Goal: Task Accomplishment & Management: Use online tool/utility

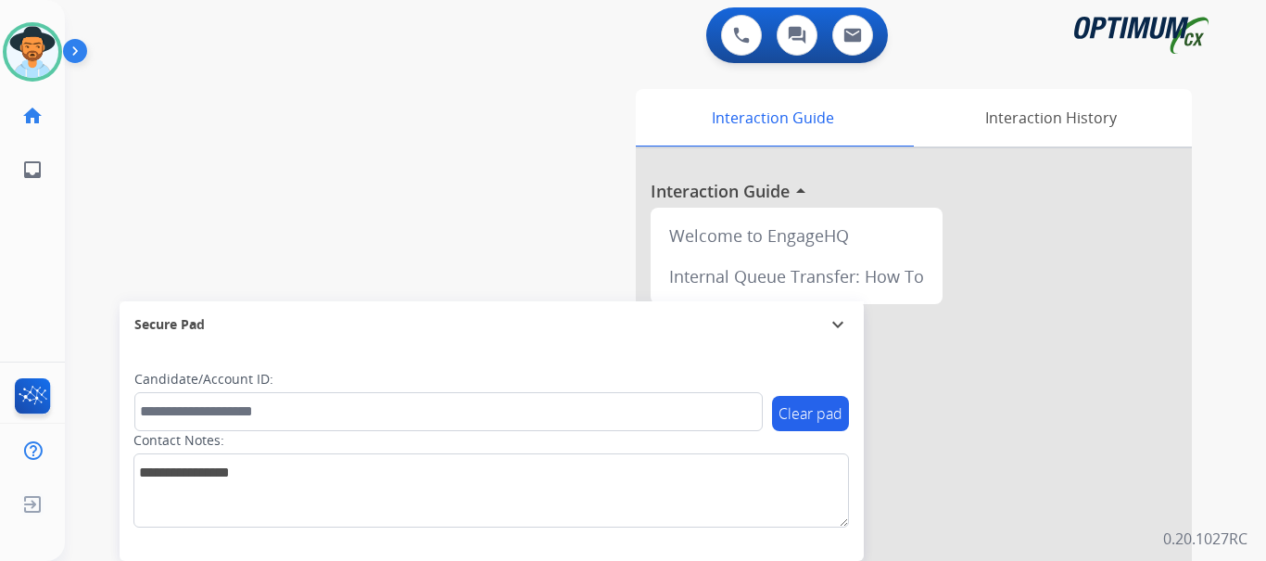
click at [77, 48] on img at bounding box center [79, 54] width 32 height 35
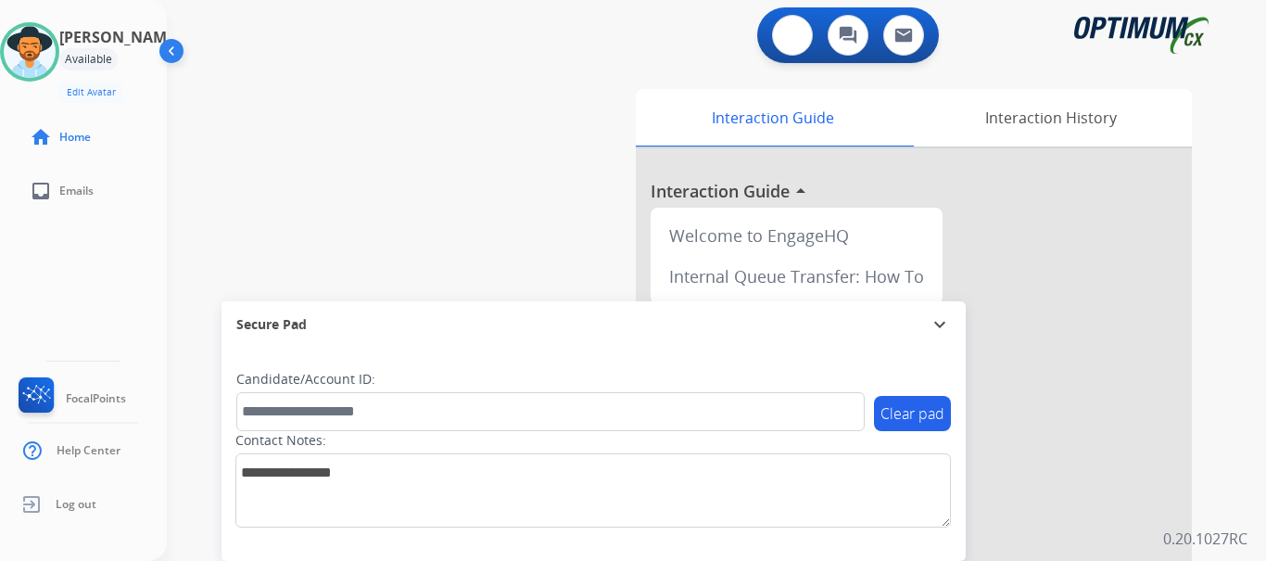
click at [783, 33] on button at bounding box center [792, 35] width 41 height 41
click at [798, 38] on img at bounding box center [792, 35] width 17 height 17
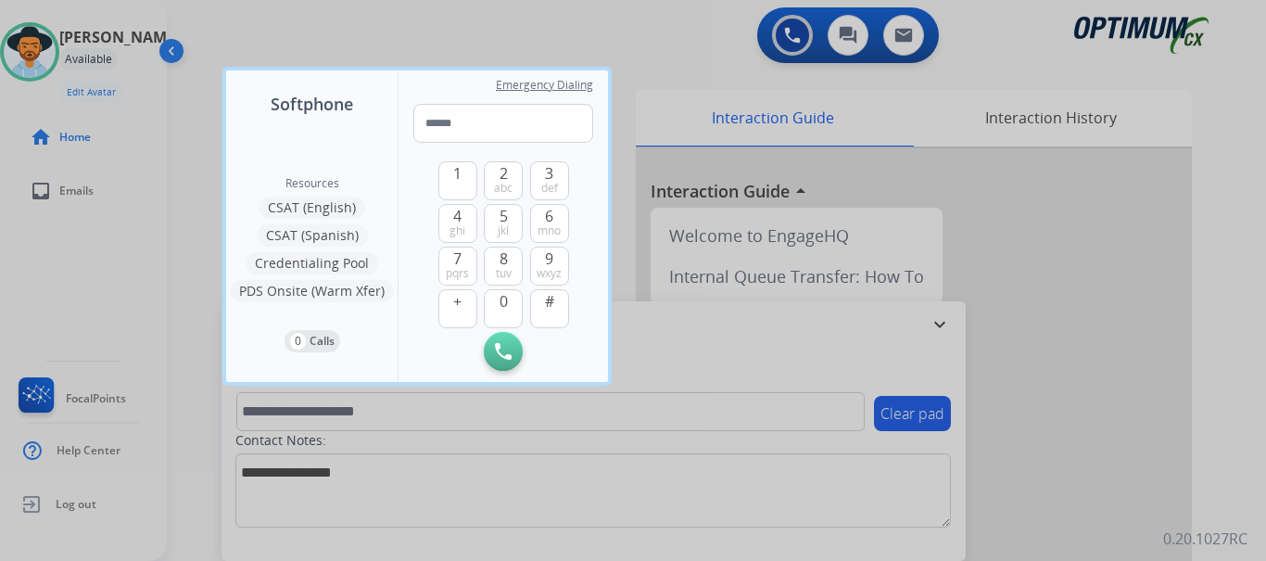
click at [666, 30] on div at bounding box center [633, 280] width 1266 height 561
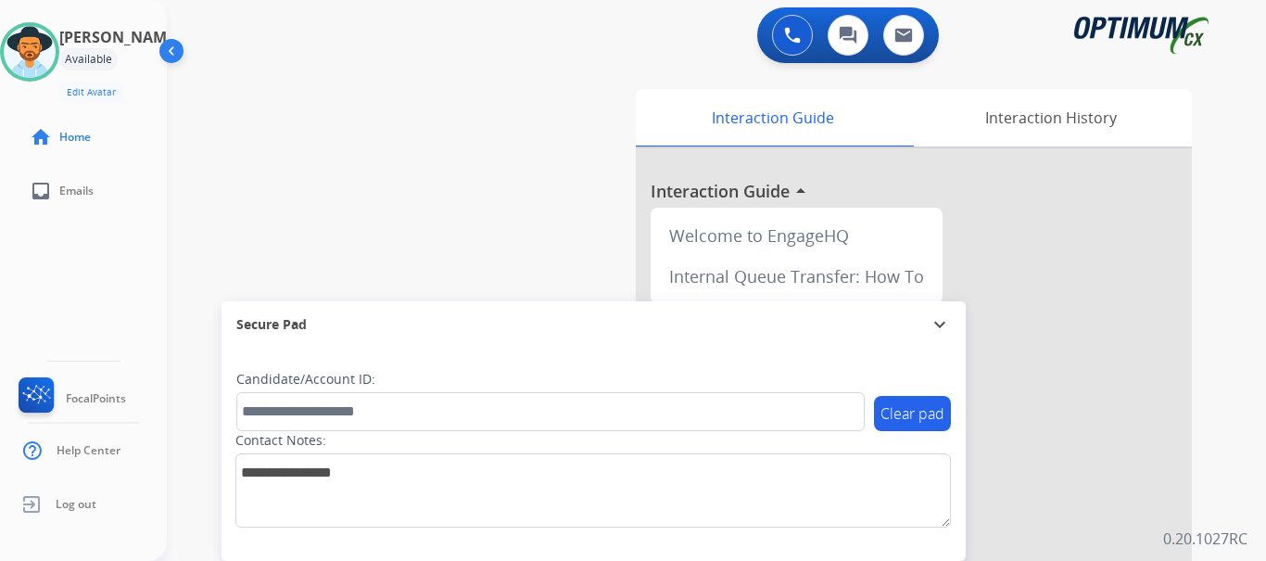
click at [355, 115] on div "swap_horiz Break voice bridge close_fullscreen Connect 3-Way Call merge_type Se…" at bounding box center [694, 453] width 1055 height 773
click at [785, 17] on button at bounding box center [792, 35] width 41 height 41
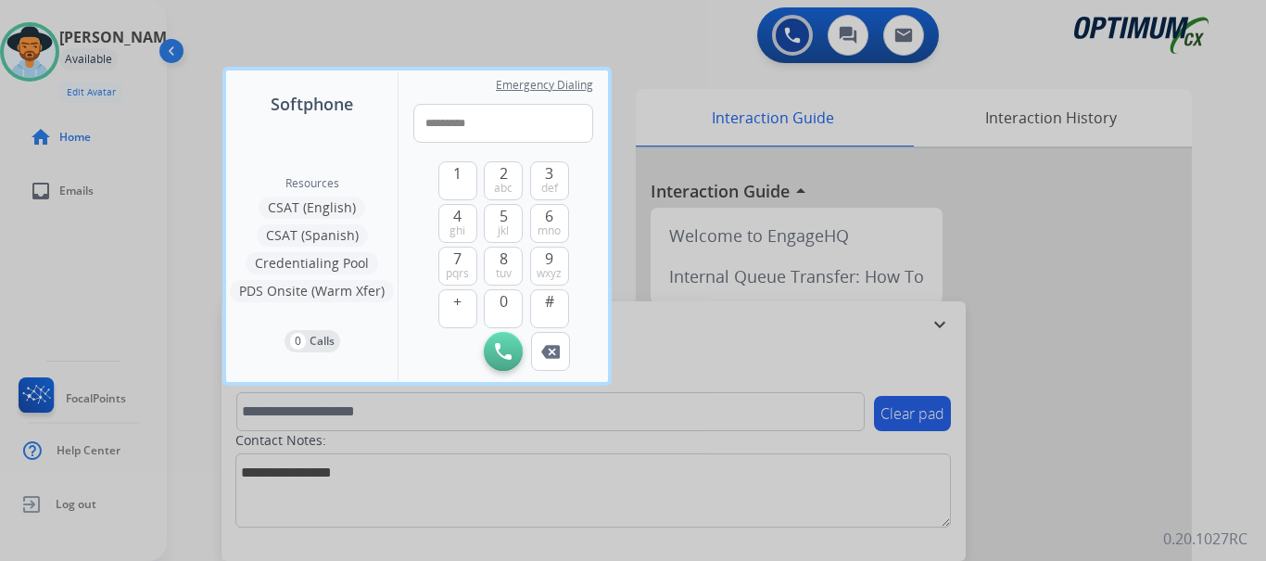
type input "**********"
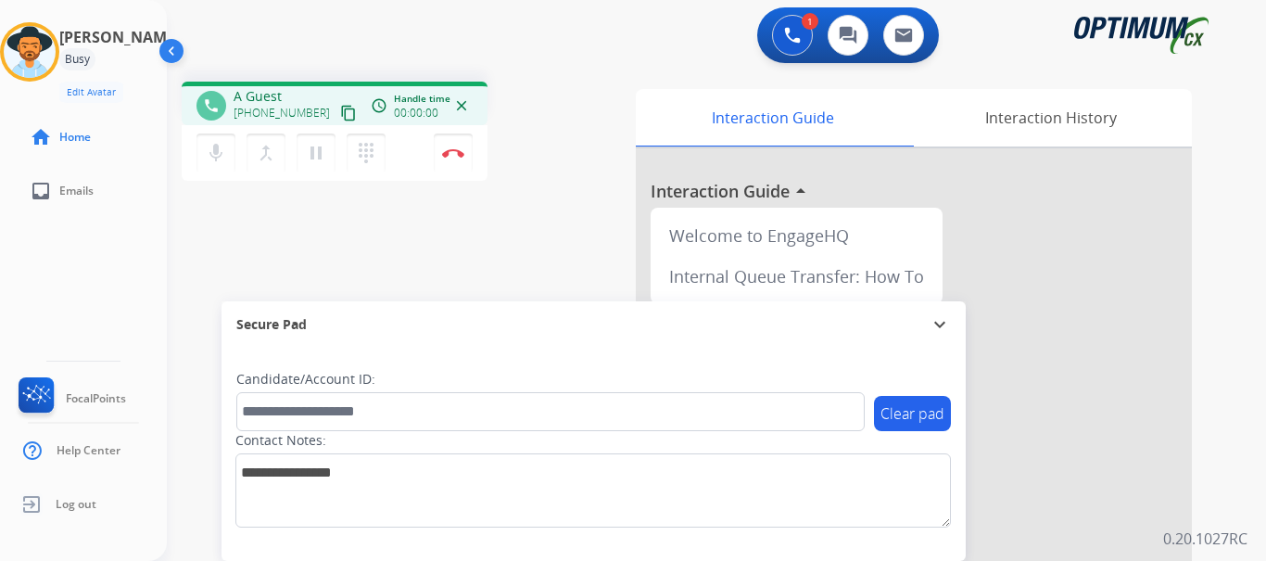
click at [455, 155] on img at bounding box center [453, 152] width 22 height 9
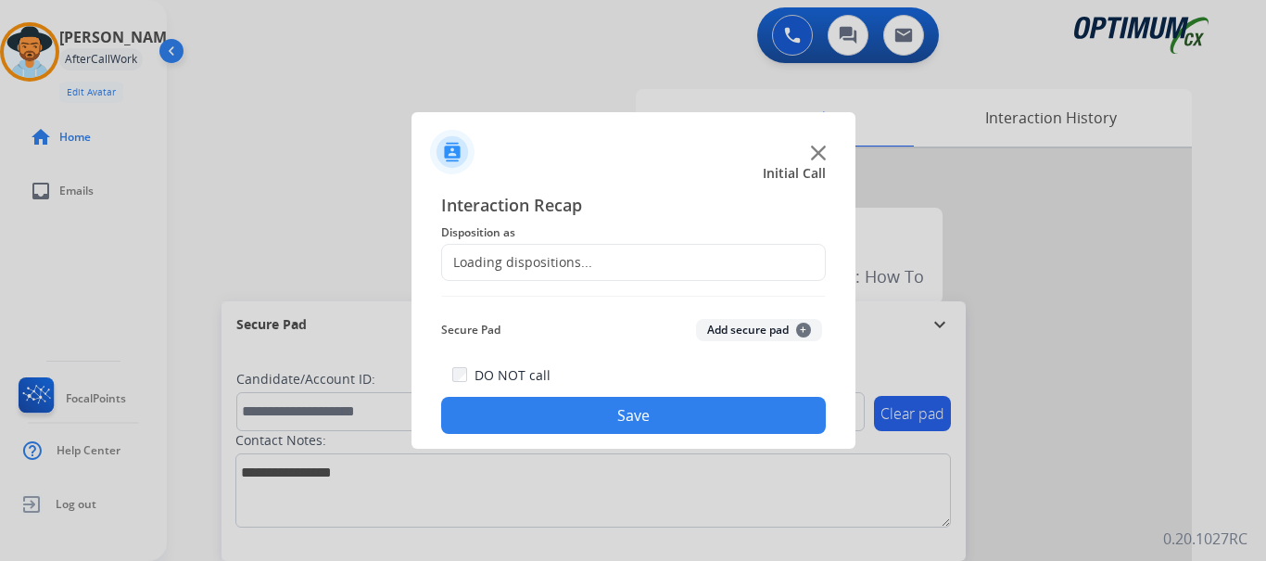
click at [726, 334] on button "Add secure pad +" at bounding box center [759, 330] width 126 height 22
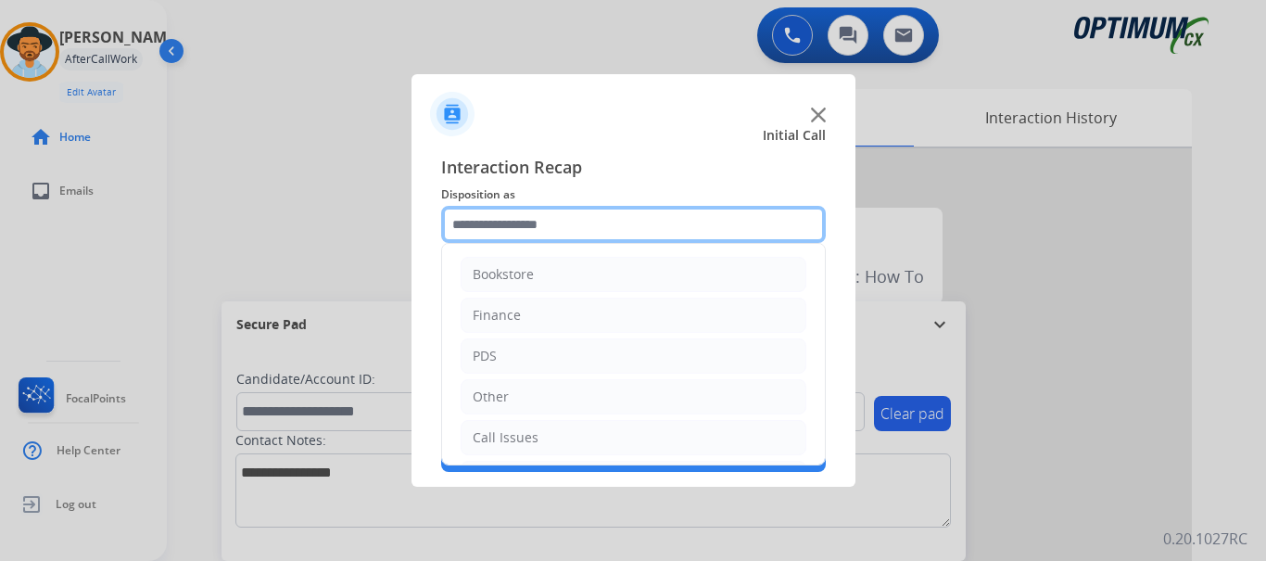
click at [606, 233] on input "text" at bounding box center [633, 224] width 385 height 37
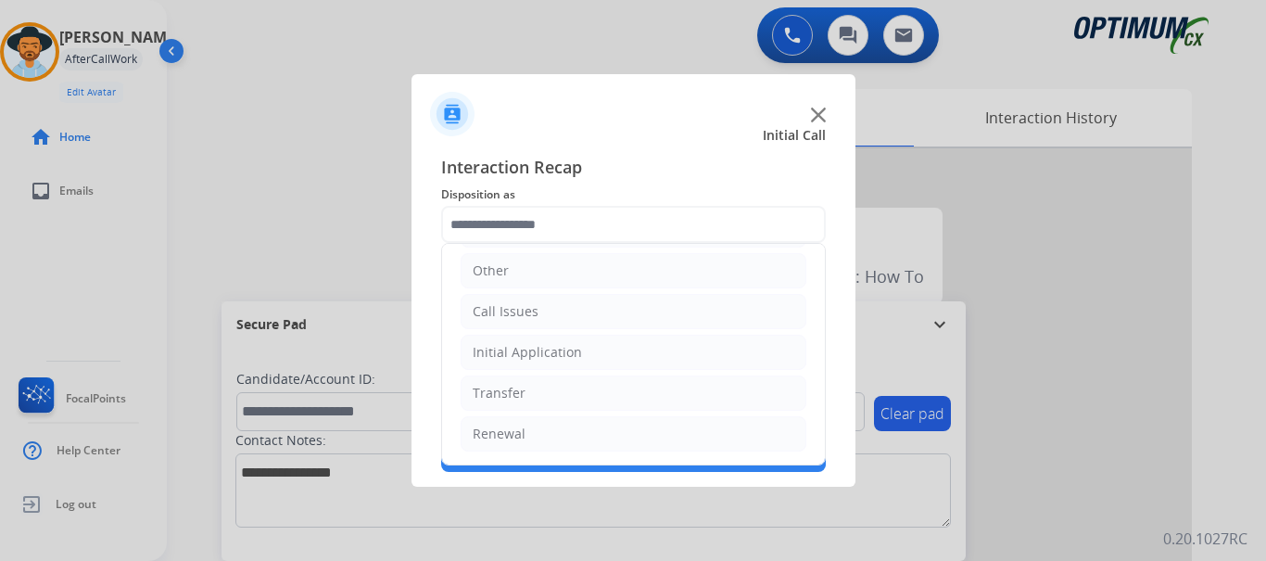
click at [561, 310] on li "Call Issues" at bounding box center [634, 311] width 346 height 35
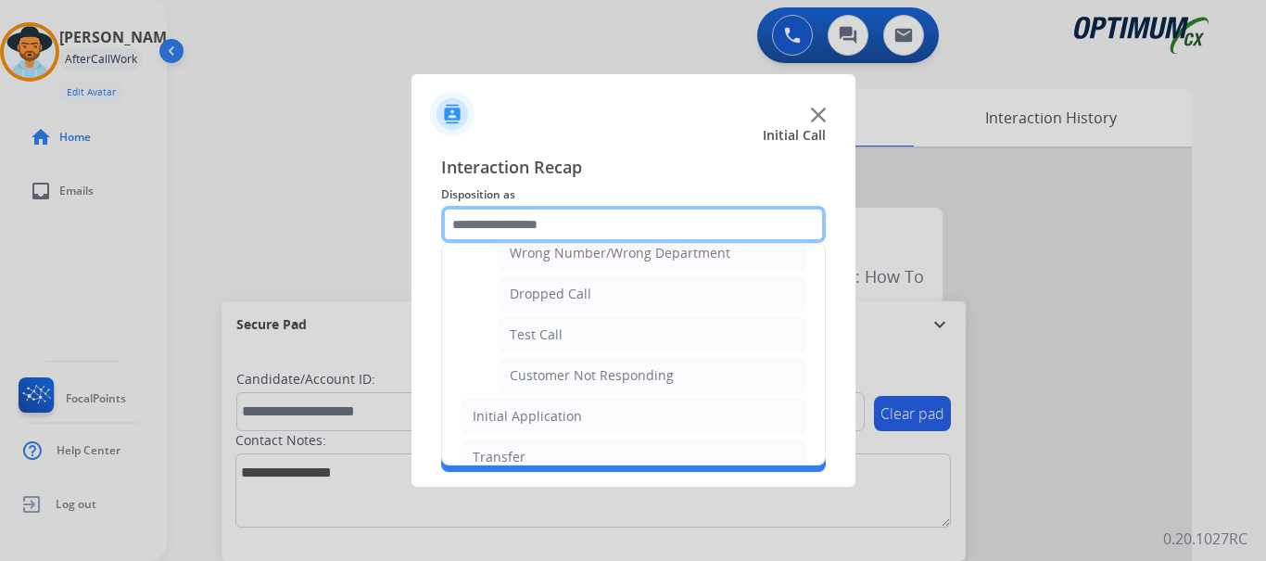
scroll to position [268, 0]
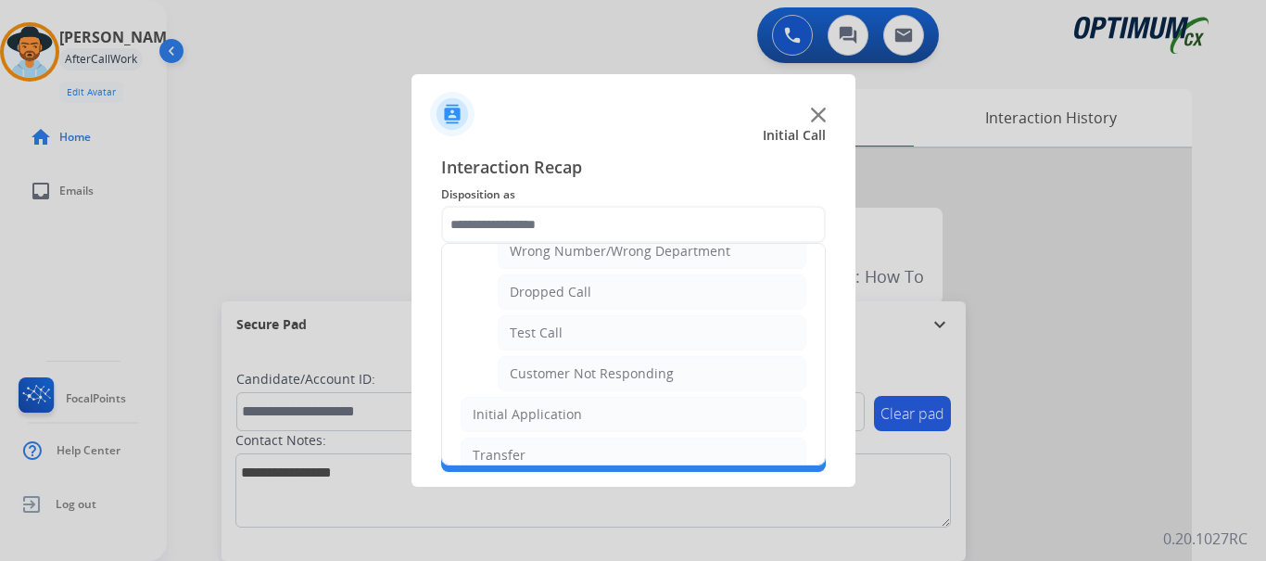
click at [652, 335] on li "Test Call" at bounding box center [652, 332] width 309 height 35
type input "*********"
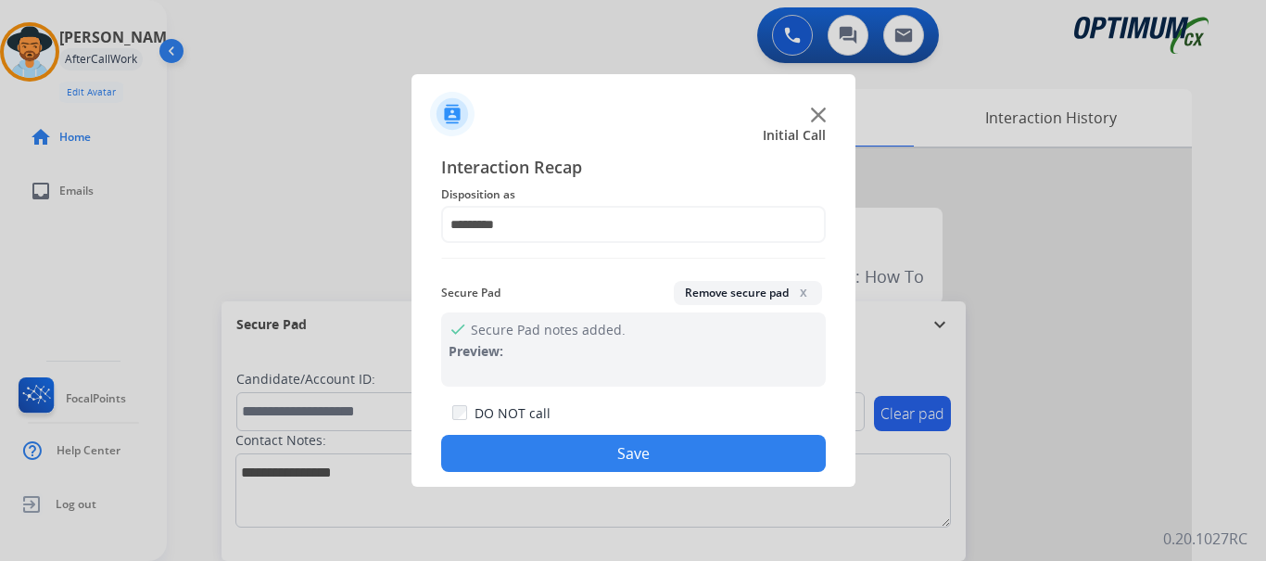
click at [620, 449] on button "Save" at bounding box center [633, 453] width 385 height 37
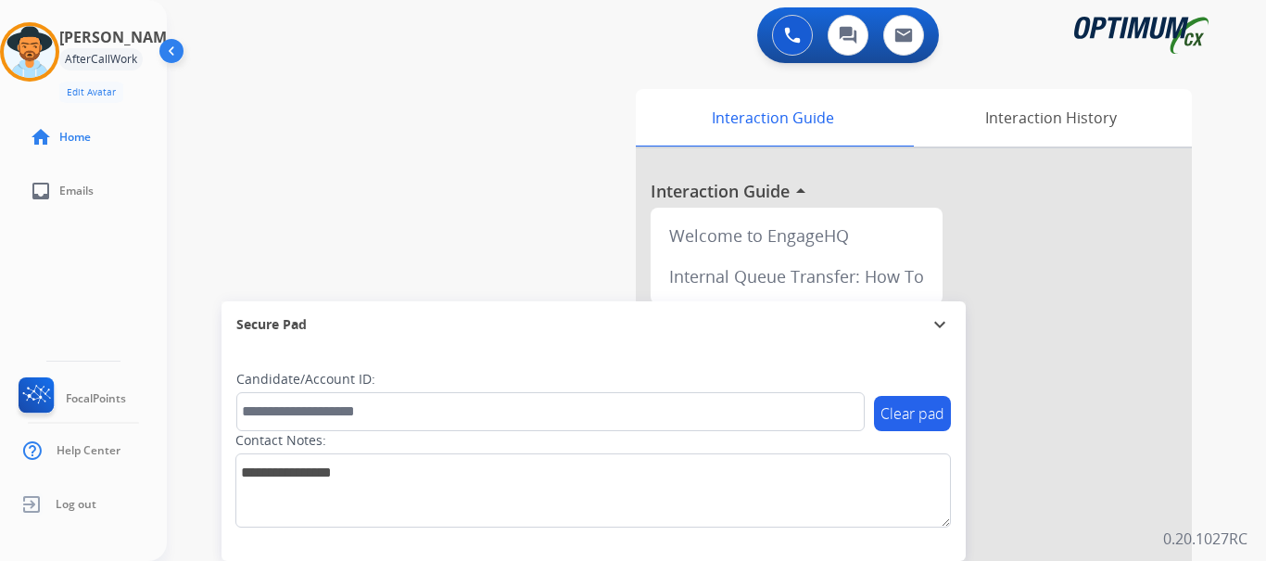
click at [415, 240] on div "swap_horiz Break voice bridge close_fullscreen Connect 3-Way Call merge_type Se…" at bounding box center [694, 453] width 1055 height 773
click at [39, 61] on img at bounding box center [30, 52] width 52 height 52
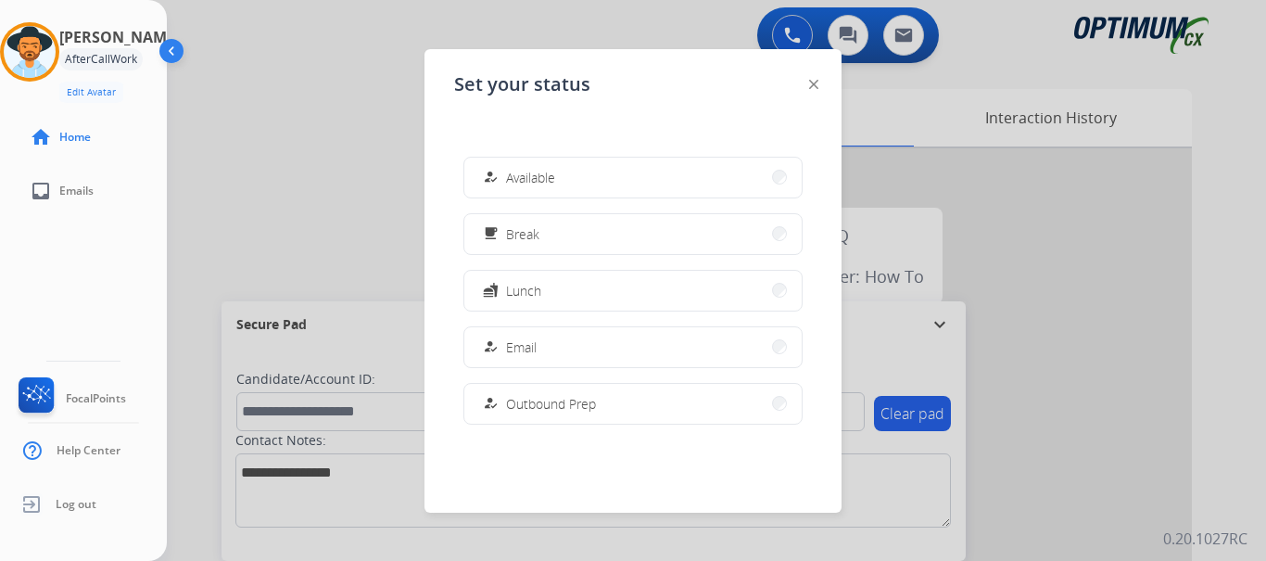
click at [614, 161] on button "how_to_reg Available" at bounding box center [632, 178] width 337 height 40
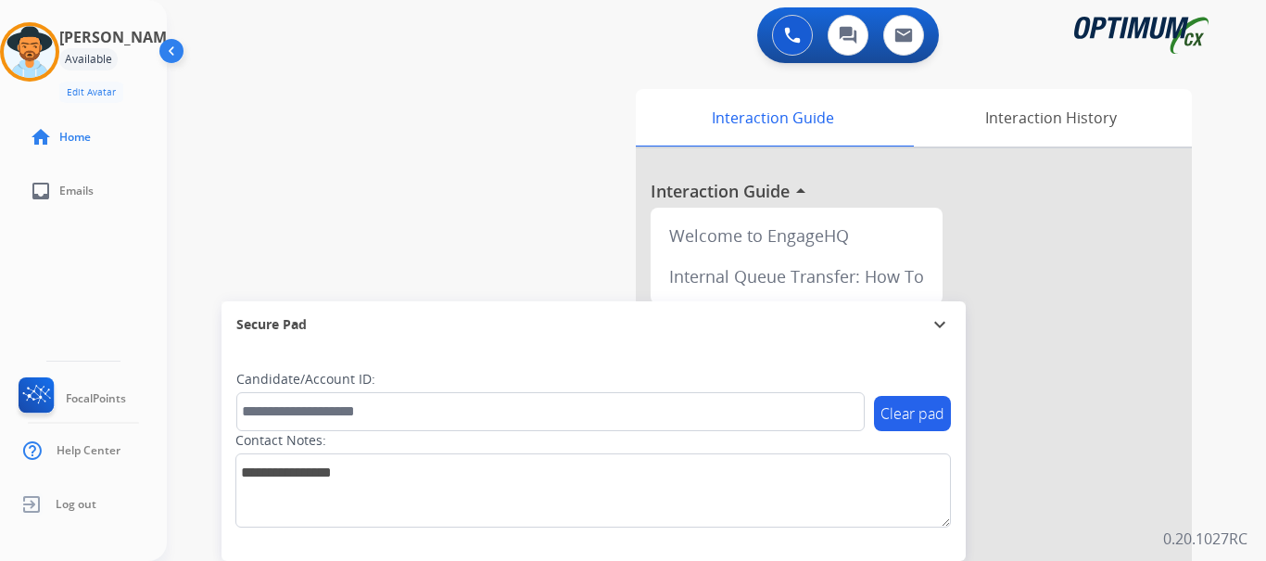
click at [379, 188] on div "swap_horiz Break voice bridge close_fullscreen Connect 3-Way Call merge_type Se…" at bounding box center [694, 453] width 1055 height 773
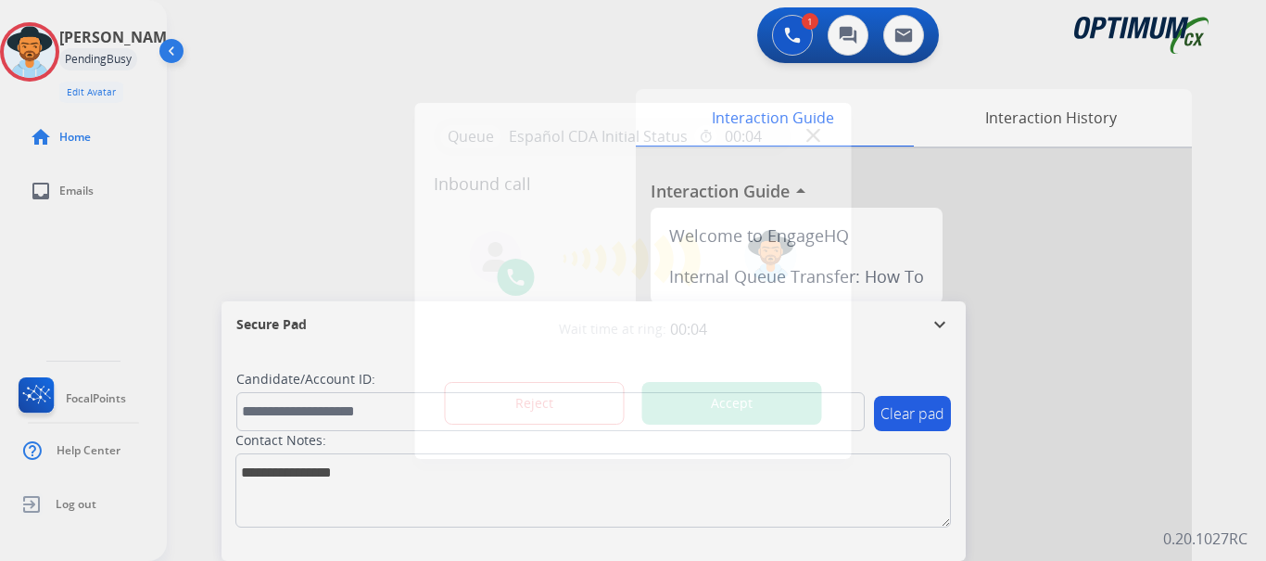
click at [716, 404] on button "Accept" at bounding box center [732, 403] width 180 height 43
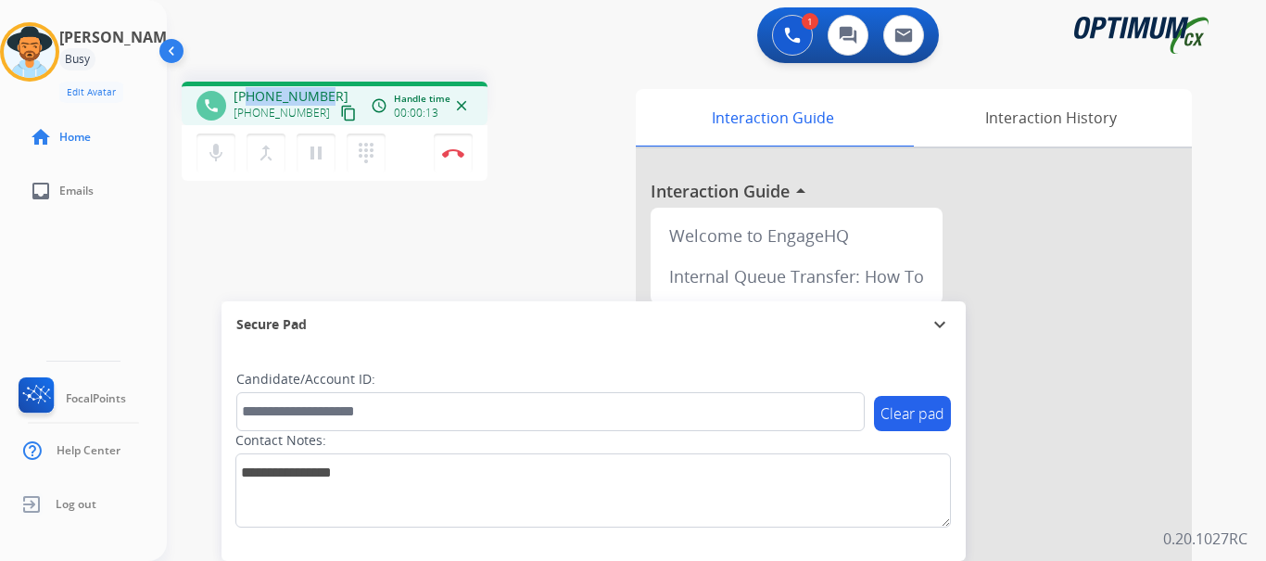
drag, startPoint x: 305, startPoint y: 93, endPoint x: 323, endPoint y: 91, distance: 18.6
click at [323, 91] on div "[PHONE_NUMBER] [PHONE_NUMBER] content_copy" at bounding box center [297, 105] width 126 height 37
copy span "7873256412"
click at [356, 53] on div "1 Voice Interactions 0 Chat Interactions 0 Email Interactions" at bounding box center [705, 36] width 1033 height 59
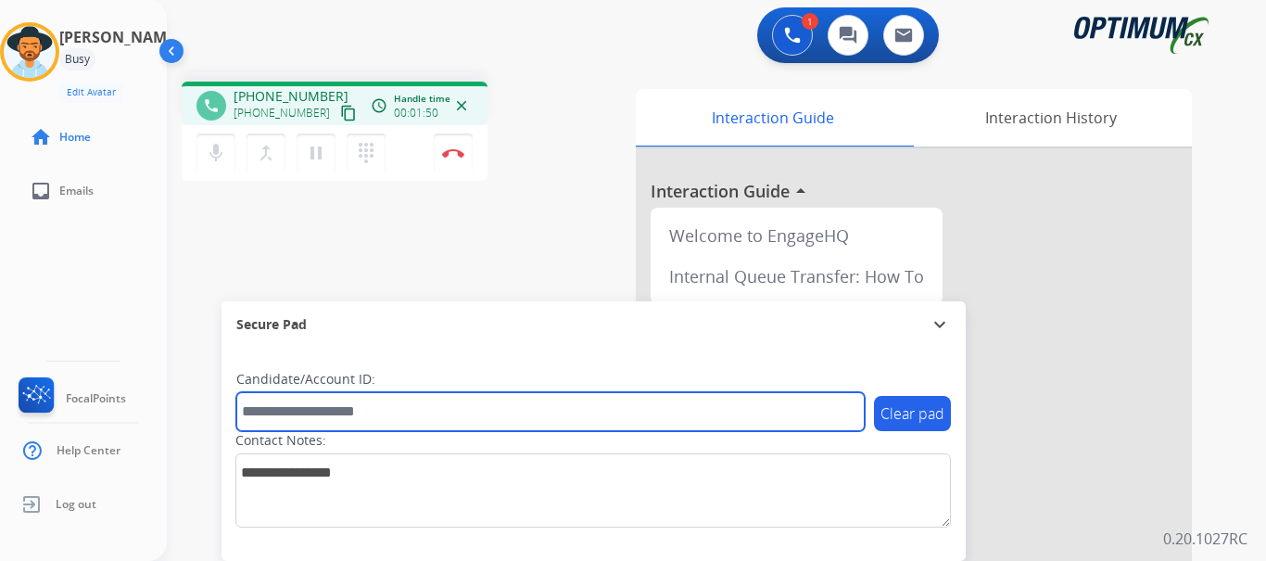
click at [456, 402] on input "text" at bounding box center [550, 411] width 628 height 39
paste input "*******"
type input "*******"
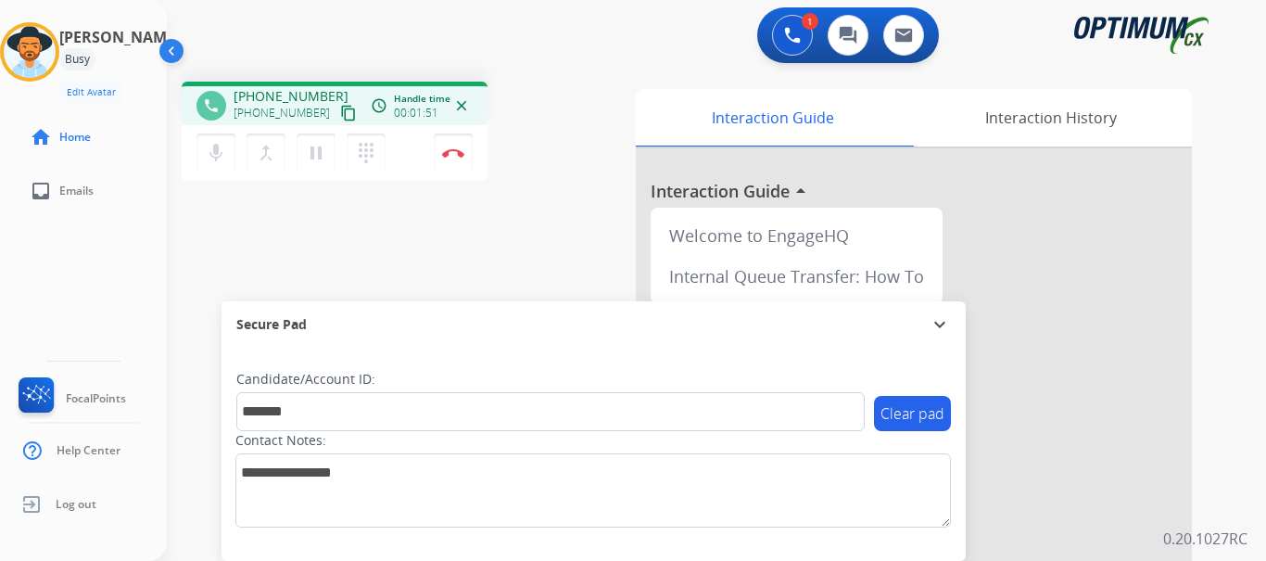
click at [535, 267] on div "phone [PHONE_NUMBER] [PHONE_NUMBER] content_copy access_time Call metrics Queue…" at bounding box center [694, 453] width 1055 height 773
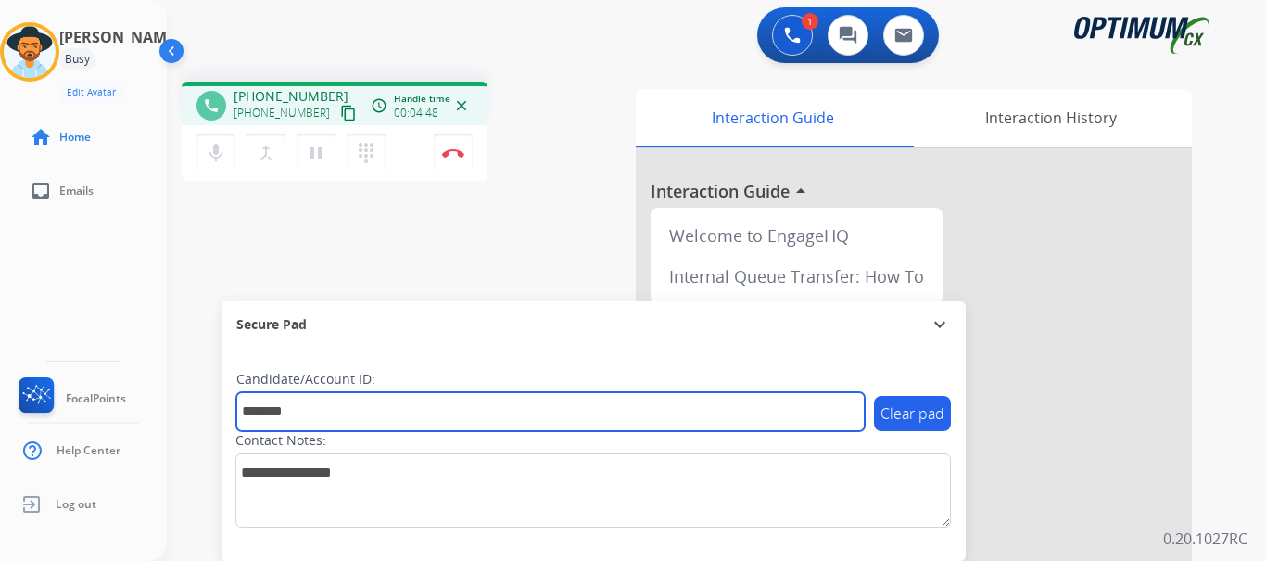
click at [369, 421] on input "*******" at bounding box center [550, 411] width 628 height 39
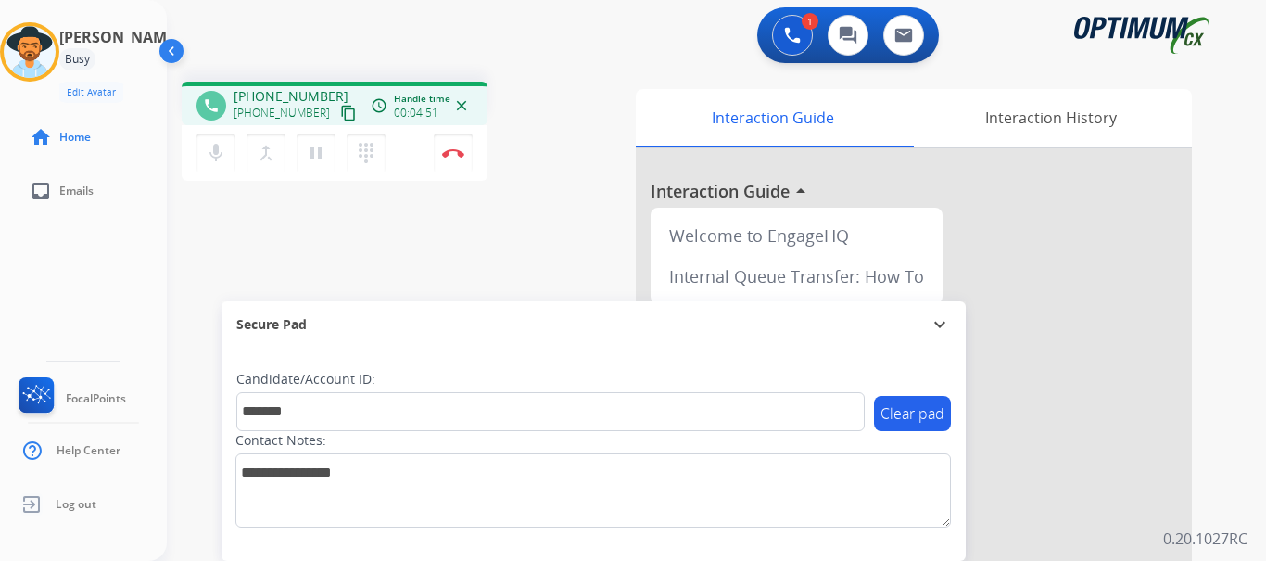
click at [502, 253] on div "phone [PHONE_NUMBER] [PHONE_NUMBER] content_copy access_time Call metrics Queue…" at bounding box center [694, 453] width 1055 height 773
click at [450, 147] on button "Disconnect" at bounding box center [453, 152] width 39 height 39
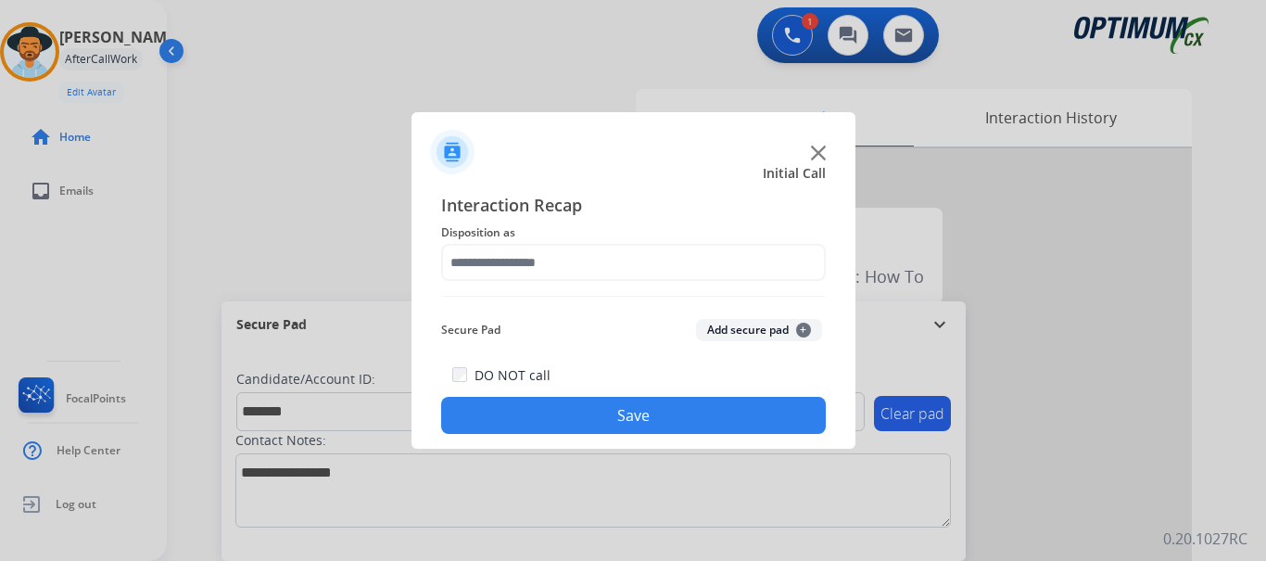
click at [718, 326] on button "Add secure pad +" at bounding box center [759, 330] width 126 height 22
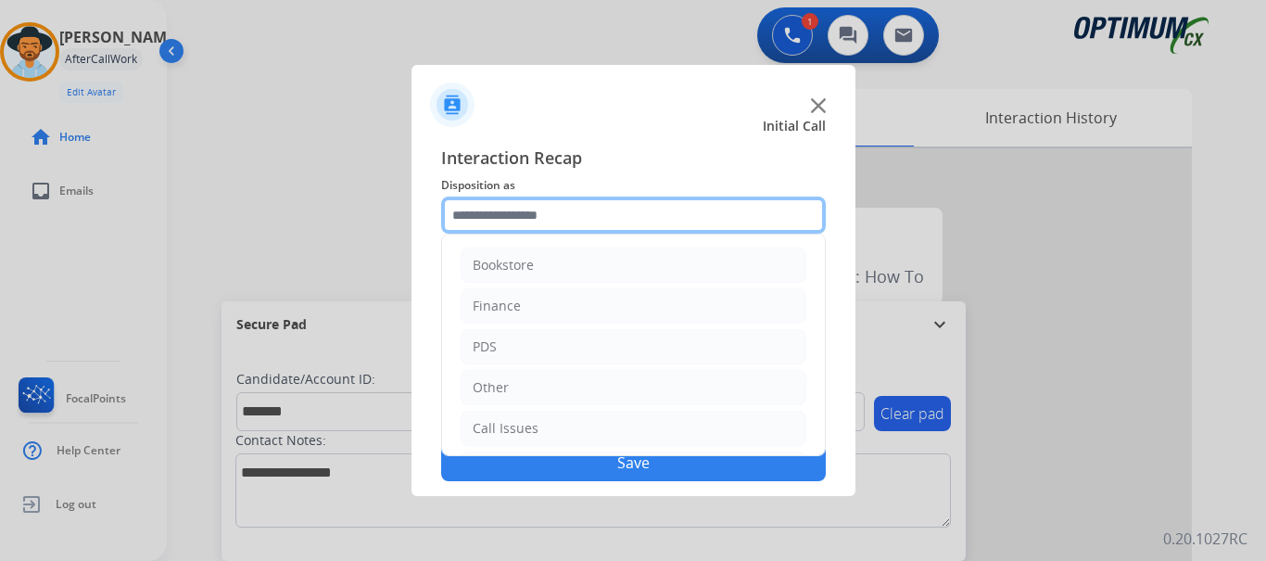
click at [607, 214] on input "text" at bounding box center [633, 215] width 385 height 37
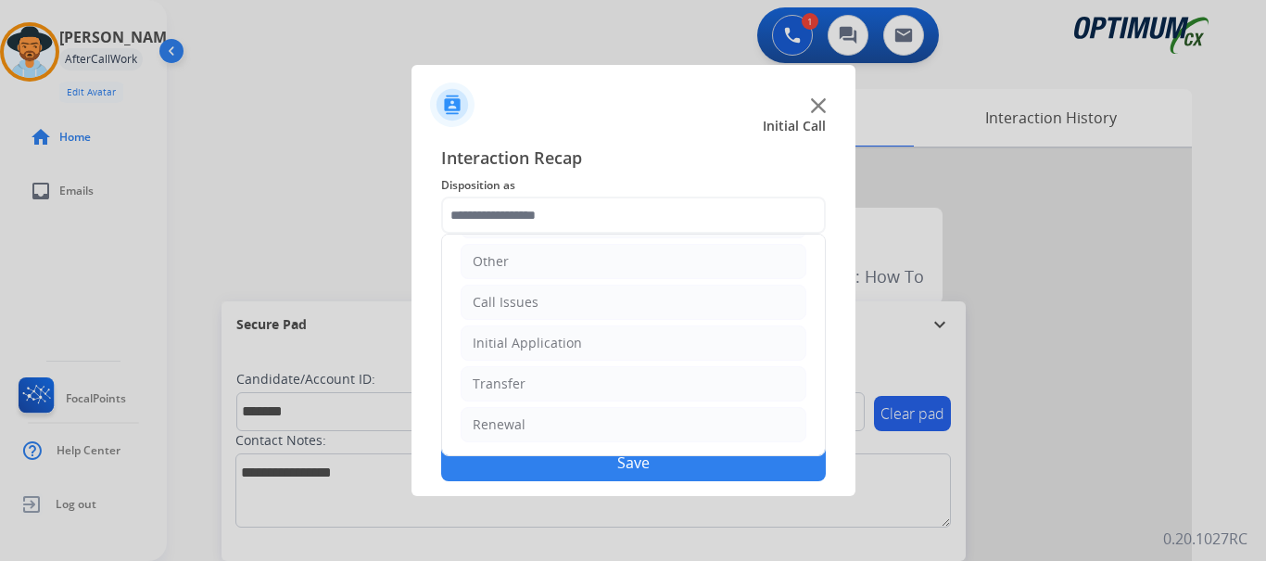
click at [662, 430] on li "Renewal" at bounding box center [634, 424] width 346 height 35
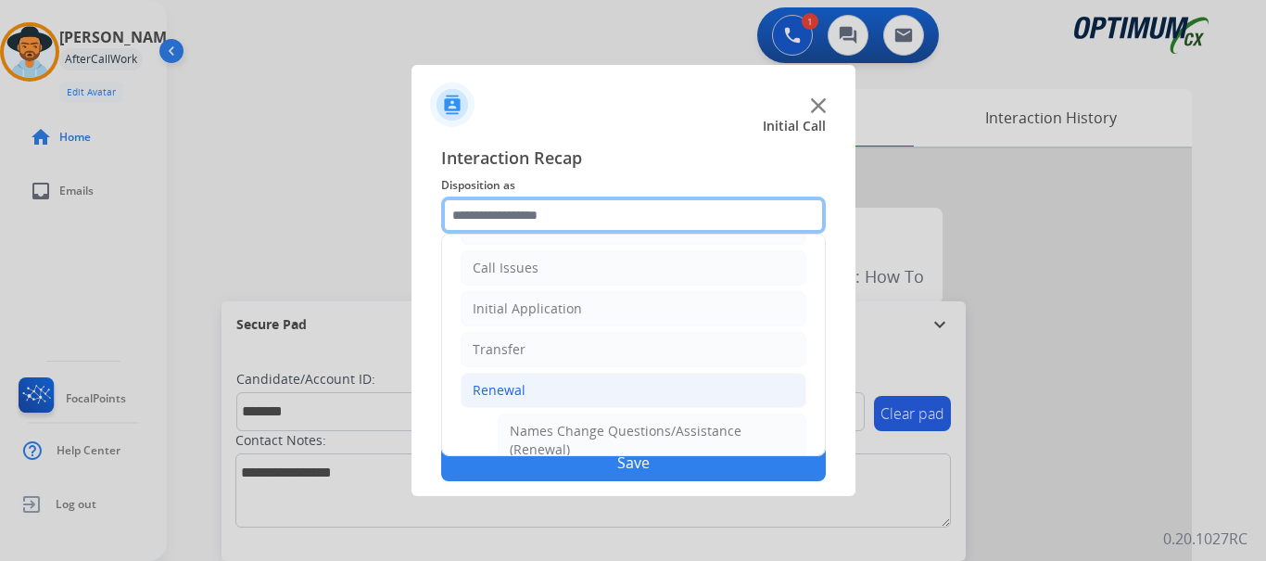
scroll to position [161, 0]
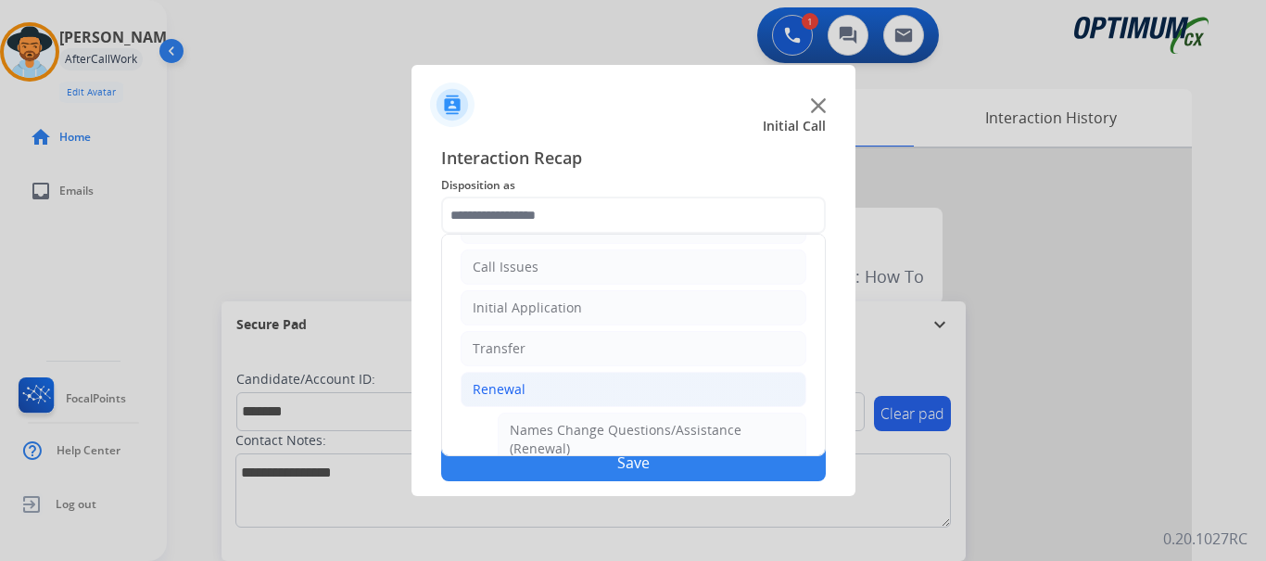
click at [704, 311] on li "Initial Application" at bounding box center [634, 307] width 346 height 35
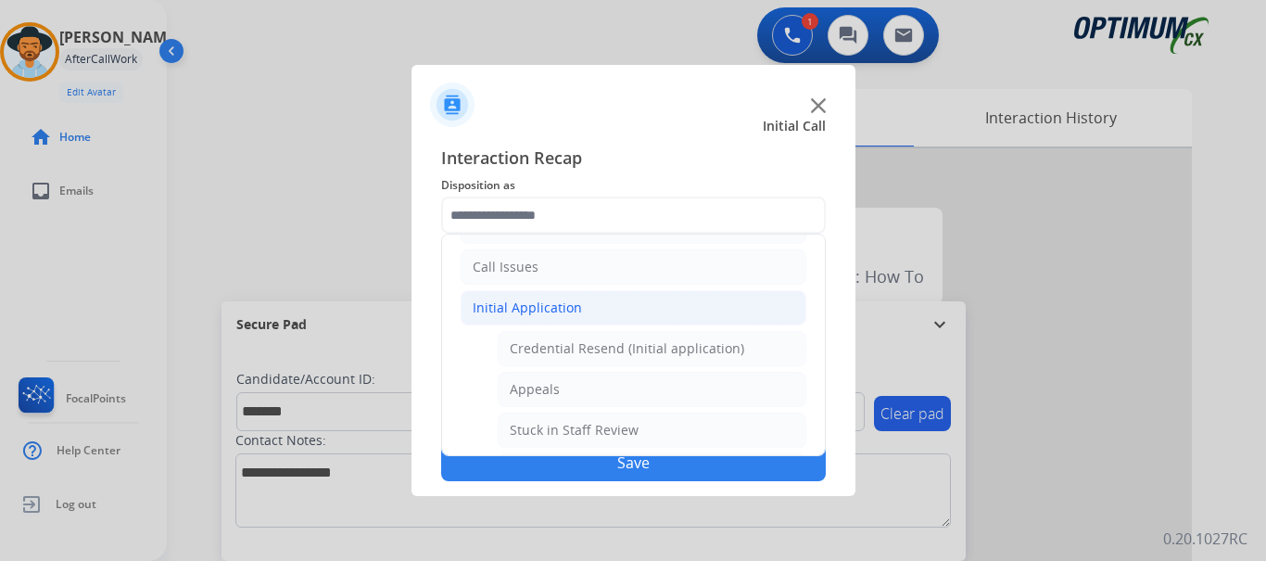
click at [683, 401] on li "Appeals" at bounding box center [652, 389] width 309 height 35
type input "*******"
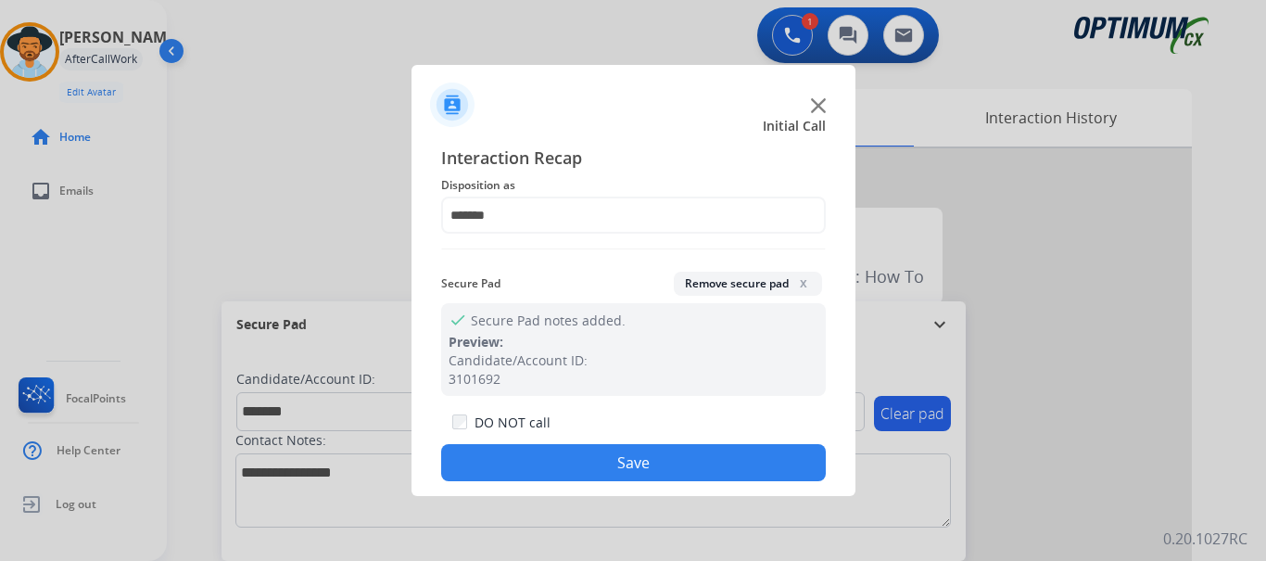
click at [666, 462] on button "Save" at bounding box center [633, 462] width 385 height 37
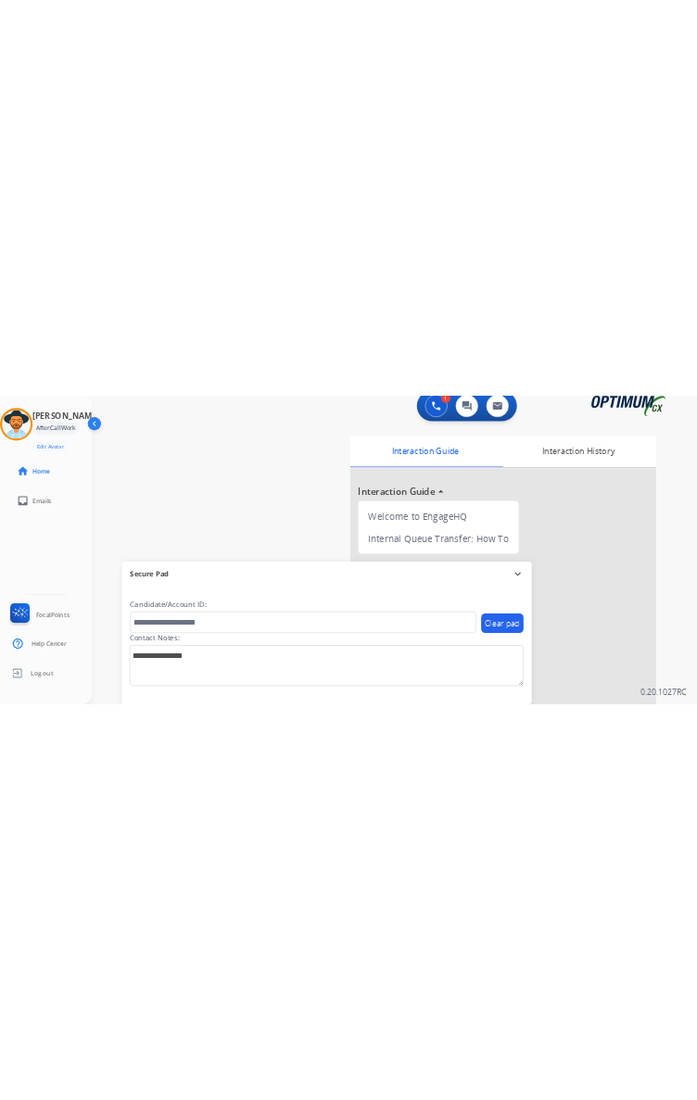
scroll to position [31, 0]
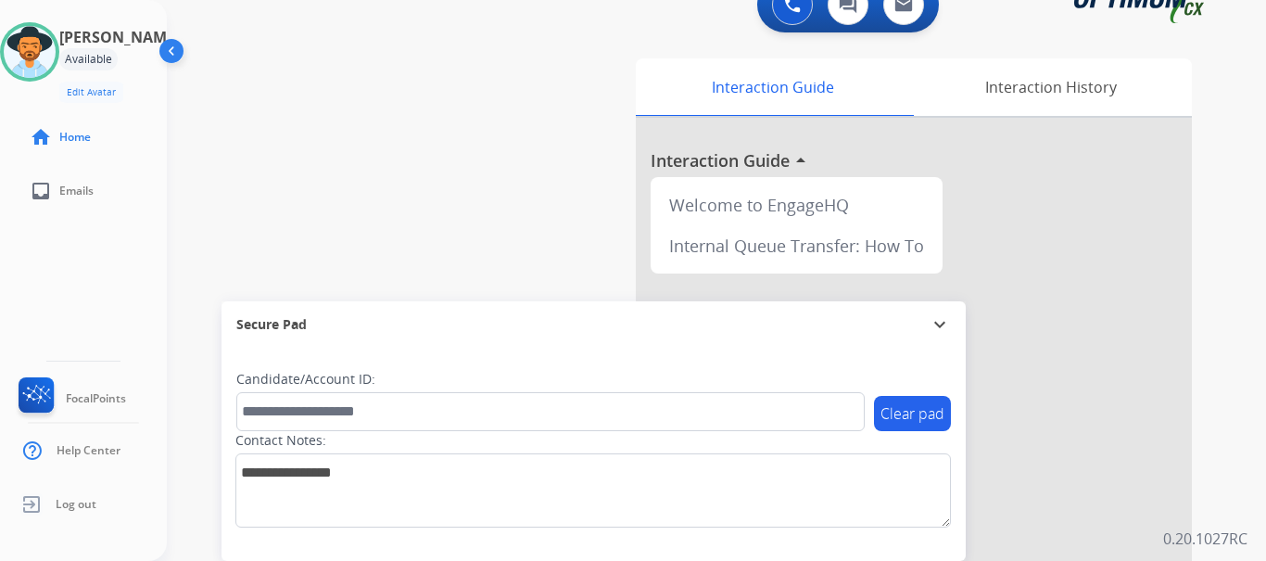
click at [366, 142] on div "swap_horiz Break voice bridge close_fullscreen Connect 3-Way Call merge_type Se…" at bounding box center [694, 422] width 1055 height 773
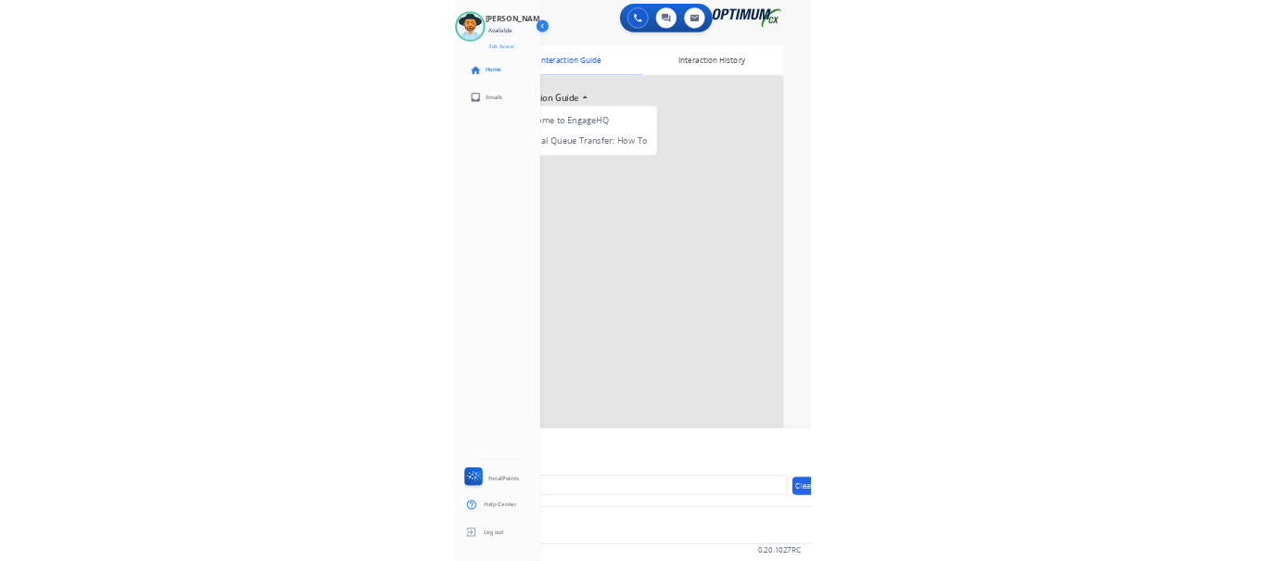
scroll to position [0, 0]
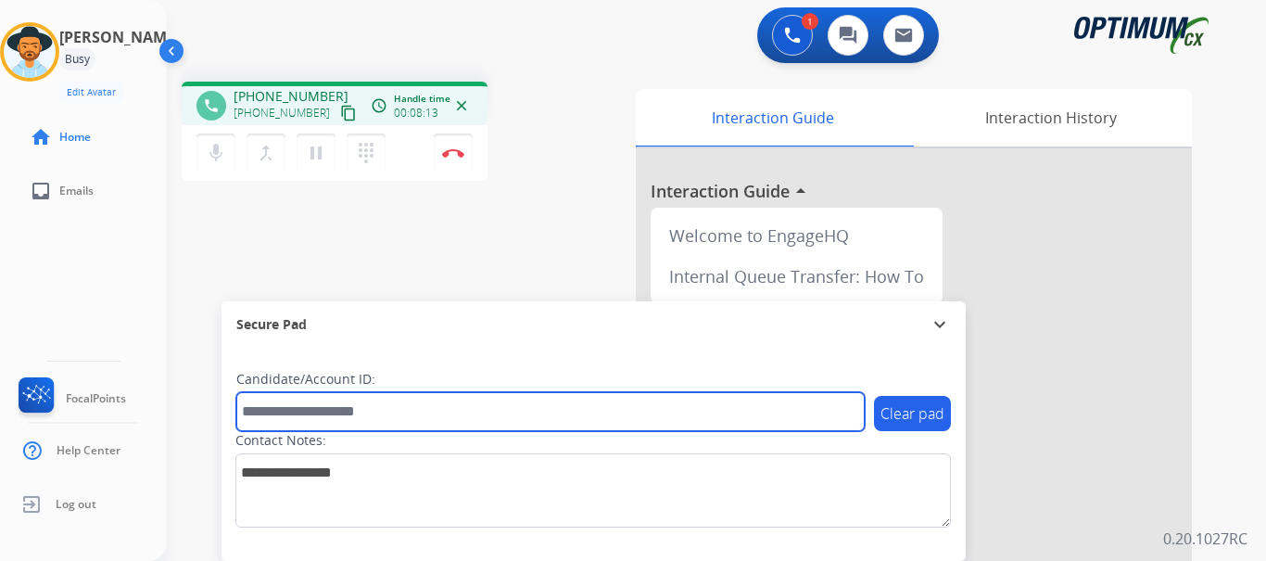
click at [366, 412] on input "text" at bounding box center [550, 411] width 628 height 39
paste input "*******"
type input "*******"
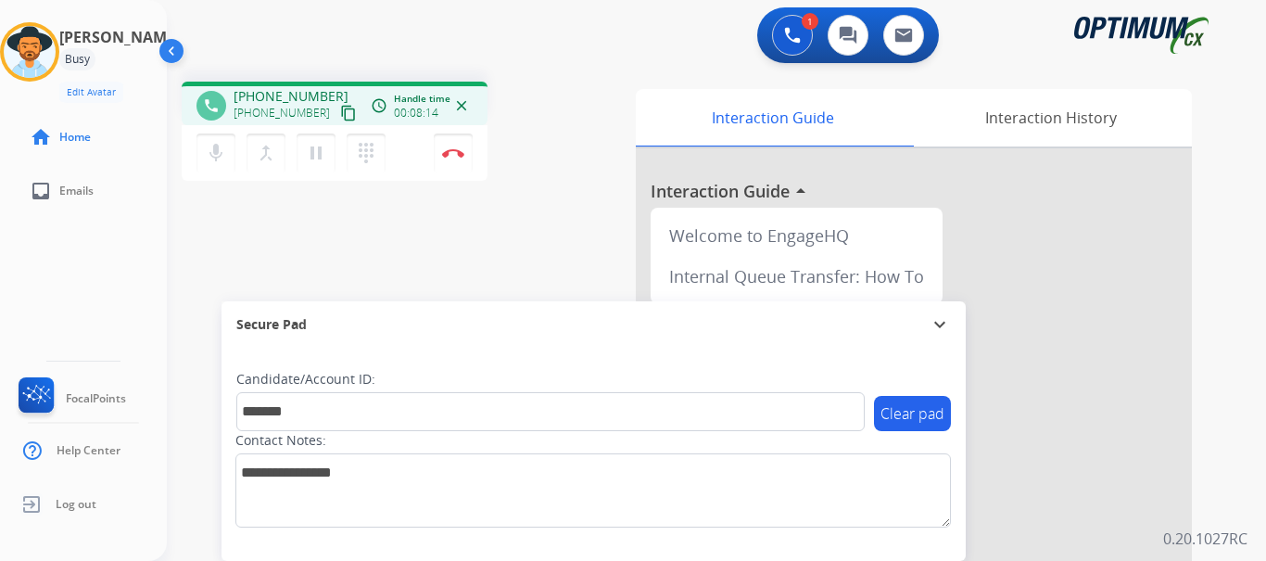
click at [234, 218] on div "phone [PHONE_NUMBER] [PHONE_NUMBER] content_copy access_time Call metrics Queue…" at bounding box center [694, 453] width 1055 height 773
drag, startPoint x: 451, startPoint y: 147, endPoint x: 360, endPoint y: 235, distance: 127.2
click at [360, 235] on div "phone [PHONE_NUMBER] [PHONE_NUMBER] content_copy access_time Call metrics Queue…" at bounding box center [694, 453] width 1055 height 773
click at [453, 154] on img at bounding box center [453, 152] width 22 height 9
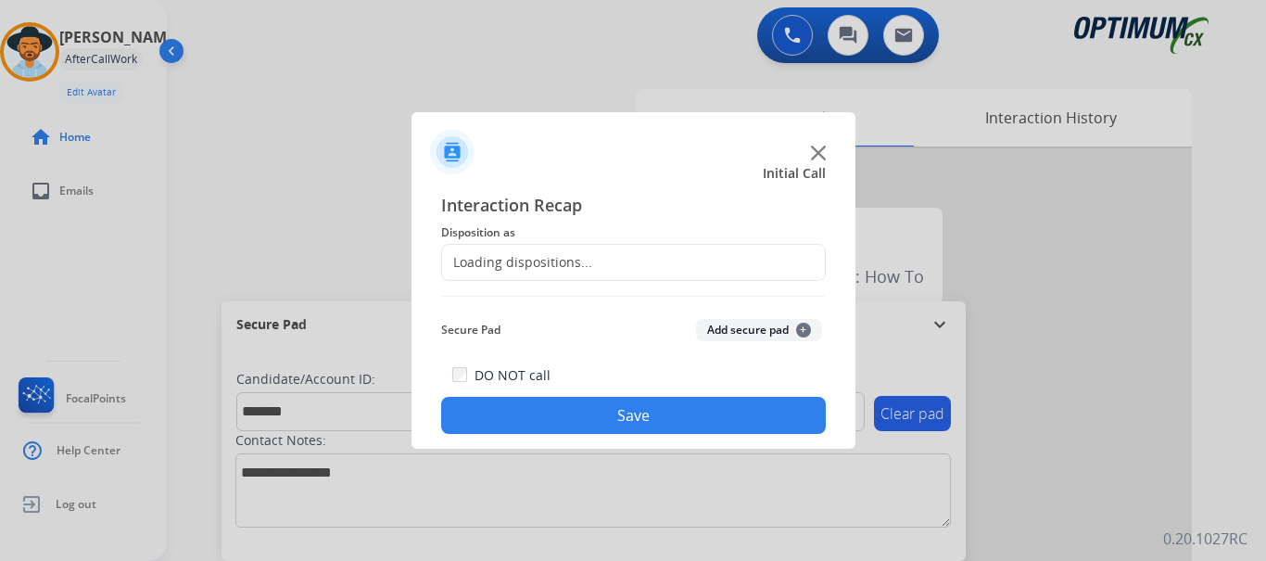
click at [744, 327] on button "Add secure pad +" at bounding box center [759, 330] width 126 height 22
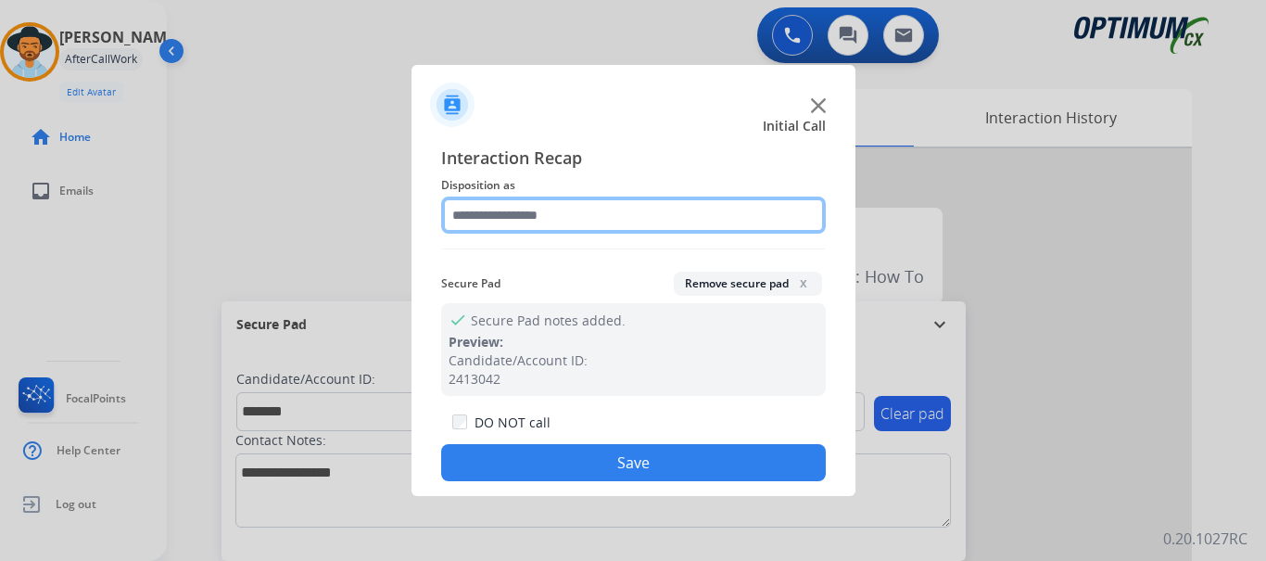
click at [561, 209] on input "text" at bounding box center [633, 215] width 385 height 37
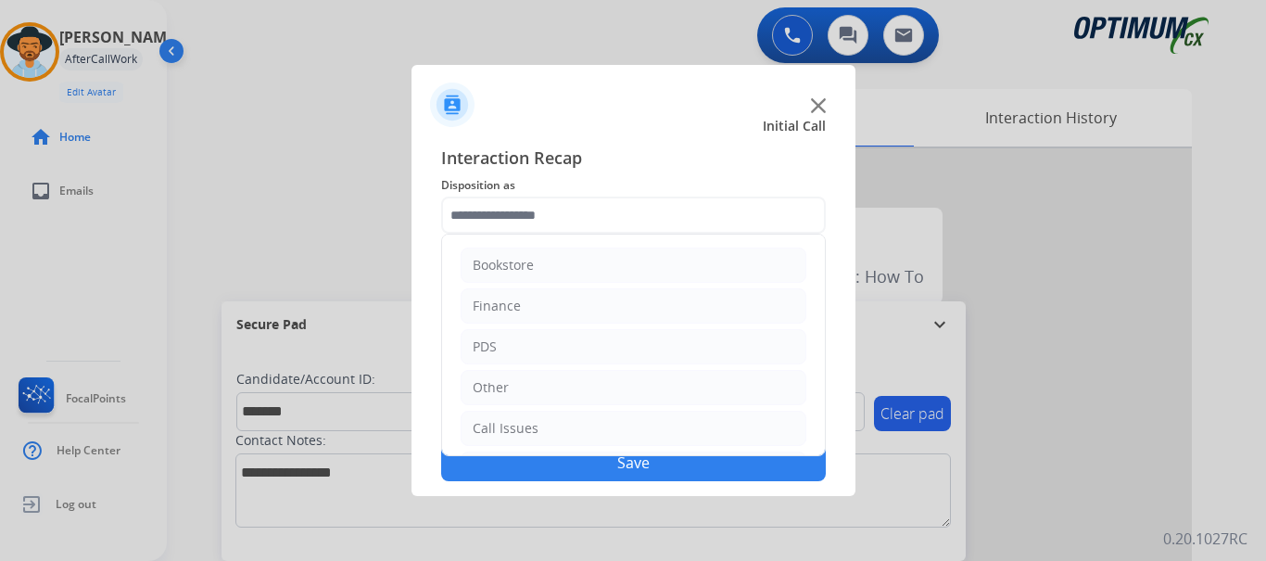
click at [581, 349] on li "PDS" at bounding box center [634, 346] width 346 height 35
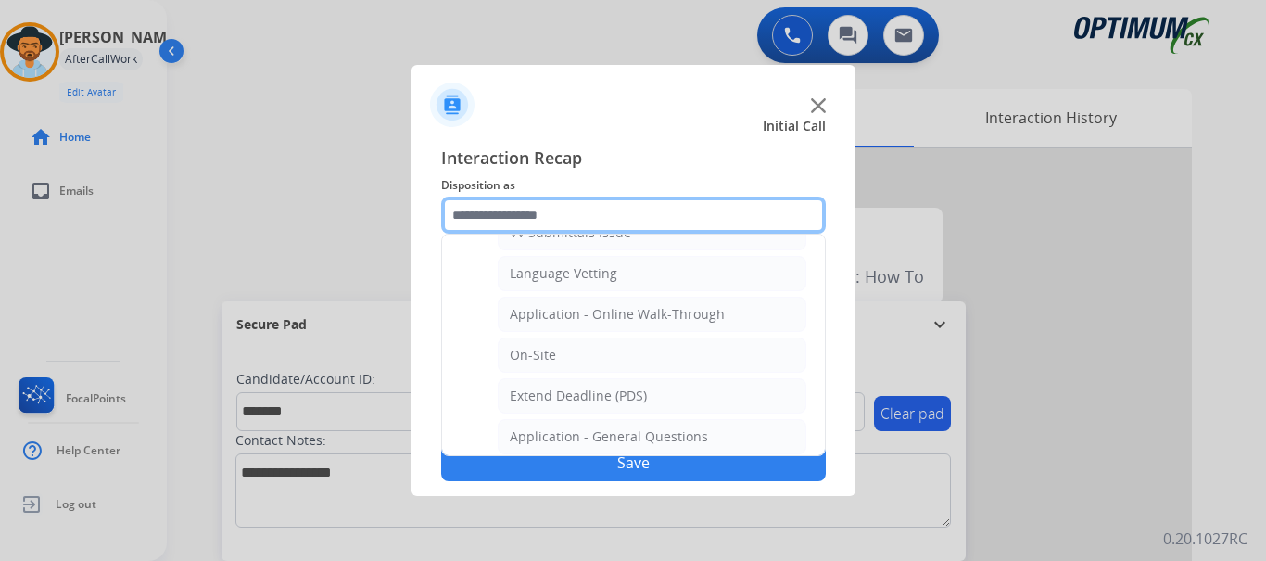
scroll to position [408, 0]
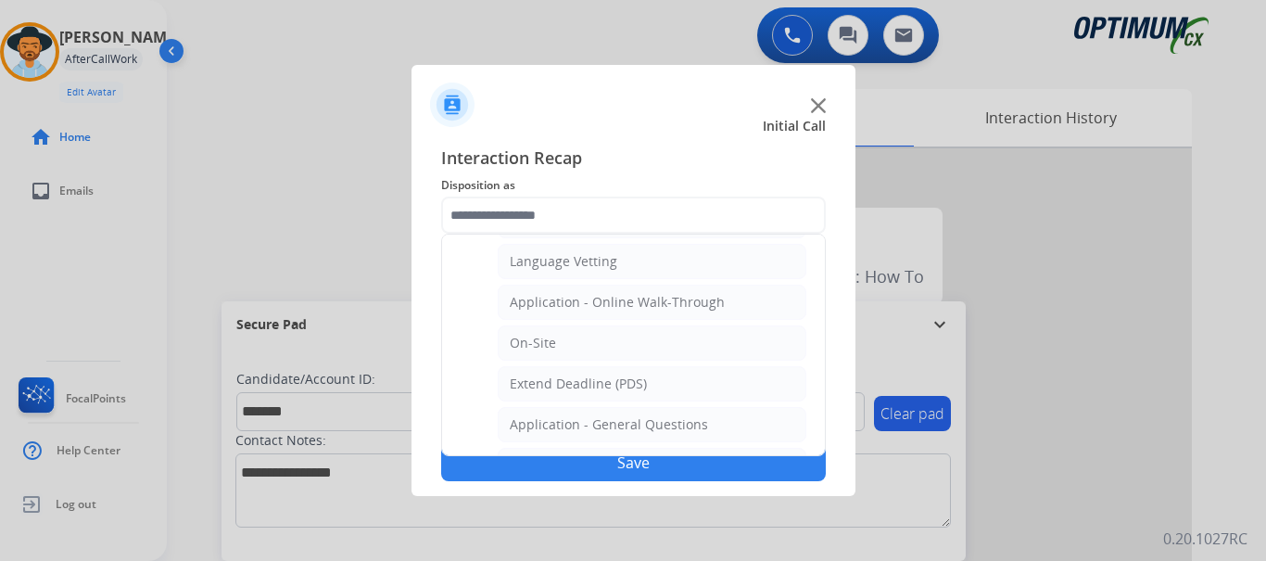
click at [736, 296] on li "Application - Online Walk-Through" at bounding box center [652, 302] width 309 height 35
type input "**********"
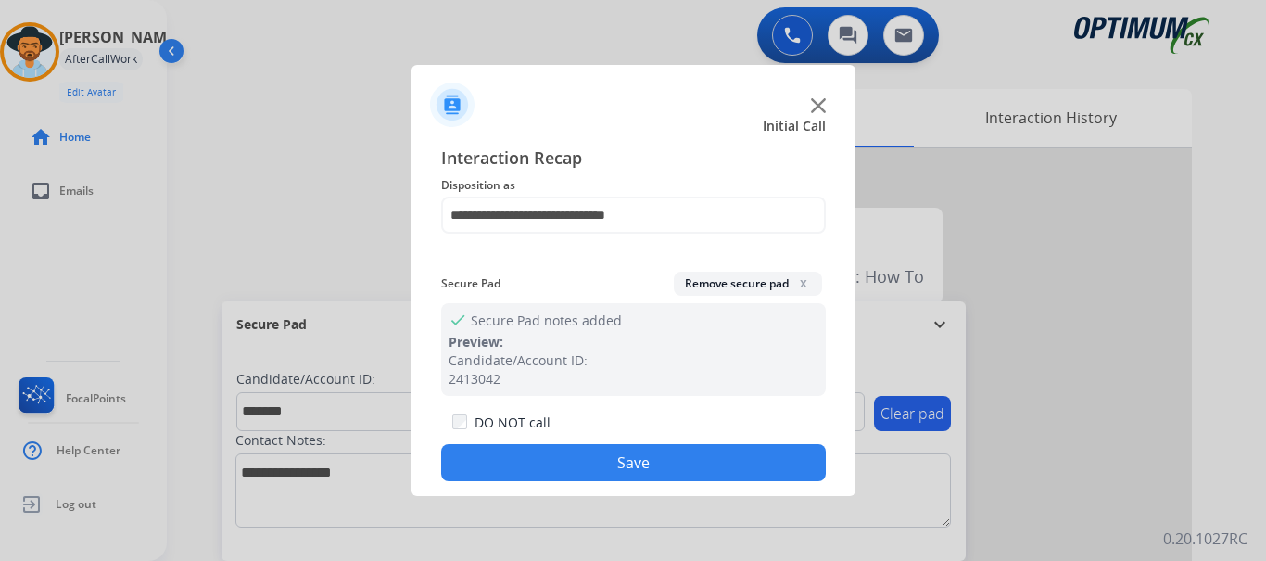
click at [688, 463] on button "Save" at bounding box center [633, 462] width 385 height 37
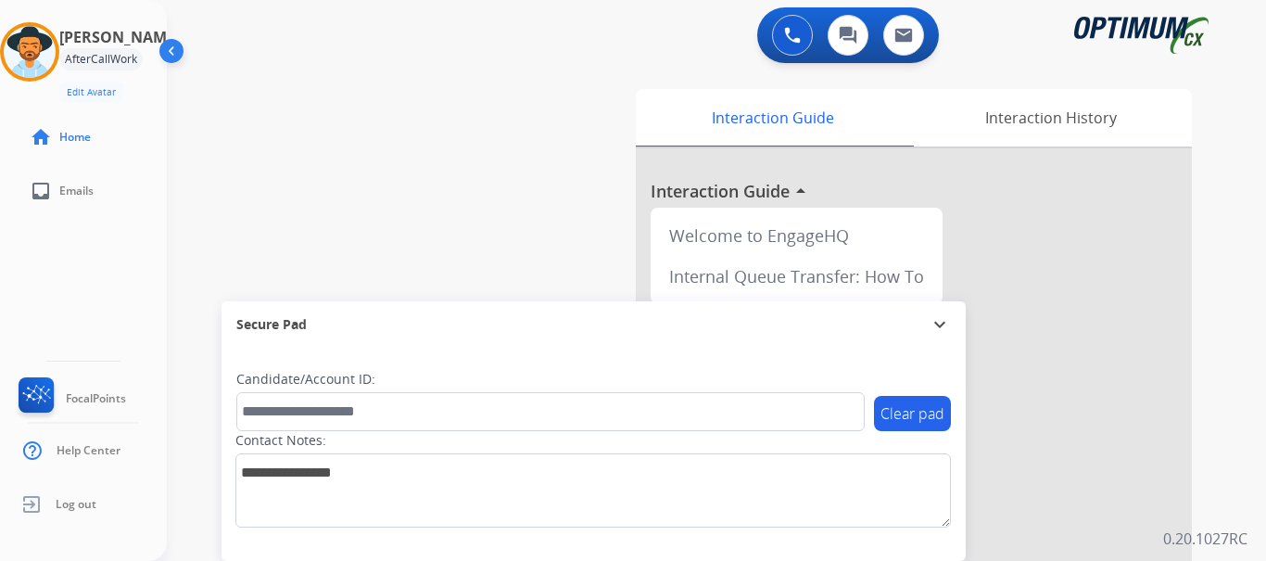
click at [533, 239] on div "swap_horiz Break voice bridge close_fullscreen Connect 3-Way Call merge_type Se…" at bounding box center [694, 453] width 1055 height 773
click at [469, 55] on div "0 Voice Interactions 0 Chat Interactions 0 Email Interactions" at bounding box center [705, 36] width 1033 height 59
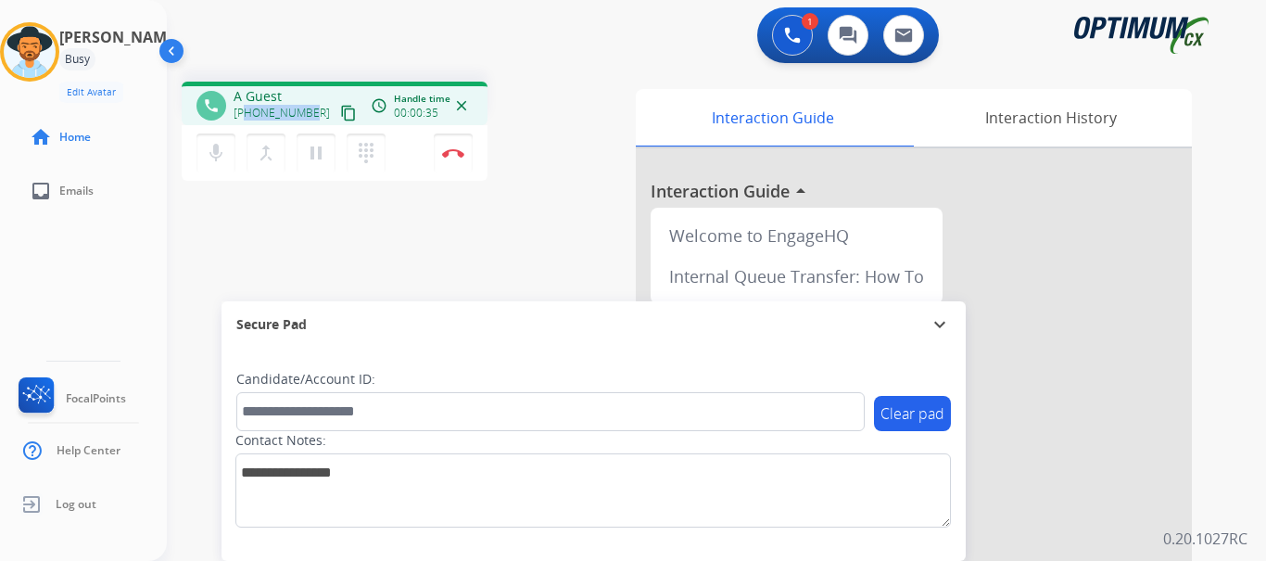
drag, startPoint x: 247, startPoint y: 110, endPoint x: 311, endPoint y: 98, distance: 65.1
click at [311, 98] on div "A Guest [PHONE_NUMBER] content_copy" at bounding box center [297, 105] width 126 height 37
copy span "7168780232"
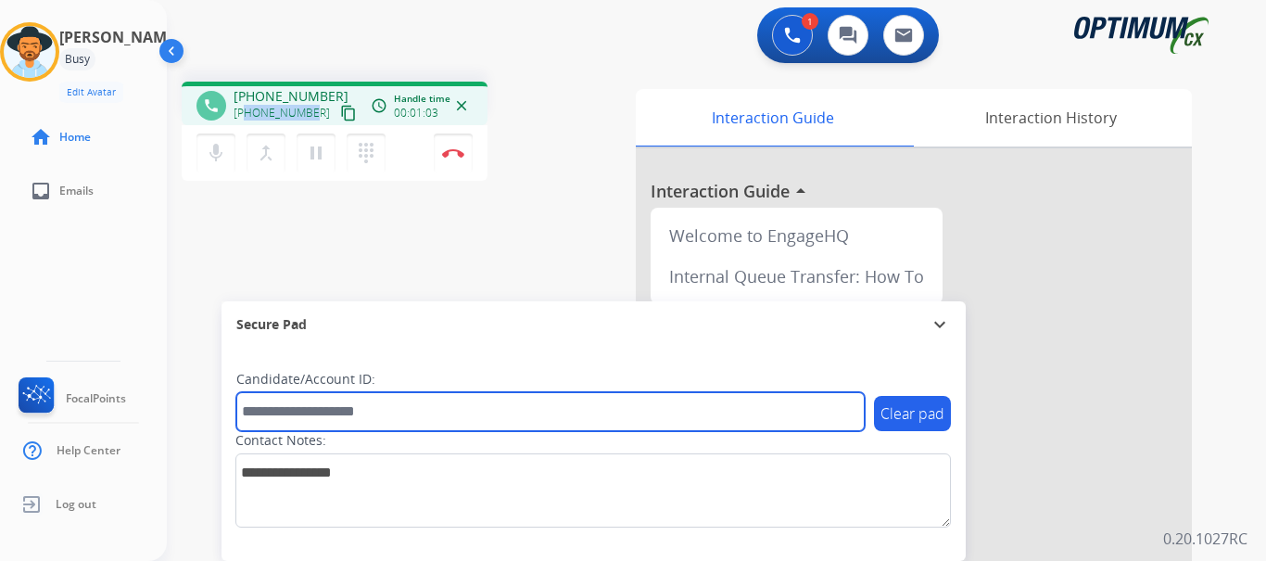
click at [449, 409] on input "text" at bounding box center [550, 411] width 628 height 39
paste input "*******"
type input "*******"
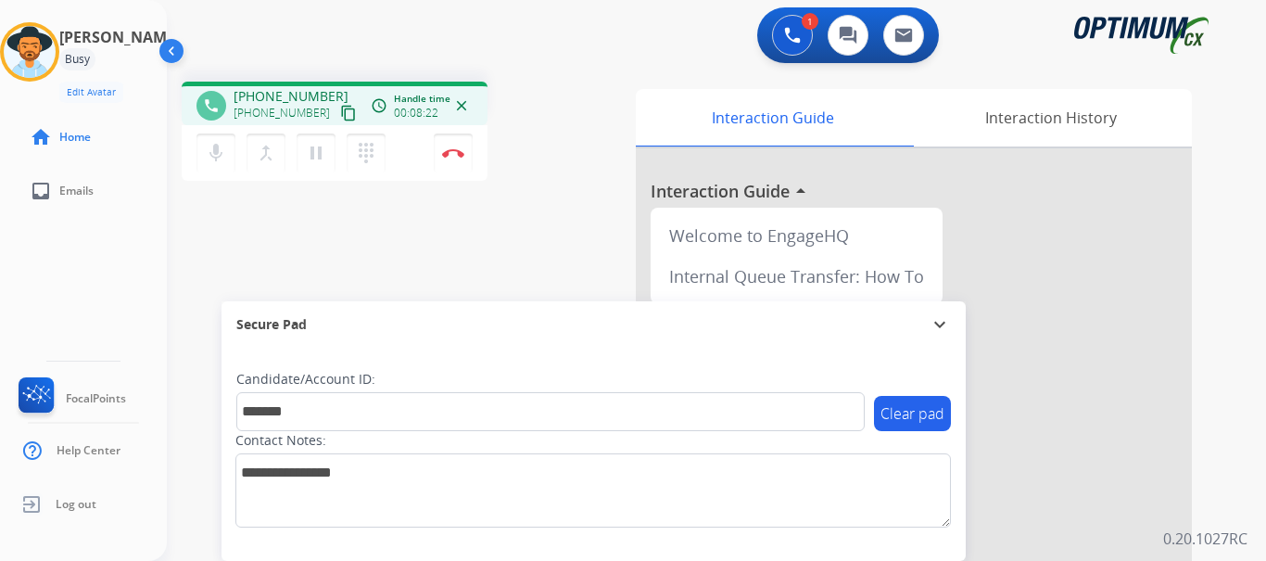
click at [445, 233] on div "phone [PHONE_NUMBER] [PHONE_NUMBER] content_copy access_time Call metrics Queue…" at bounding box center [694, 453] width 1055 height 773
click at [439, 25] on div "1 Voice Interactions 0 Chat Interactions 0 Email Interactions" at bounding box center [705, 36] width 1033 height 59
click at [444, 154] on img at bounding box center [453, 152] width 22 height 9
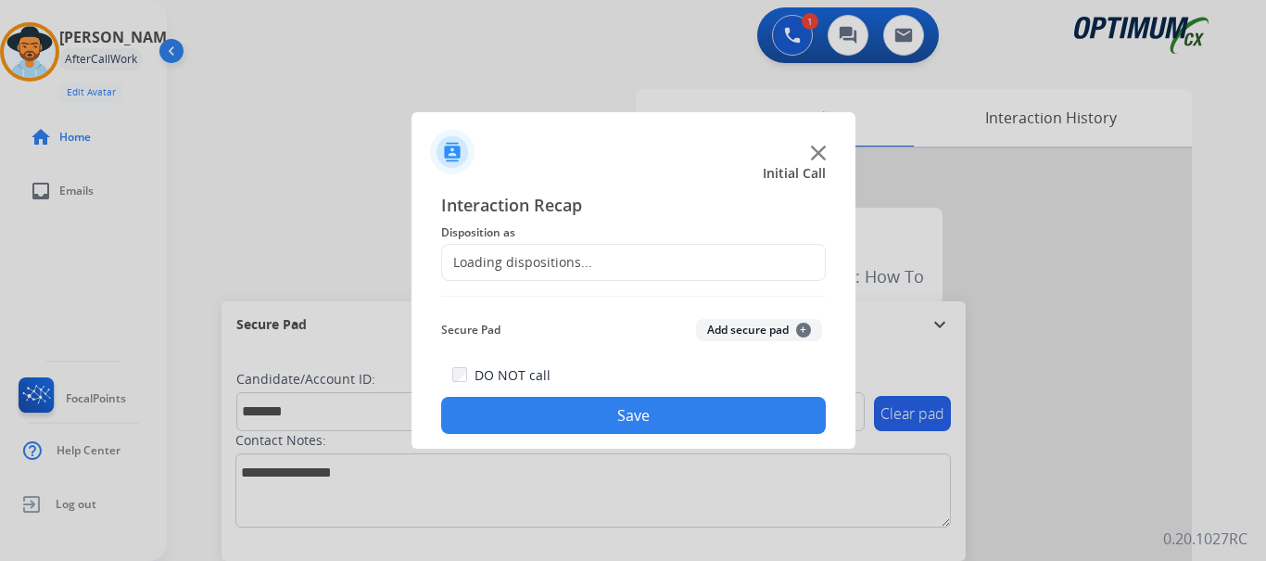
click at [730, 323] on button "Add secure pad +" at bounding box center [759, 330] width 126 height 22
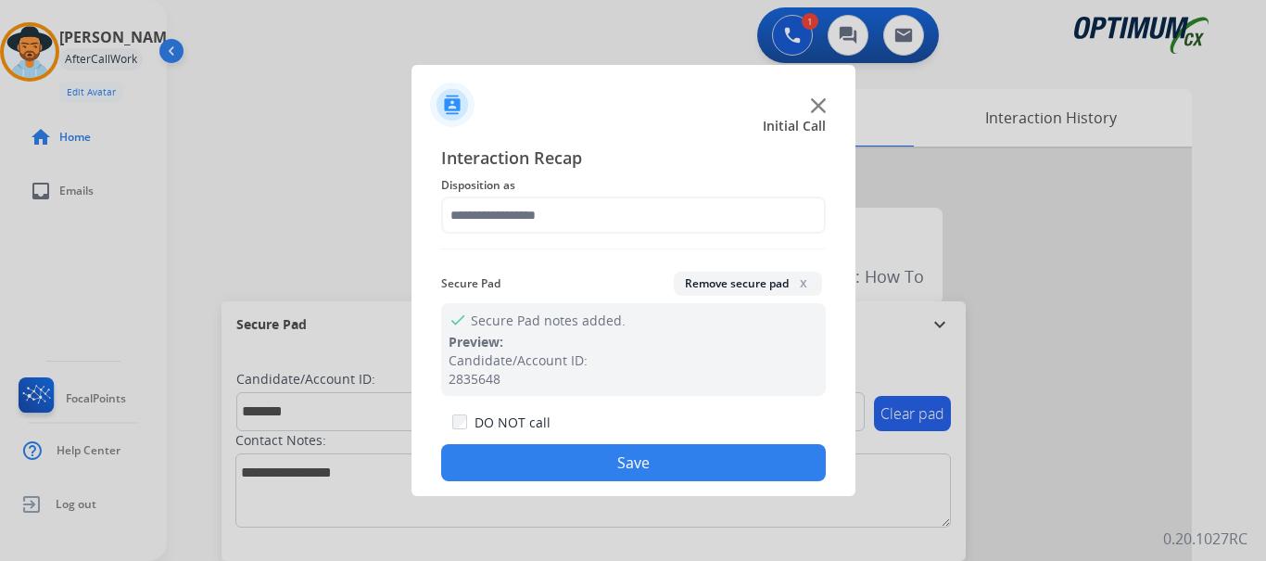
click at [571, 192] on span "Disposition as" at bounding box center [633, 185] width 385 height 22
click at [566, 197] on div "Interaction Recap Disposition as Secure Pad Remove secure pad x check Secure Pa…" at bounding box center [633, 313] width 385 height 336
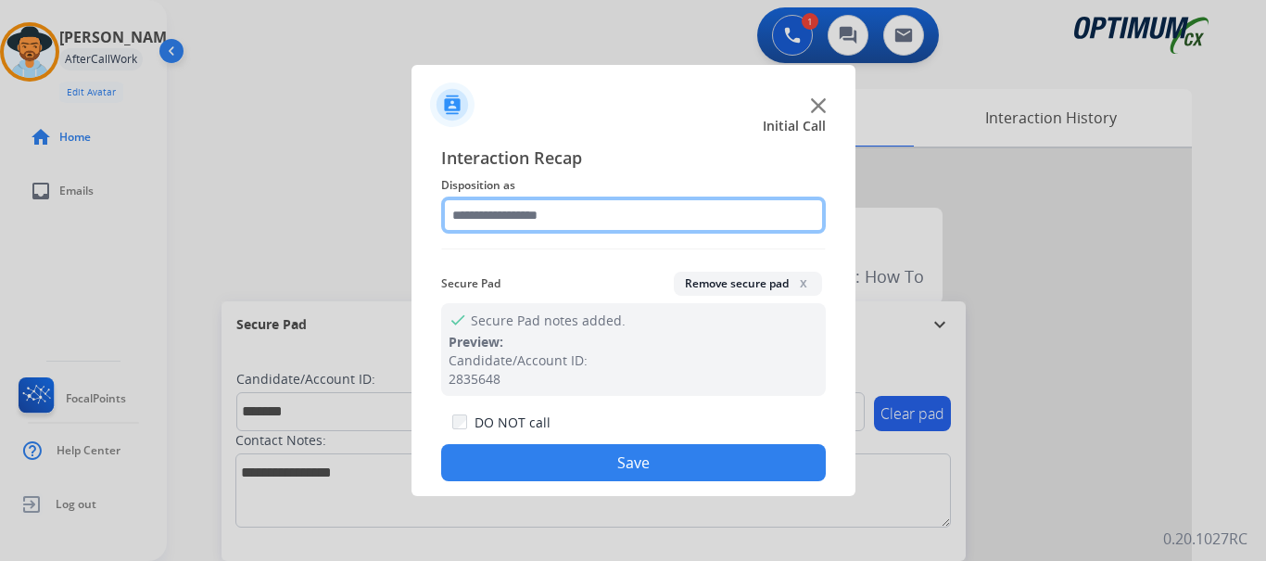
click at [563, 199] on input "text" at bounding box center [633, 215] width 385 height 37
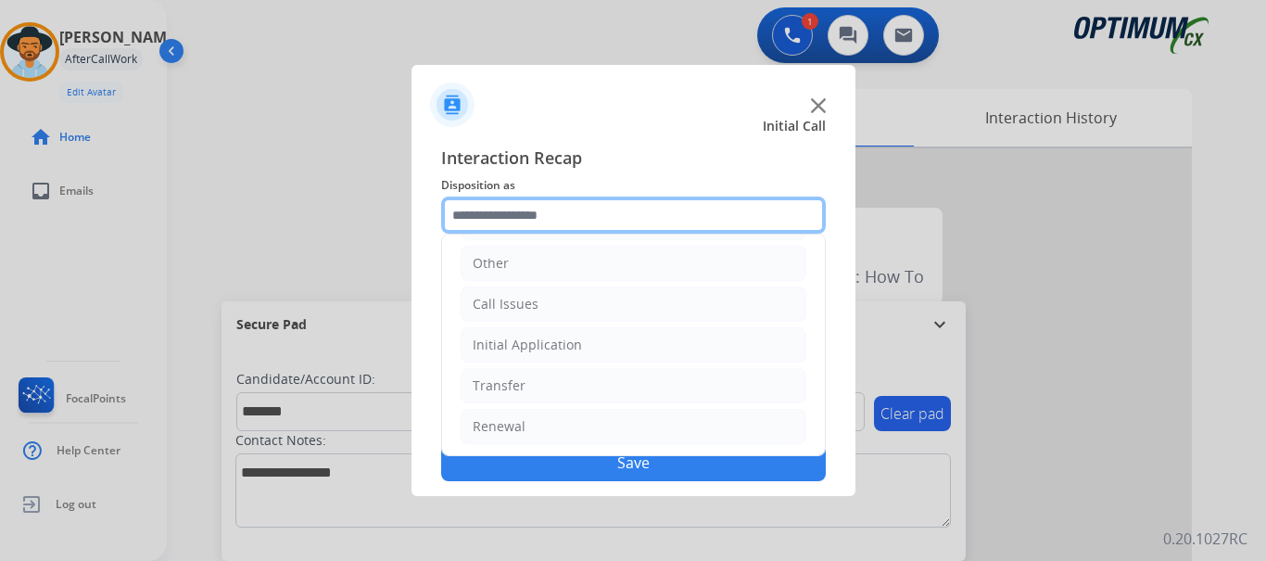
scroll to position [126, 0]
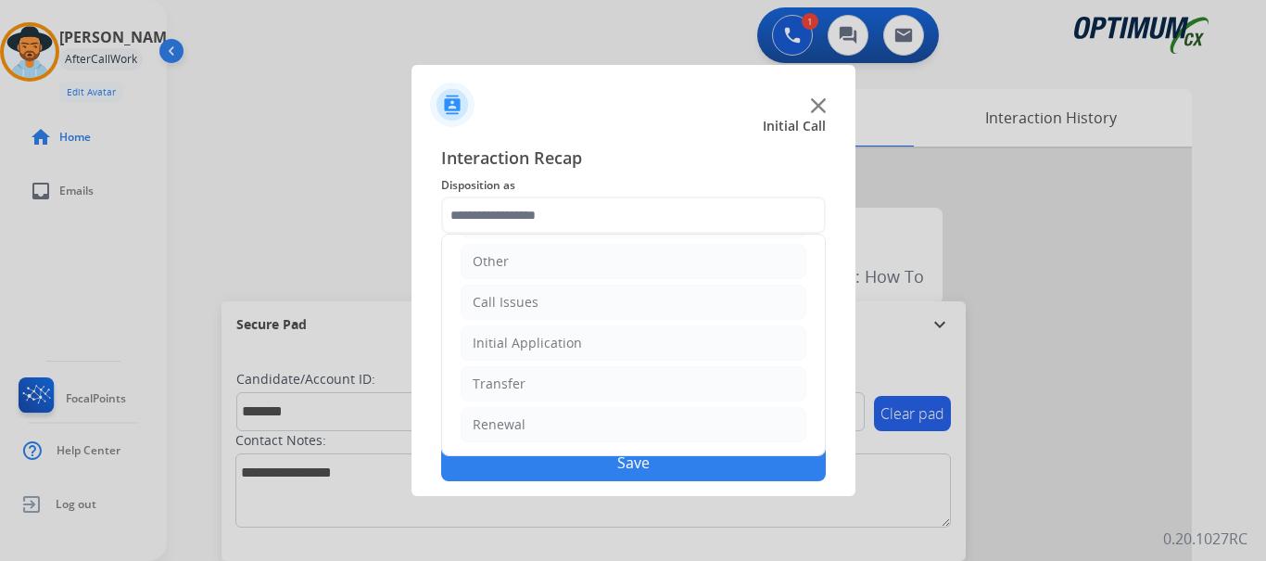
click at [642, 349] on li "Initial Application" at bounding box center [634, 342] width 346 height 35
click at [670, 385] on div "Credential Resend (Initial application)" at bounding box center [627, 383] width 235 height 19
type input "**********"
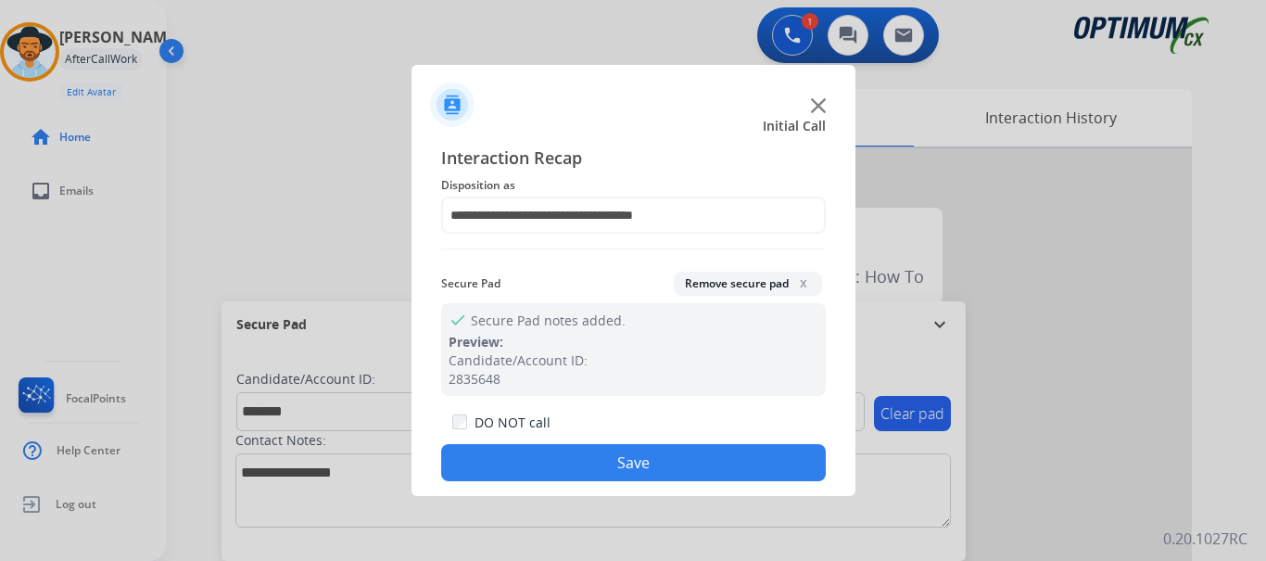
click at [649, 460] on button "Save" at bounding box center [633, 462] width 385 height 37
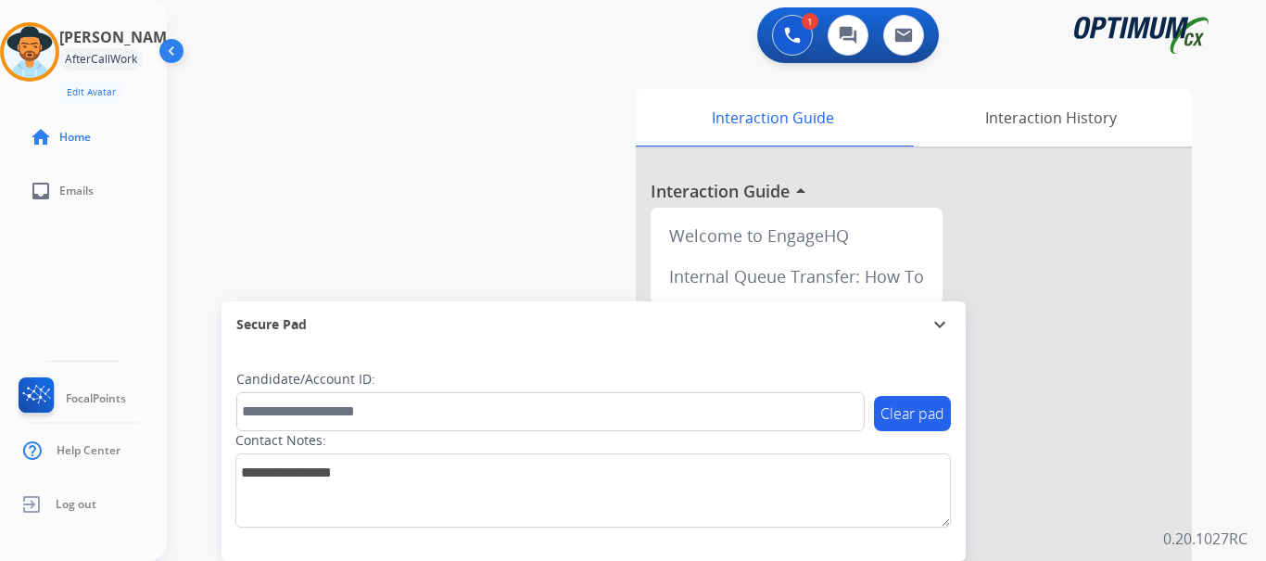
click at [470, 235] on div "swap_horiz Break voice bridge close_fullscreen Connect 3-Way Call merge_type Se…" at bounding box center [694, 453] width 1055 height 773
click at [402, 101] on div "swap_horiz Break voice bridge close_fullscreen Connect 3-Way Call merge_type Se…" at bounding box center [694, 453] width 1055 height 773
click at [507, 250] on div "swap_horiz Break voice bridge close_fullscreen Connect 3-Way Call merge_type Se…" at bounding box center [694, 453] width 1055 height 773
click at [461, 209] on div "swap_horiz Break voice bridge close_fullscreen Connect 3-Way Call merge_type Se…" at bounding box center [694, 453] width 1055 height 773
click at [56, 32] on img at bounding box center [30, 52] width 52 height 52
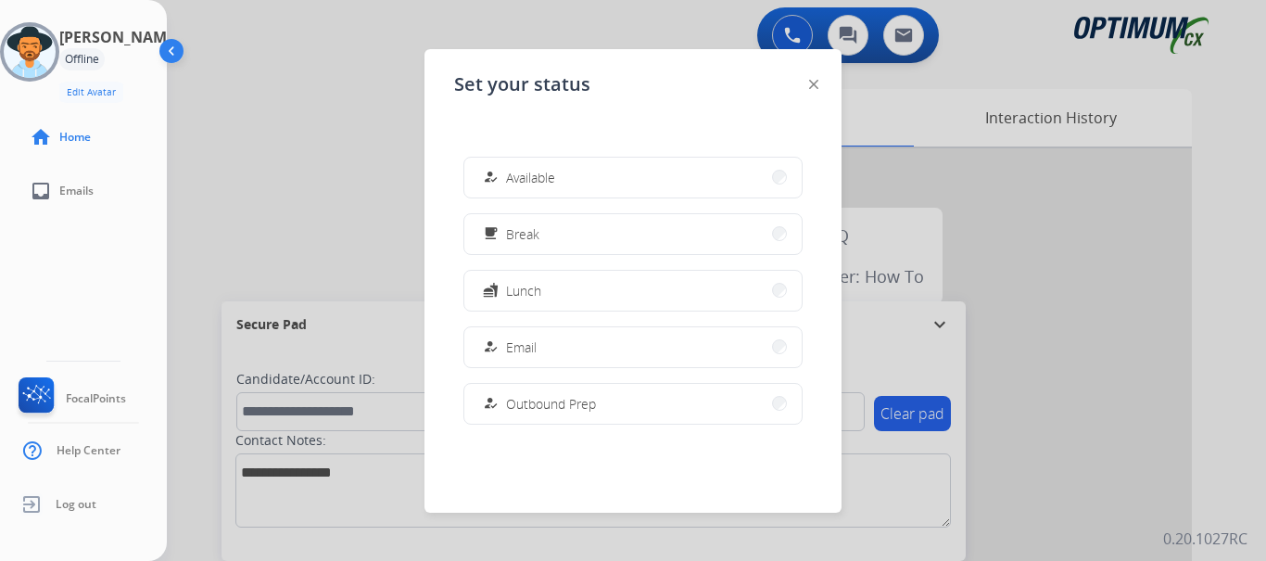
click at [595, 184] on button "how_to_reg Available" at bounding box center [632, 178] width 337 height 40
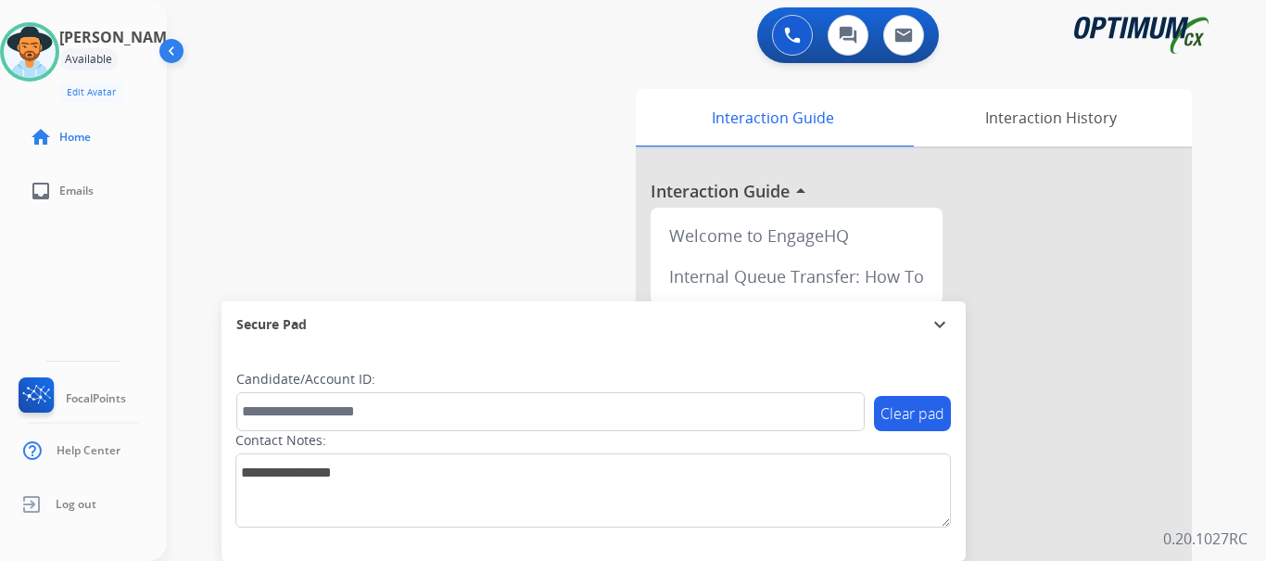
click at [789, 38] on img at bounding box center [792, 35] width 17 height 17
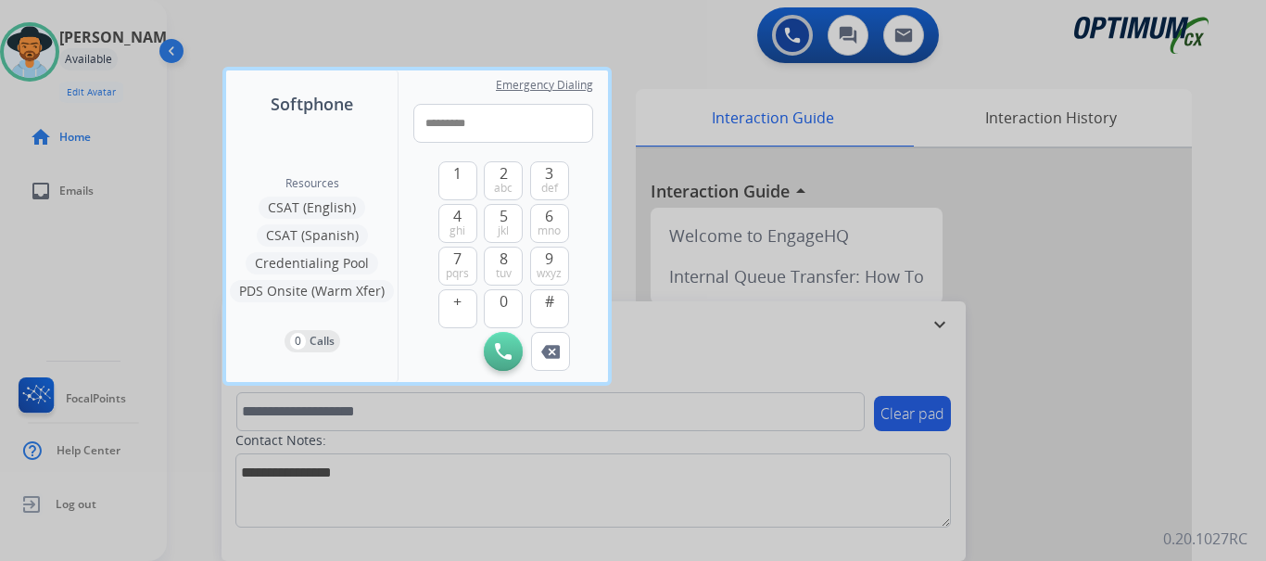
type input "**********"
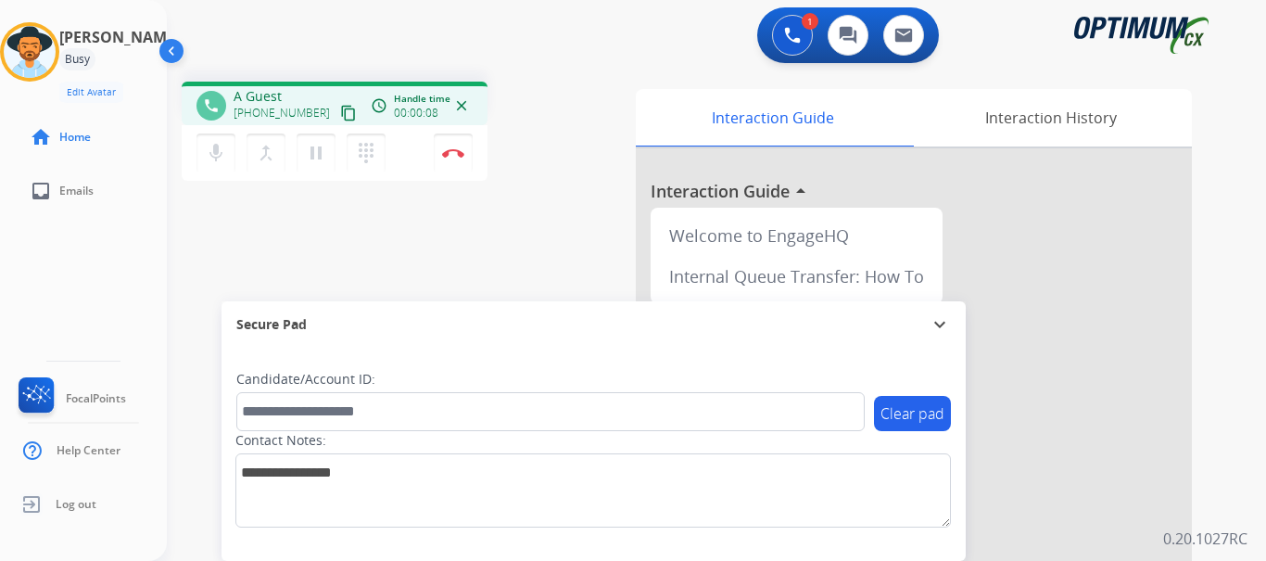
click at [456, 157] on img at bounding box center [453, 152] width 22 height 9
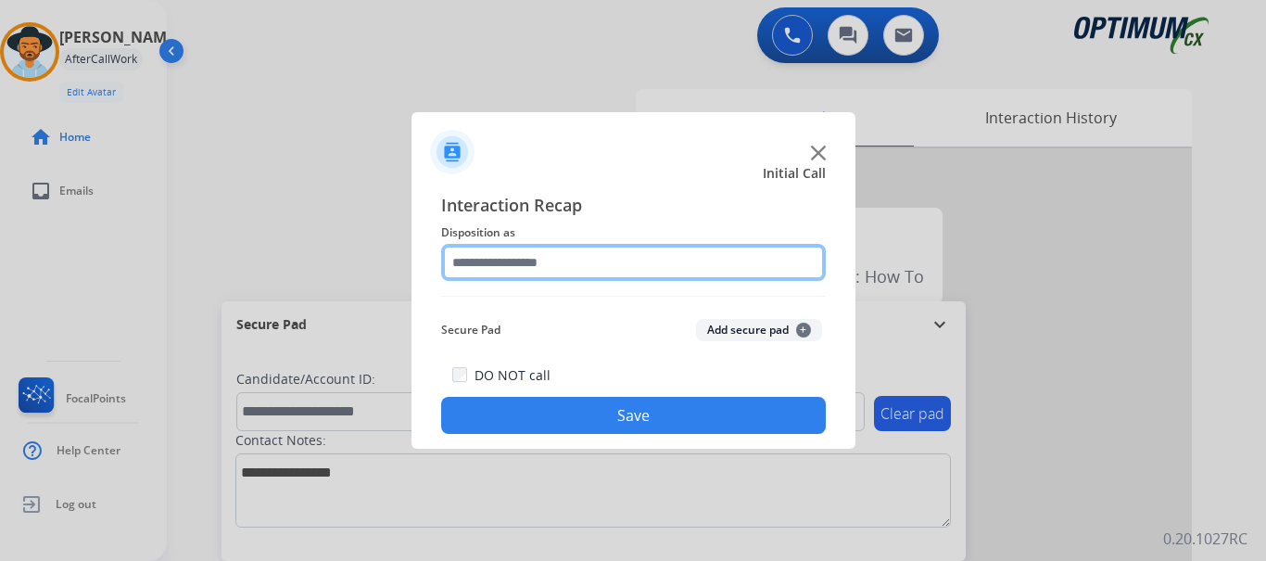
click at [590, 263] on input "text" at bounding box center [633, 262] width 385 height 37
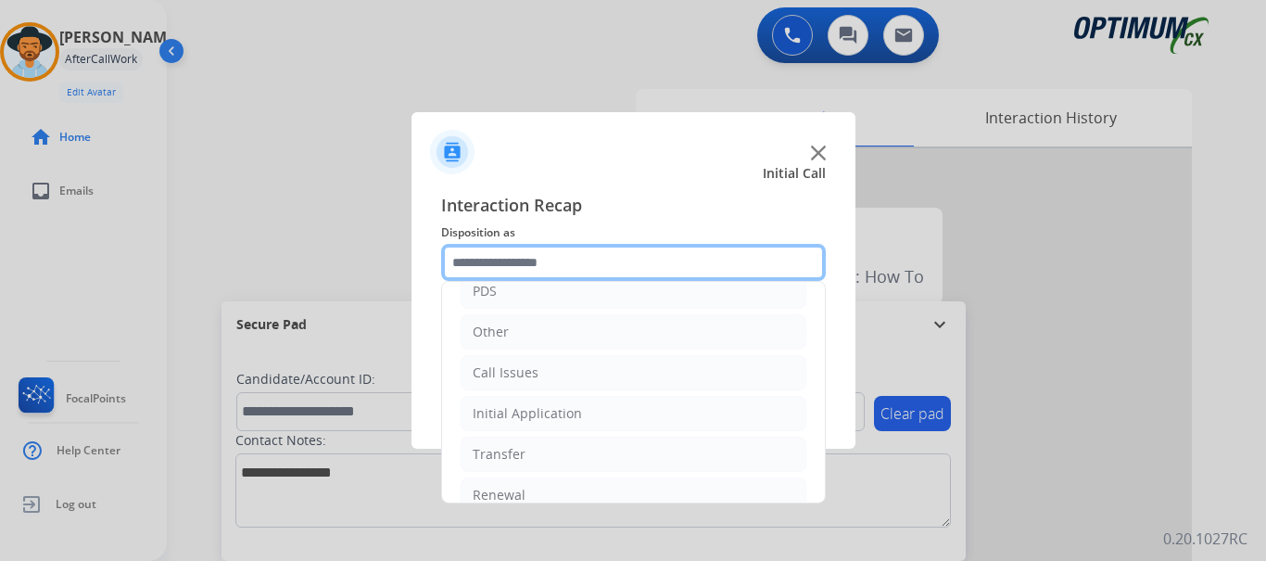
scroll to position [116, 0]
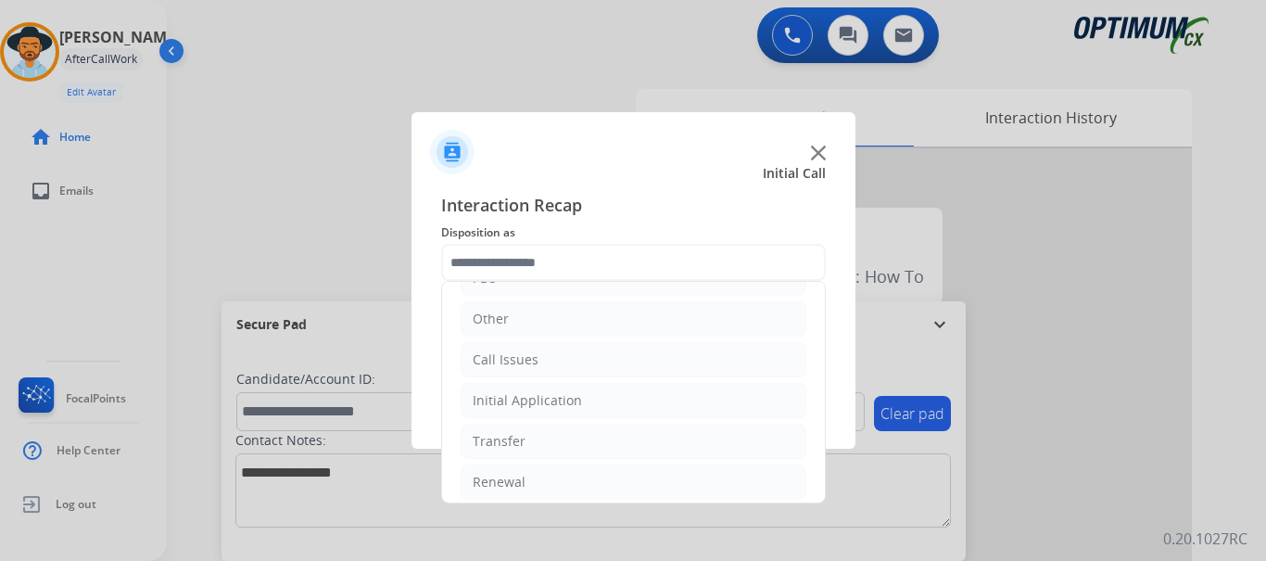
click at [584, 354] on li "Call Issues" at bounding box center [634, 359] width 346 height 35
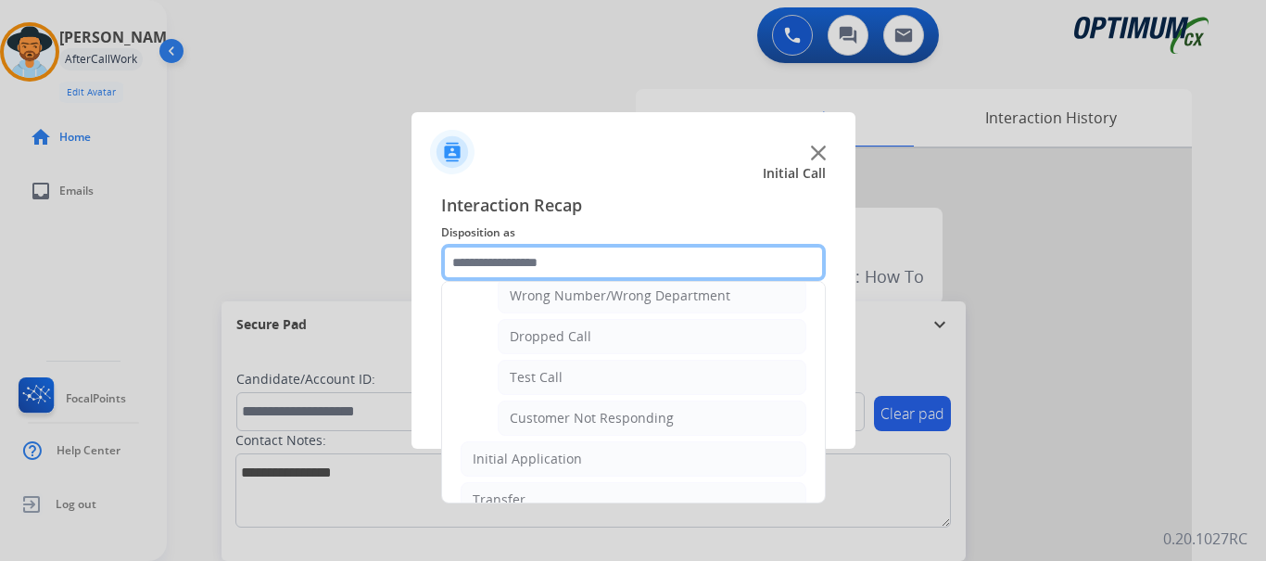
scroll to position [271, 0]
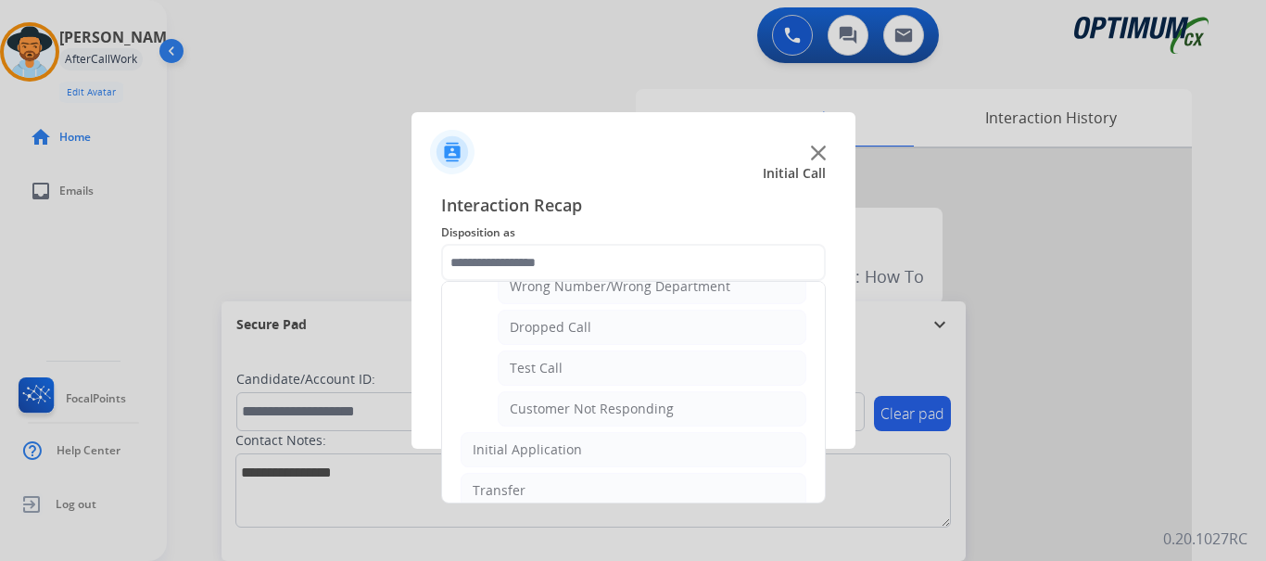
click at [624, 374] on li "Test Call" at bounding box center [652, 367] width 309 height 35
type input "*********"
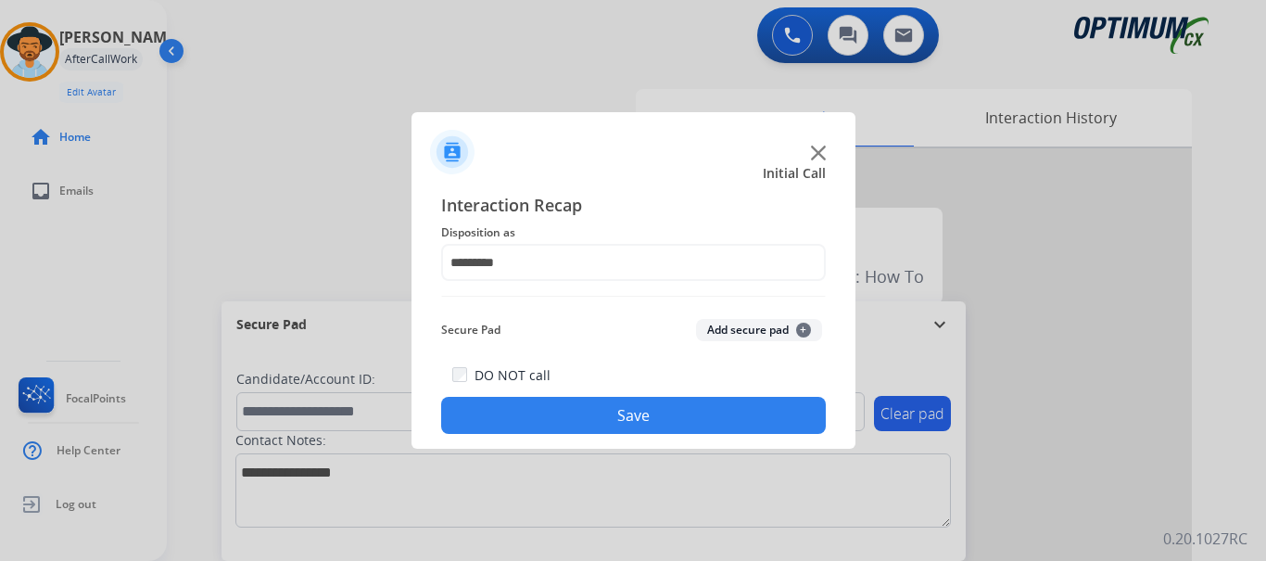
click at [638, 415] on button "Save" at bounding box center [633, 415] width 385 height 37
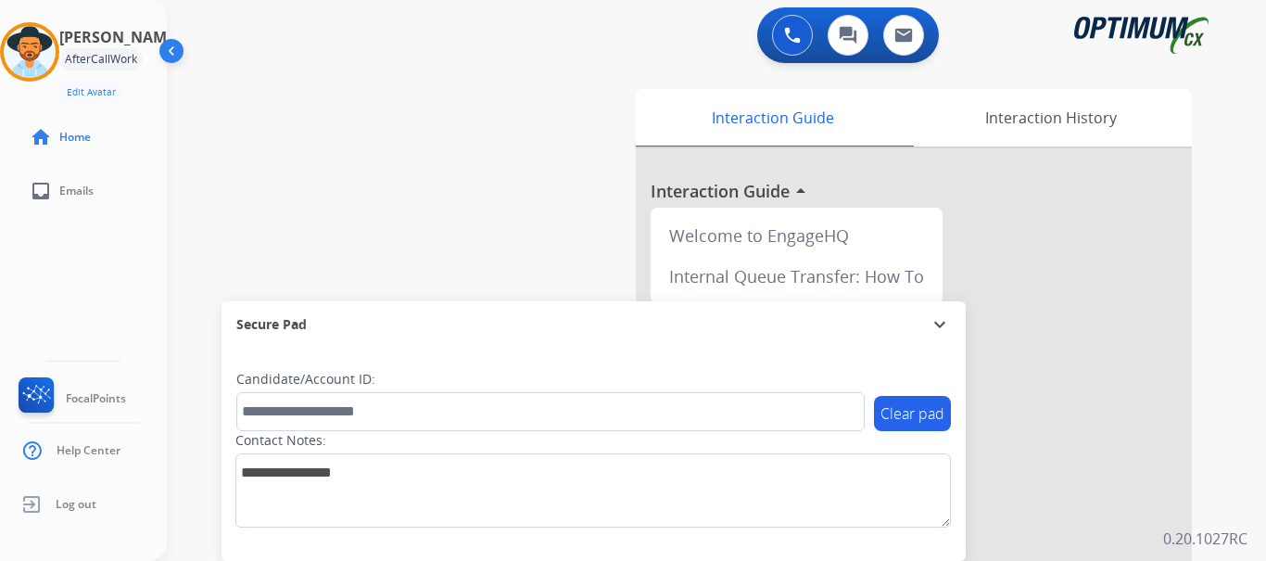
click at [598, 242] on div "swap_horiz Break voice bridge close_fullscreen Connect 3-Way Call merge_type Se…" at bounding box center [694, 453] width 1055 height 773
click at [474, 161] on div "swap_horiz Break voice bridge close_fullscreen Connect 3-Way Call merge_type Se…" at bounding box center [694, 453] width 1055 height 773
click at [19, 45] on img at bounding box center [30, 52] width 52 height 52
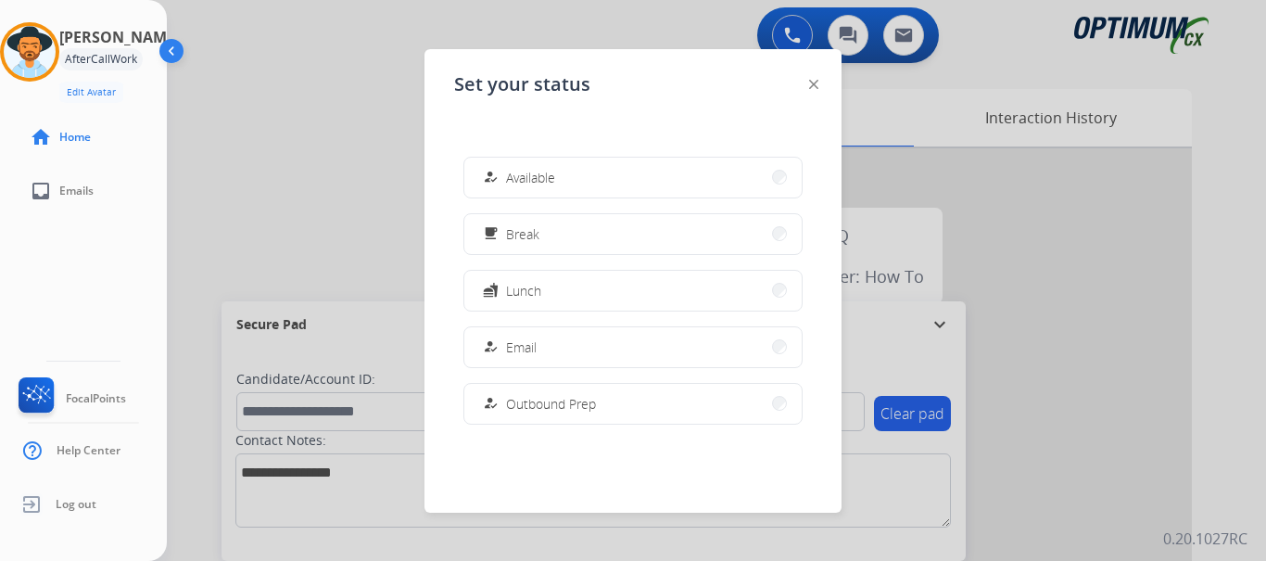
click at [532, 185] on span "Available" at bounding box center [530, 177] width 49 height 19
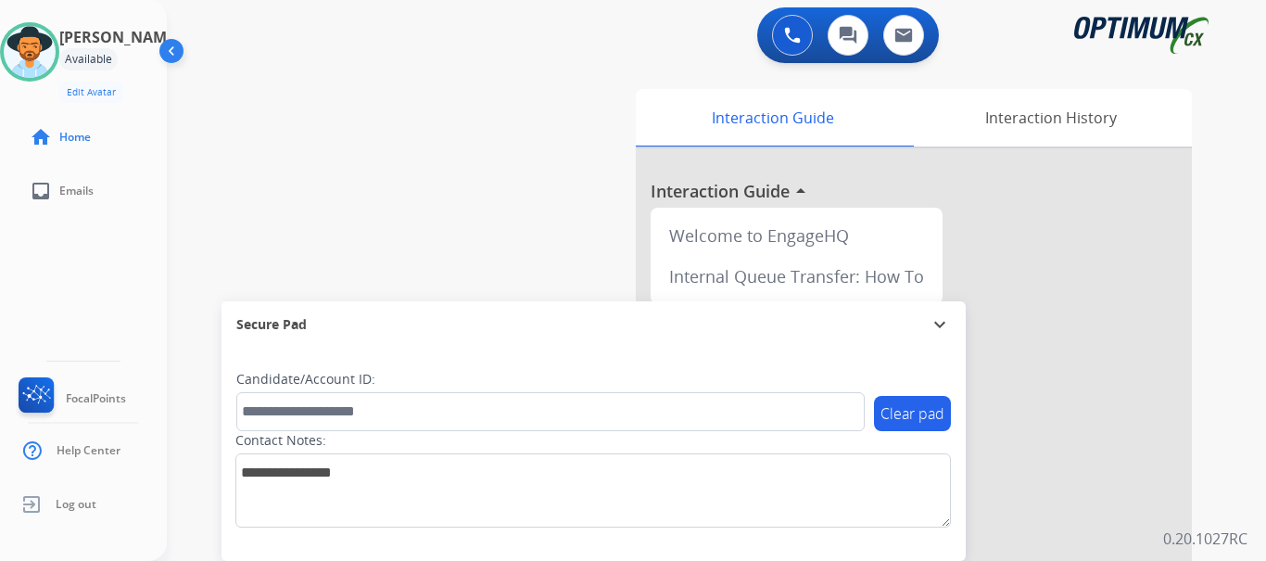
click at [406, 96] on div "swap_horiz Break voice bridge close_fullscreen Connect 3-Way Call merge_type Se…" at bounding box center [694, 453] width 1055 height 773
click at [631, 253] on div "Interaction Guide Interaction History Interaction Guide arrow_drop_up Welcome t…" at bounding box center [910, 464] width 563 height 751
click at [786, 50] on button at bounding box center [792, 35] width 41 height 41
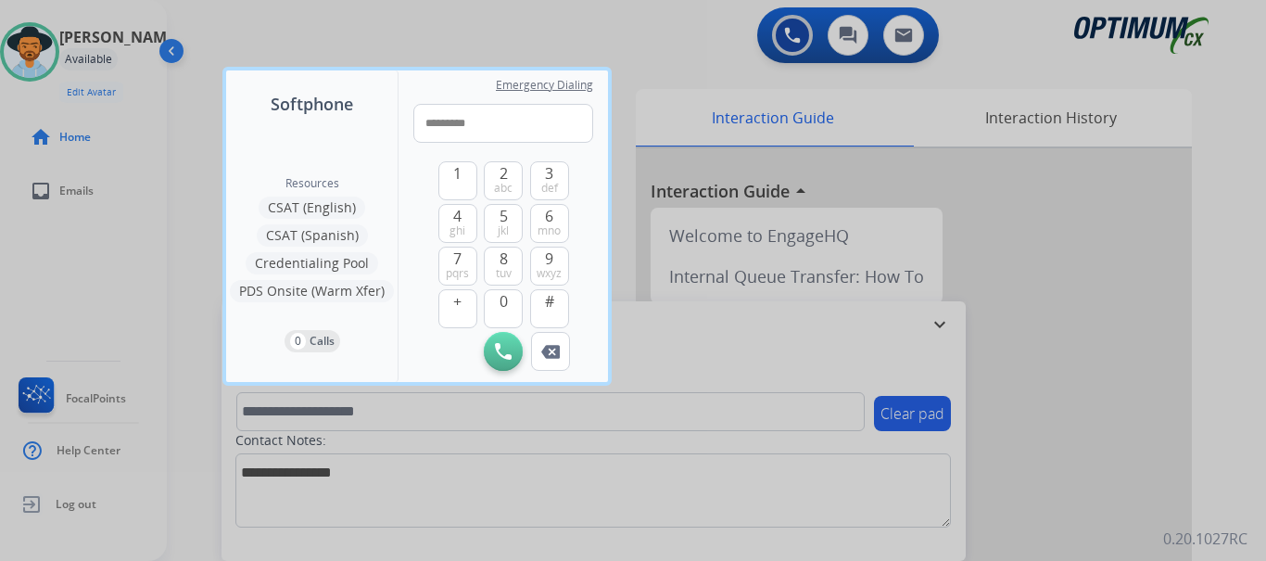
type input "**********"
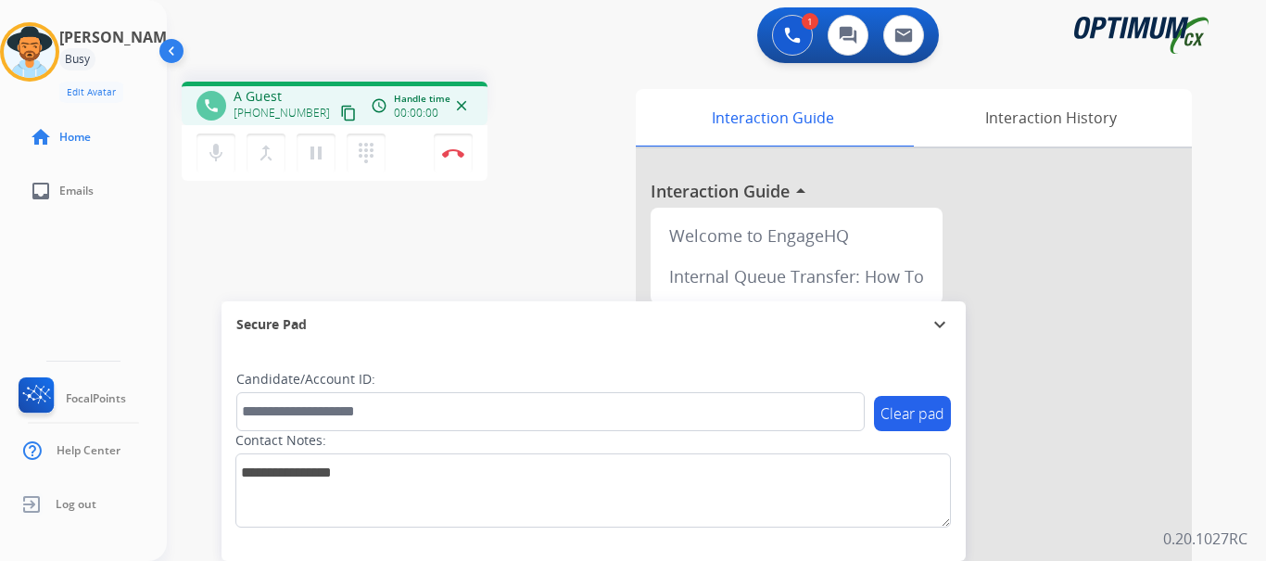
click at [447, 159] on button "Disconnect" at bounding box center [453, 152] width 39 height 39
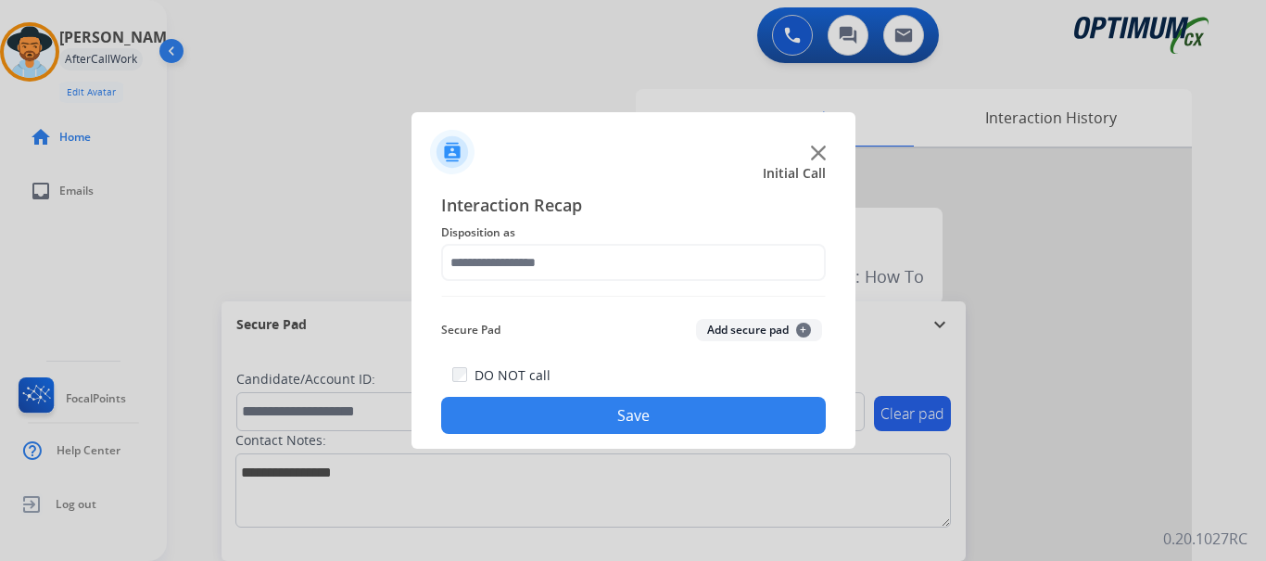
click at [740, 330] on button "Add secure pad +" at bounding box center [759, 330] width 126 height 22
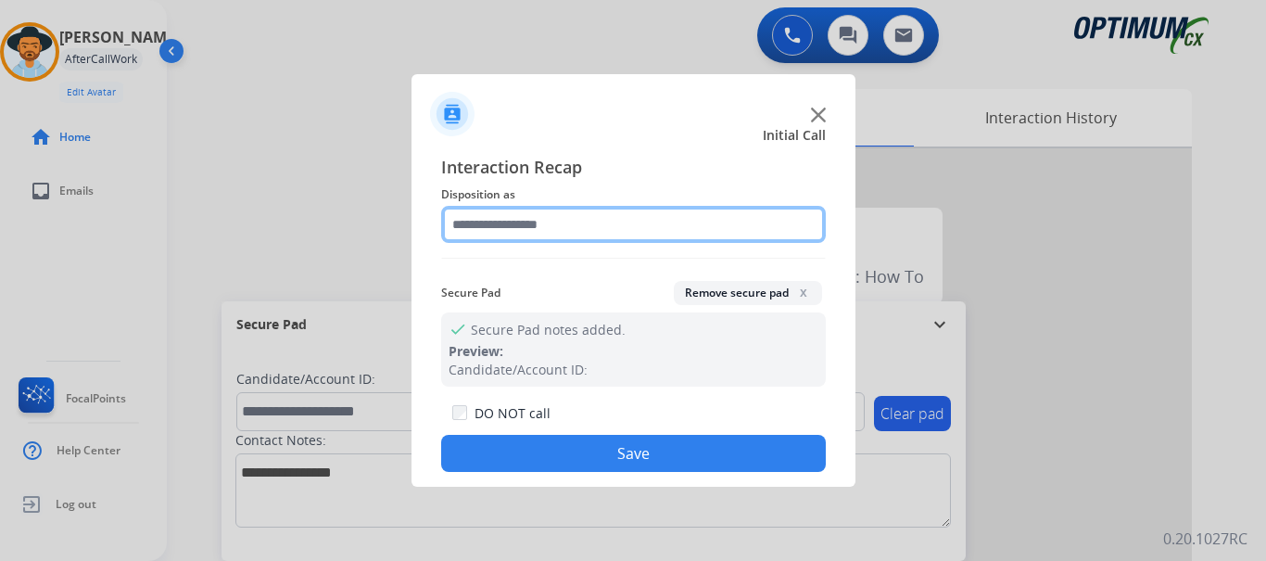
click at [625, 216] on input "text" at bounding box center [633, 224] width 385 height 37
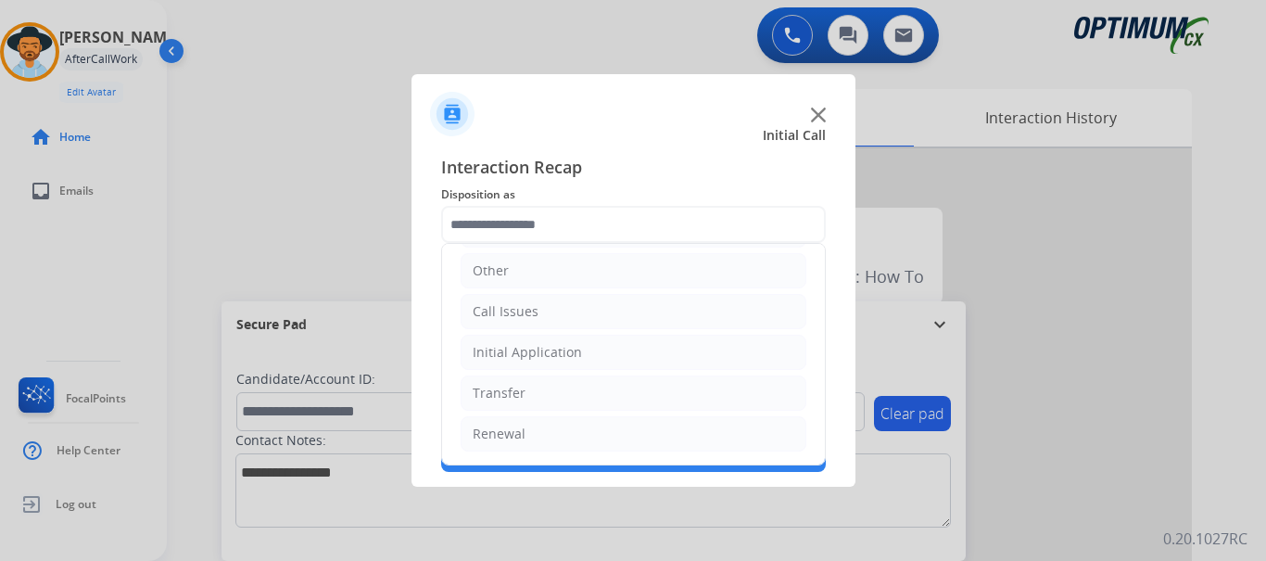
click at [593, 305] on li "Call Issues" at bounding box center [634, 311] width 346 height 35
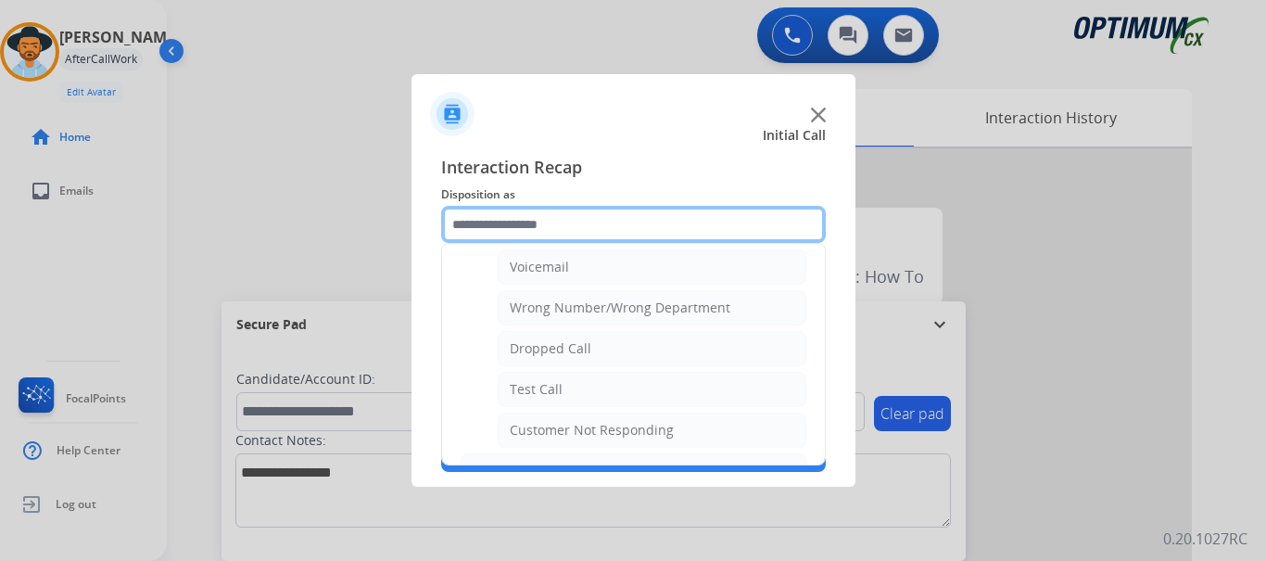
scroll to position [247, 0]
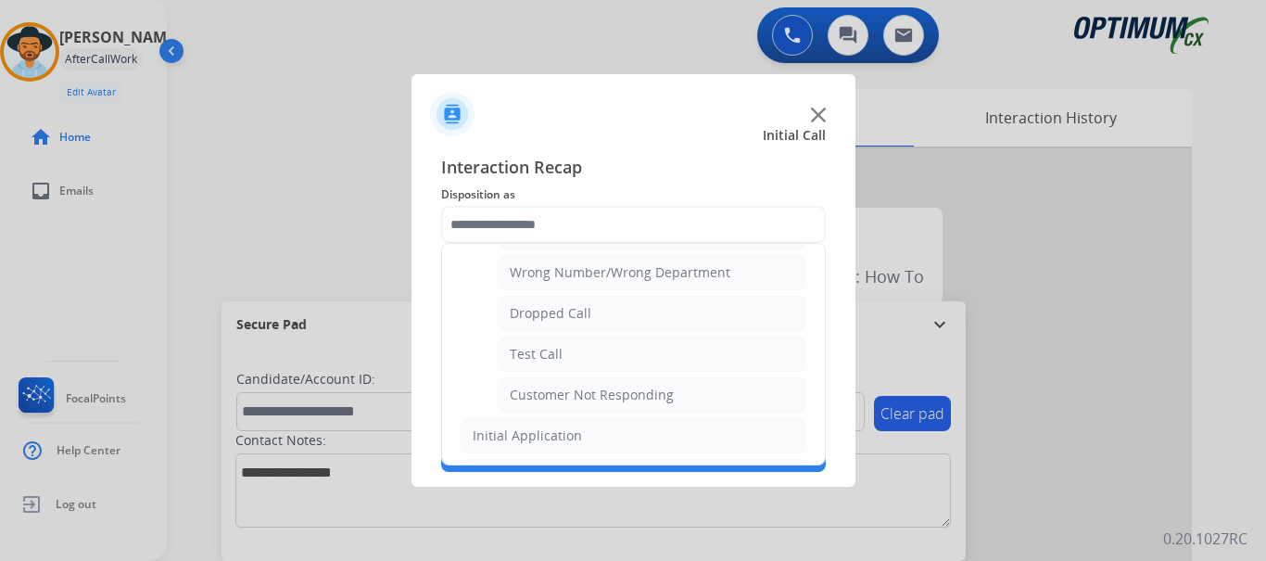
click at [606, 352] on li "Test Call" at bounding box center [652, 353] width 309 height 35
type input "*********"
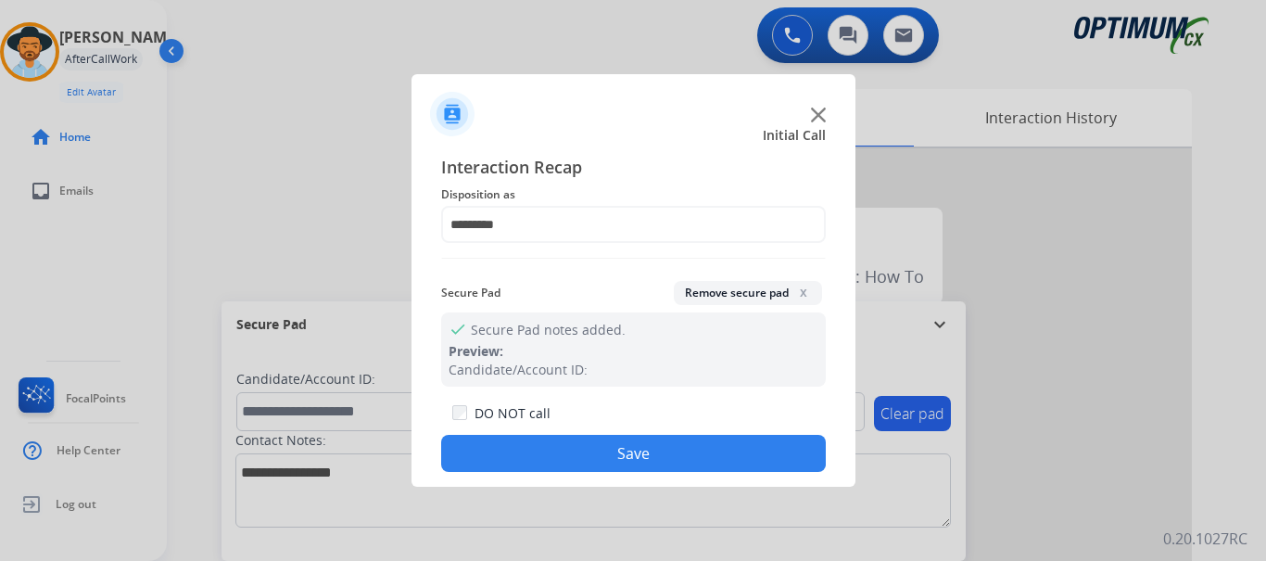
click at [591, 438] on button "Save" at bounding box center [633, 453] width 385 height 37
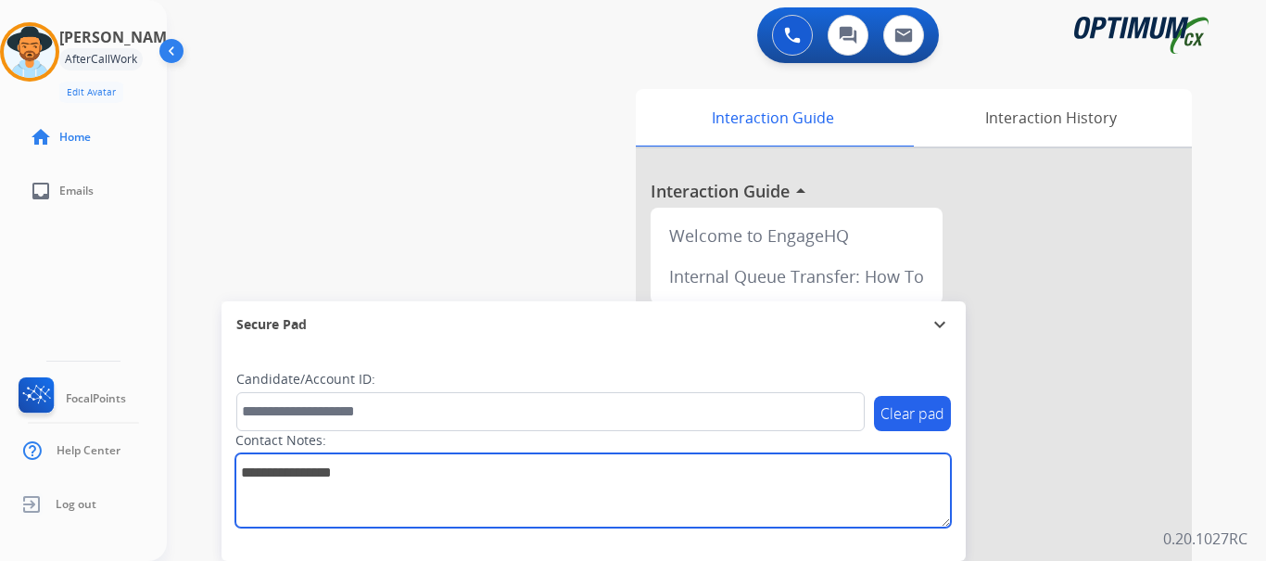
click at [590, 457] on textarea at bounding box center [593, 490] width 716 height 74
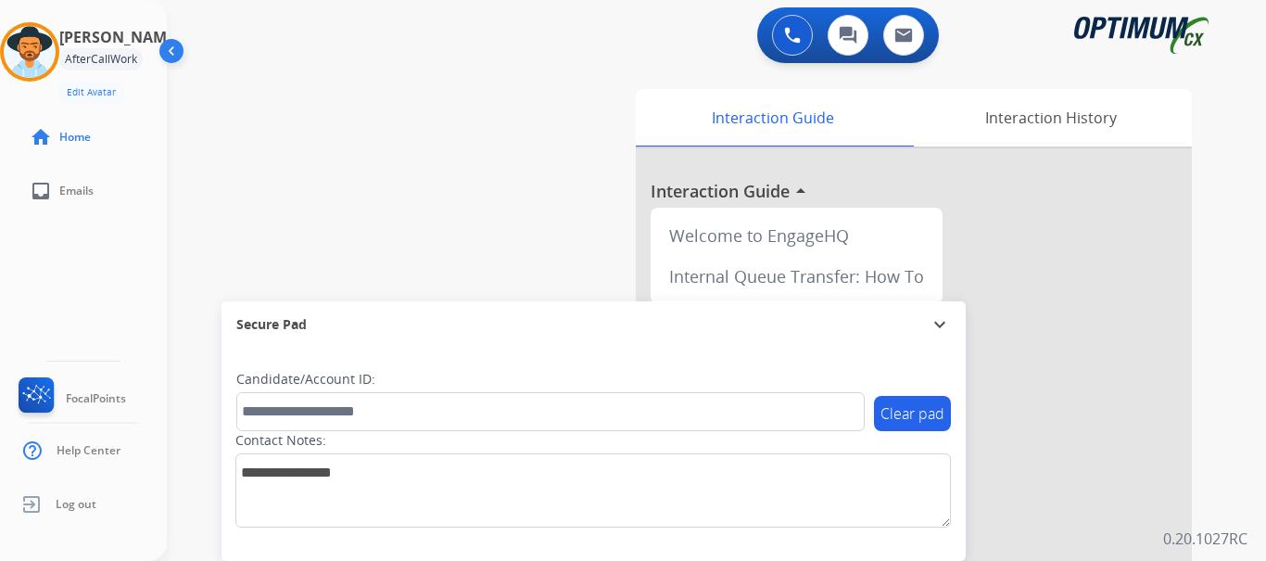
click at [442, 171] on div "swap_horiz Break voice bridge close_fullscreen Connect 3-Way Call merge_type Se…" at bounding box center [694, 453] width 1055 height 773
click at [482, 133] on div "swap_horiz Break voice bridge close_fullscreen Connect 3-Way Call merge_type Se…" at bounding box center [694, 453] width 1055 height 773
click at [786, 45] on button at bounding box center [792, 35] width 41 height 41
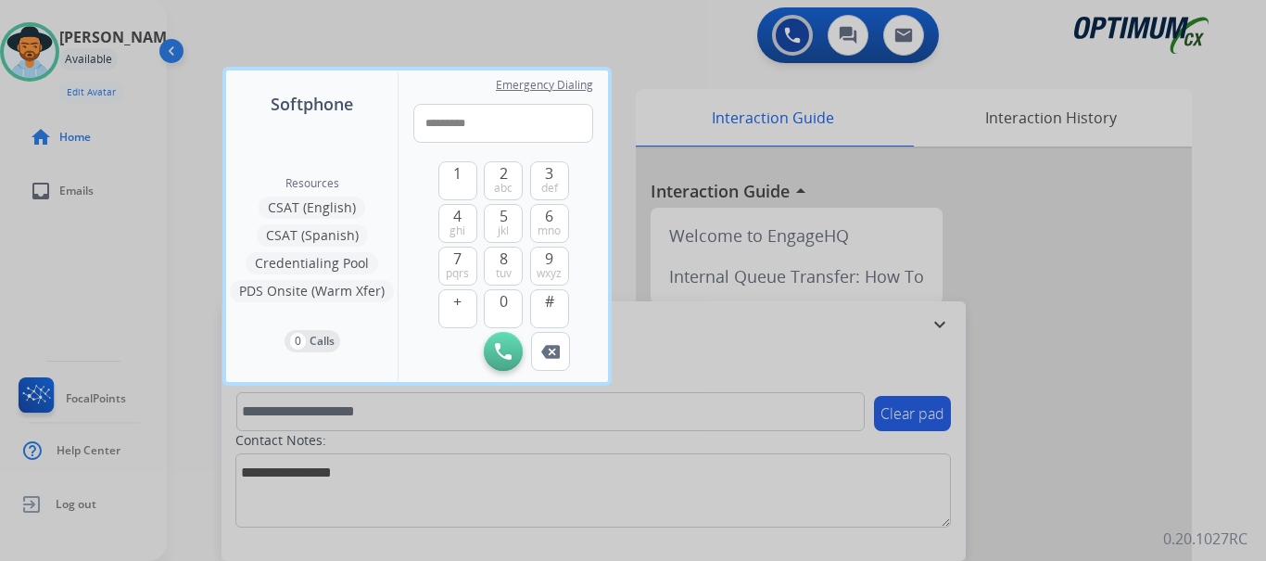
type input "**********"
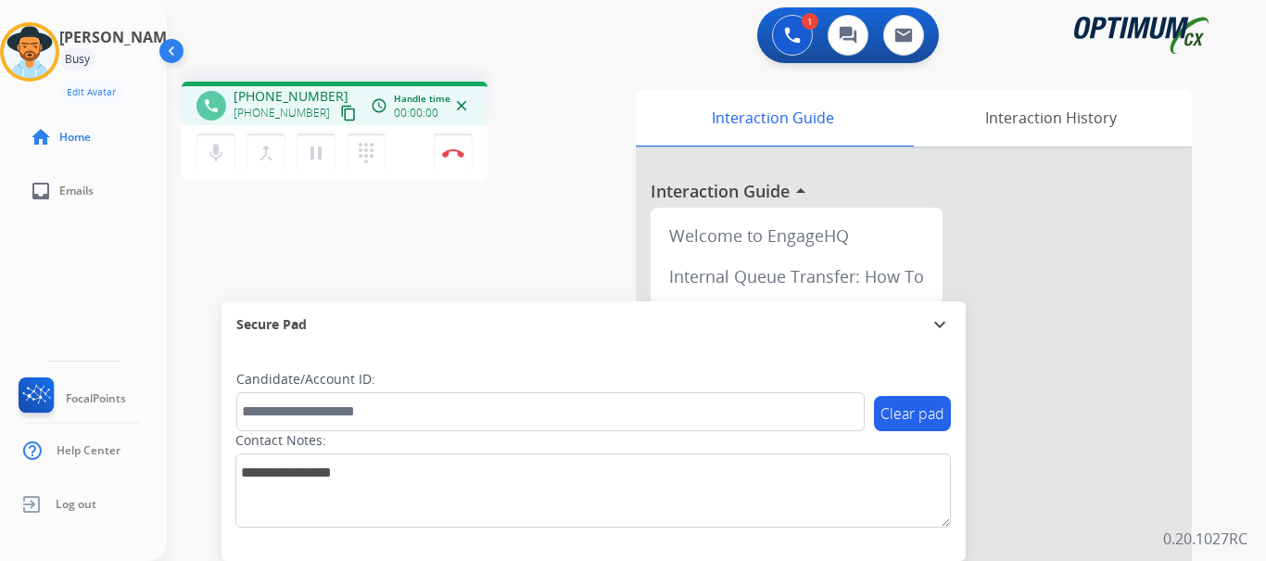
click at [459, 159] on button "Disconnect" at bounding box center [453, 152] width 39 height 39
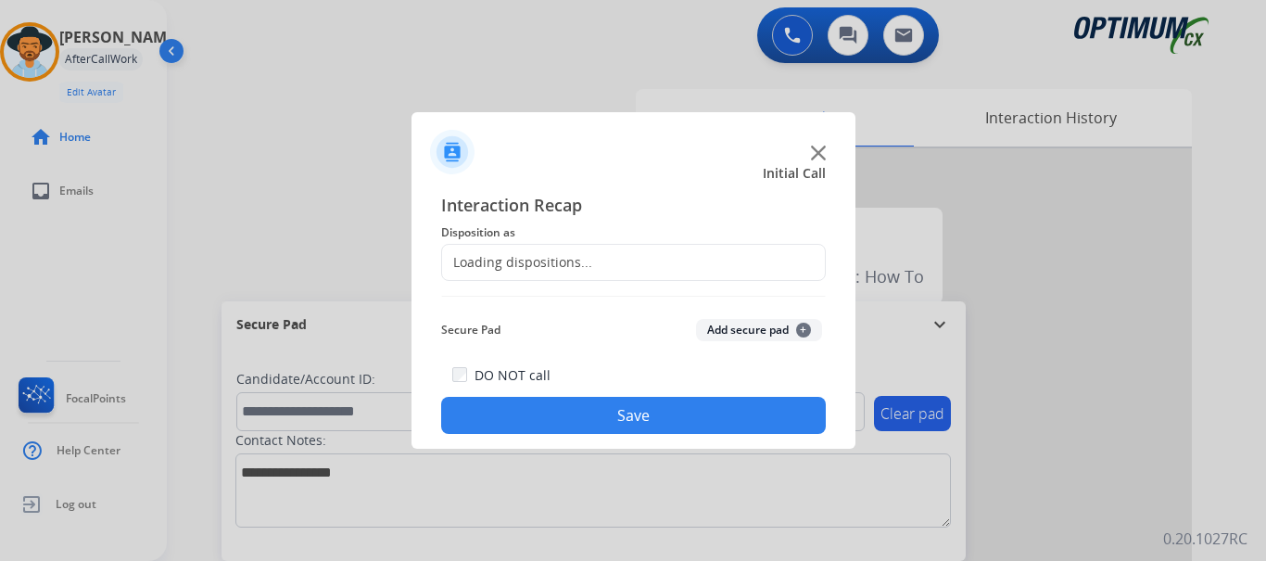
click at [736, 327] on button "Add secure pad +" at bounding box center [759, 330] width 126 height 22
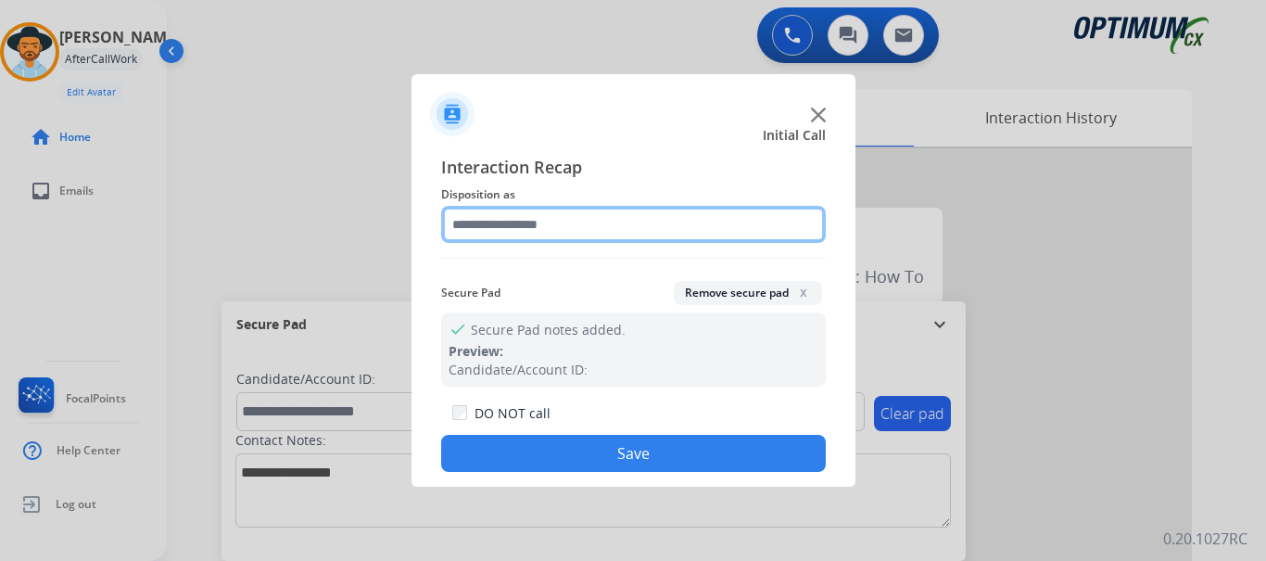
click at [599, 222] on input "text" at bounding box center [633, 224] width 385 height 37
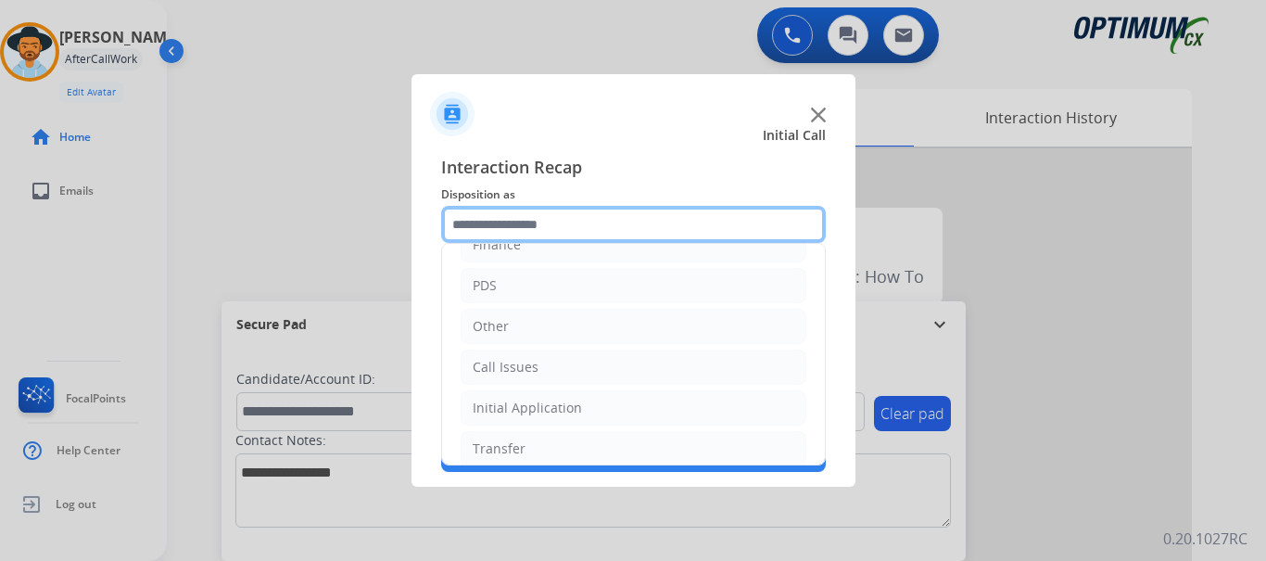
scroll to position [126, 0]
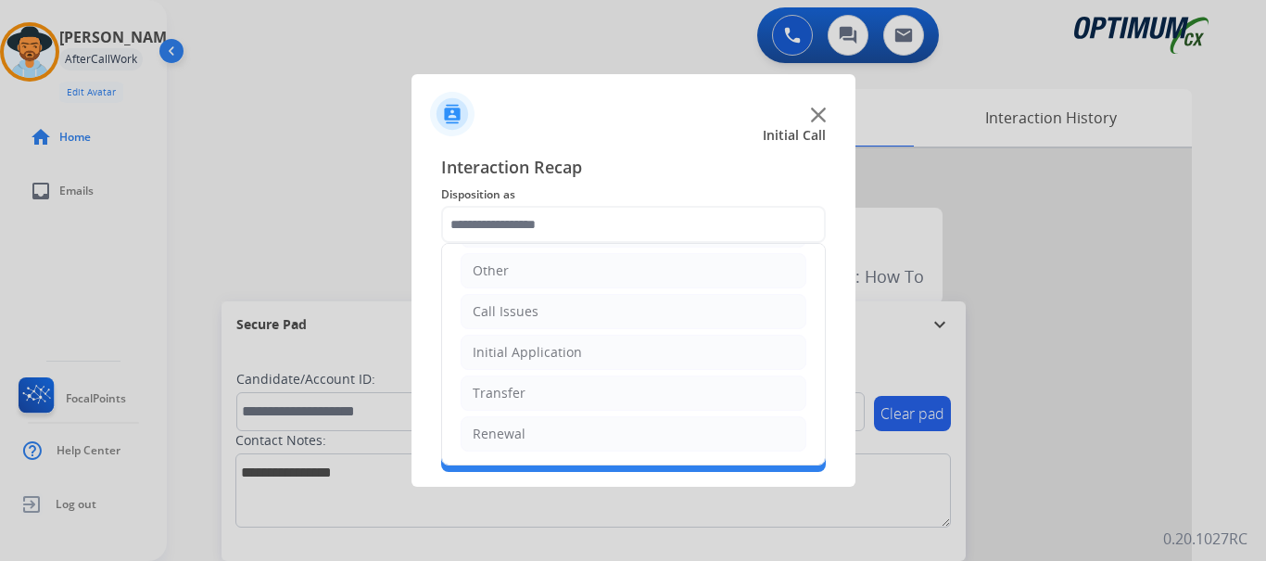
click at [580, 307] on li "Call Issues" at bounding box center [634, 311] width 346 height 35
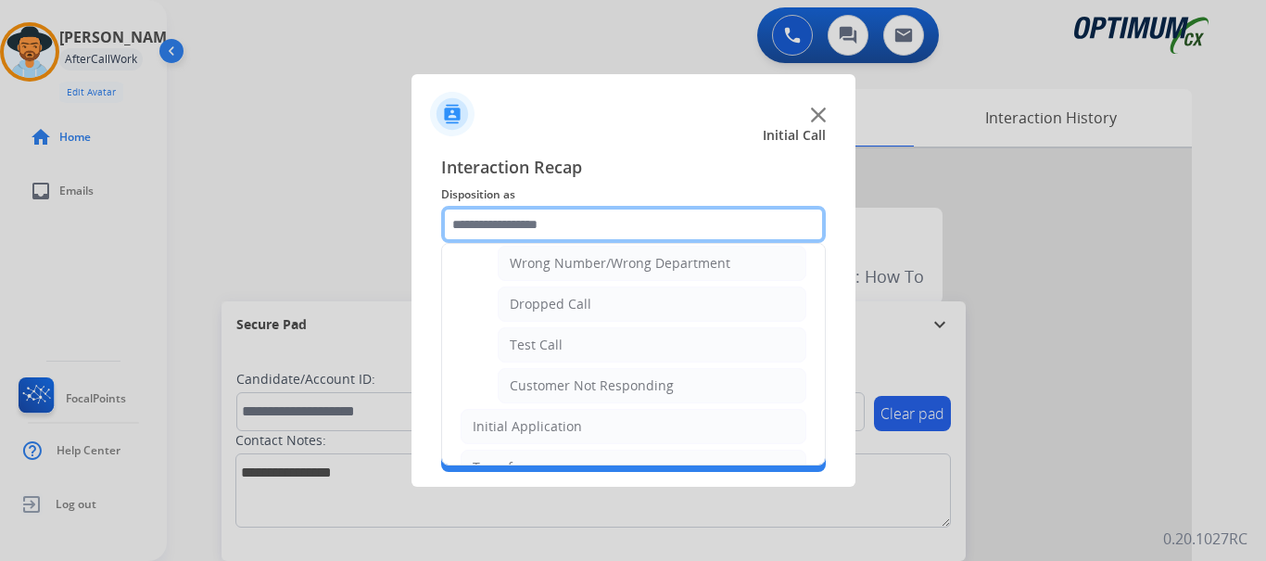
scroll to position [277, 0]
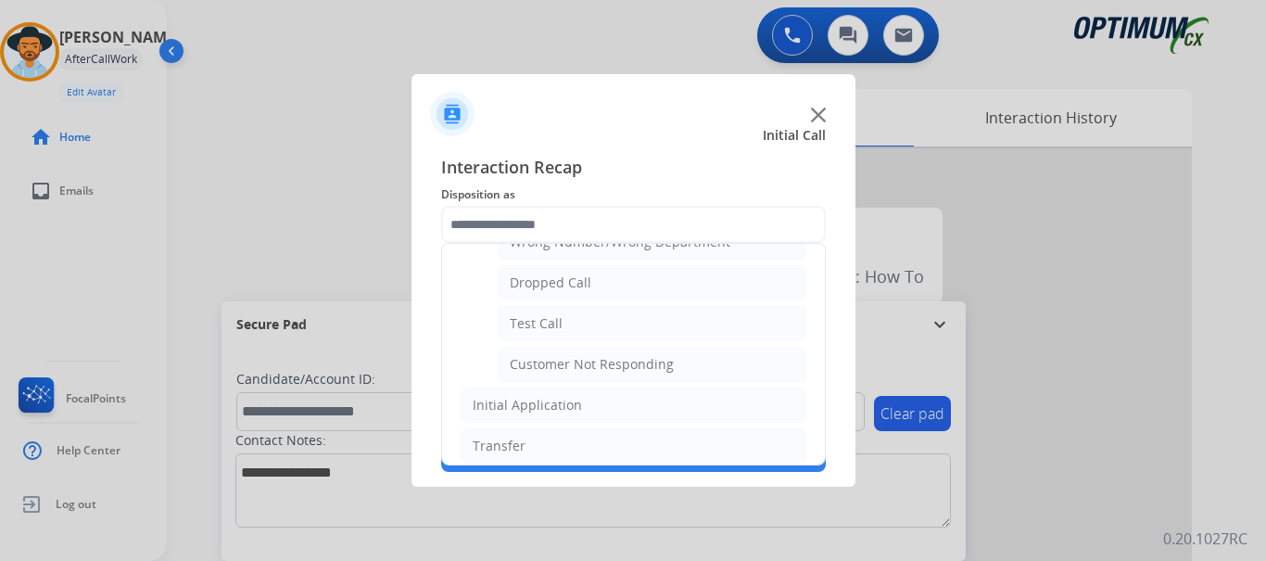
click at [564, 320] on li "Test Call" at bounding box center [652, 323] width 309 height 35
type input "*********"
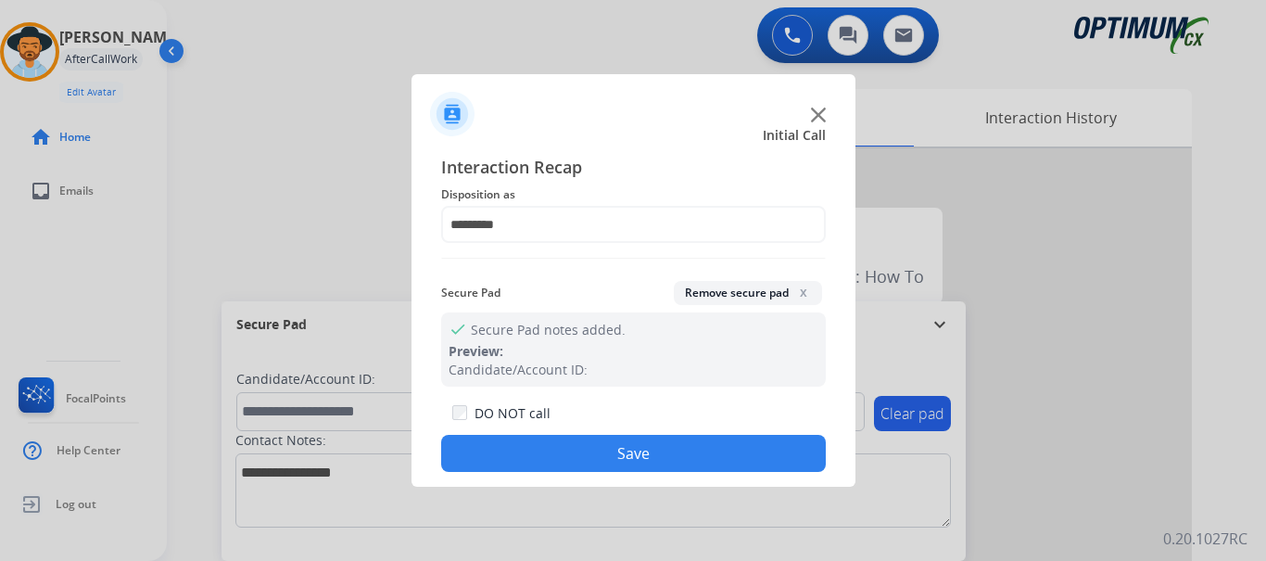
click at [553, 441] on button "Save" at bounding box center [633, 453] width 385 height 37
click at [387, 222] on div "swap_horiz Break voice bridge close_fullscreen Connect 3-Way Call merge_type Se…" at bounding box center [694, 453] width 1055 height 773
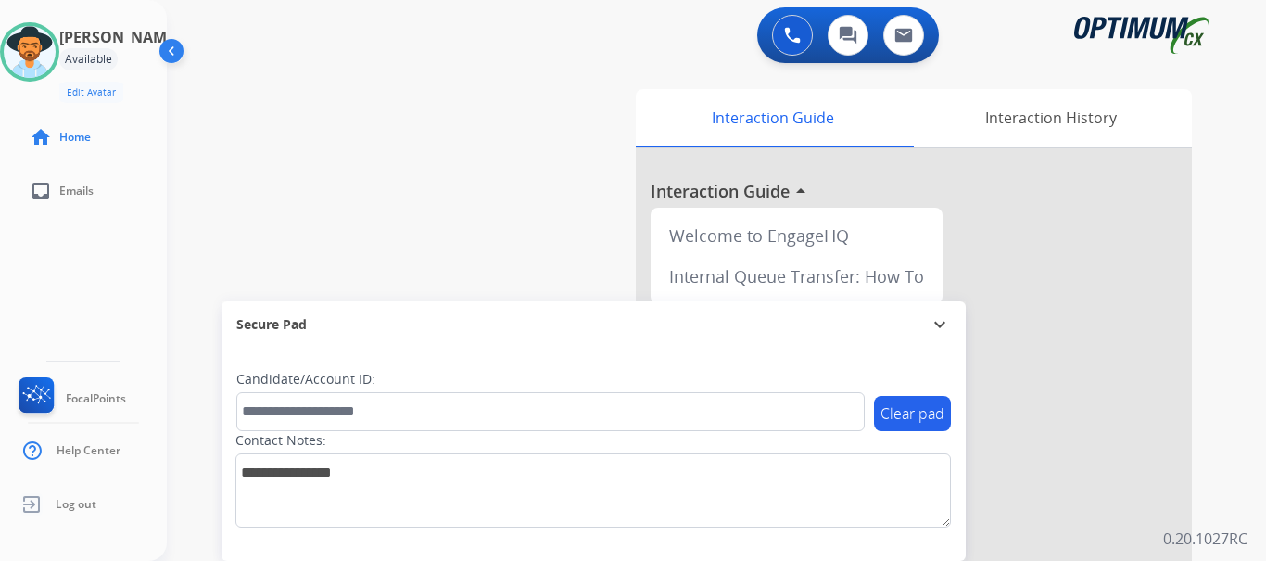
click at [812, 222] on div "Welcome to EngageHQ" at bounding box center [796, 235] width 277 height 41
click at [56, 62] on img at bounding box center [30, 52] width 52 height 52
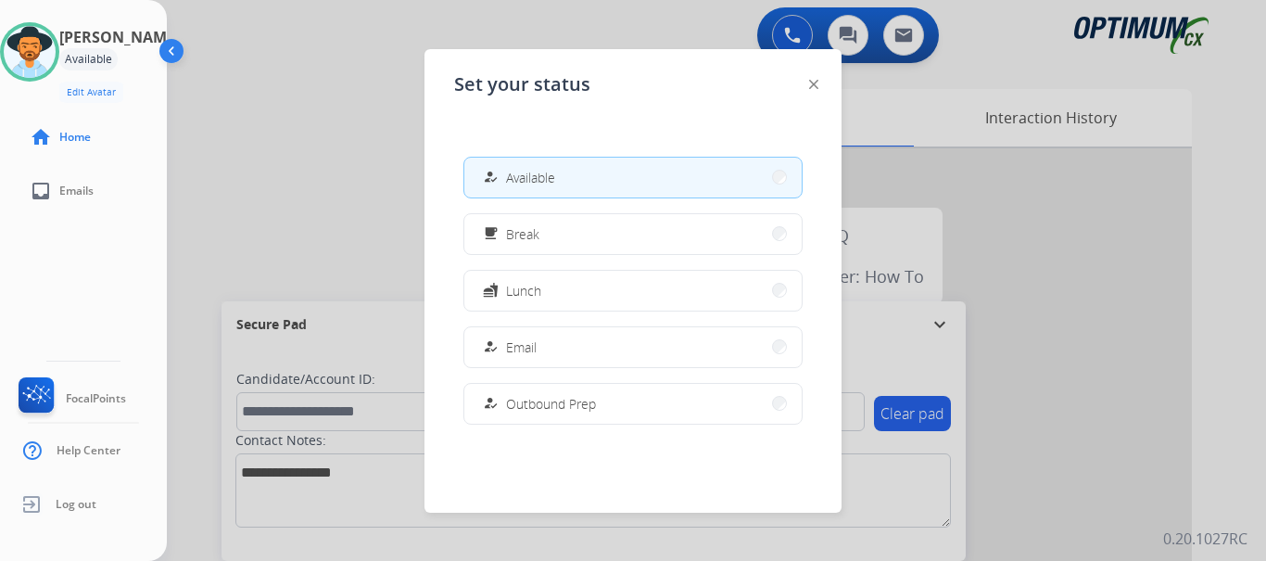
click at [501, 235] on div "free_breakfast" at bounding box center [492, 233] width 27 height 22
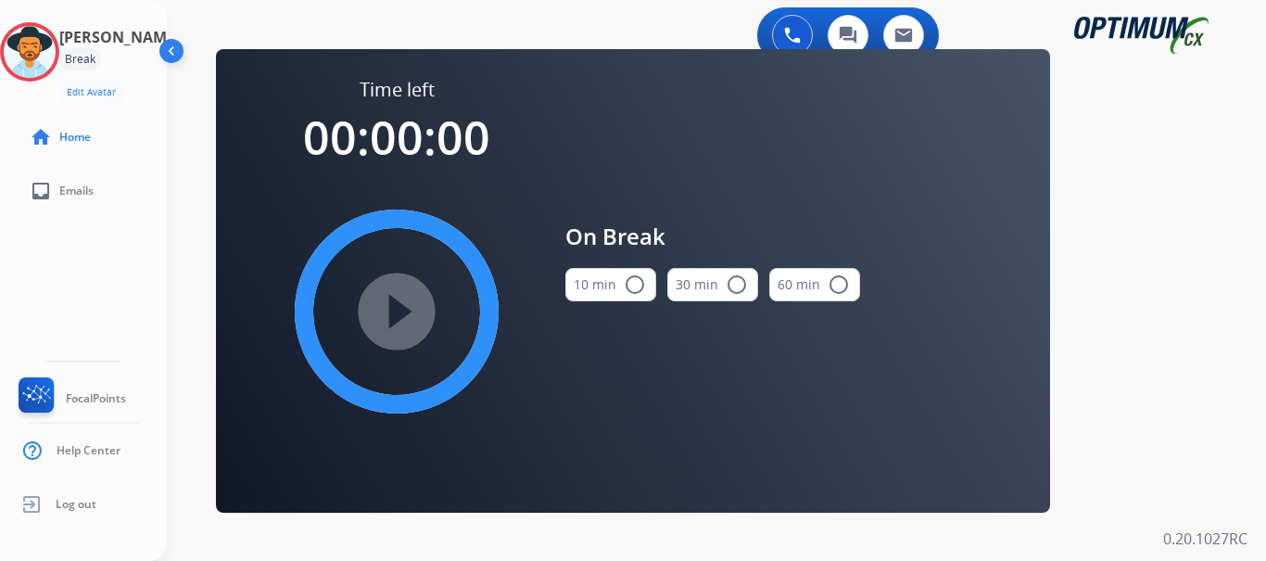
click at [604, 292] on button "10 min radio_button_unchecked" at bounding box center [610, 284] width 91 height 33
click at [394, 306] on mat-icon "play_circle_filled" at bounding box center [397, 311] width 22 height 22
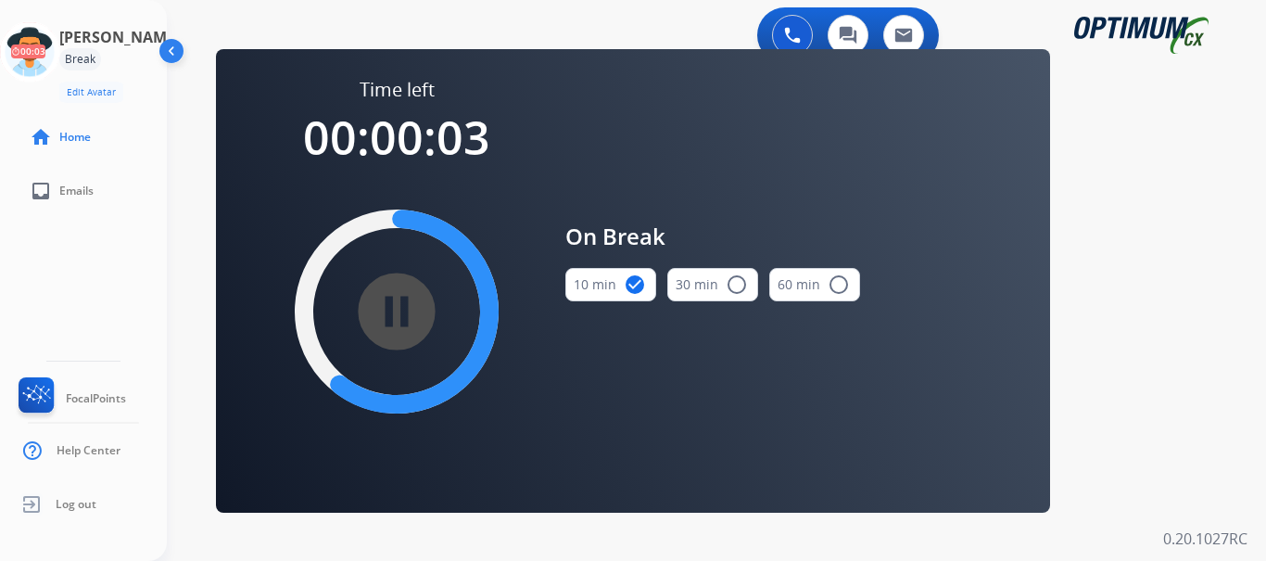
click at [50, 40] on icon at bounding box center [30, 52] width 60 height 60
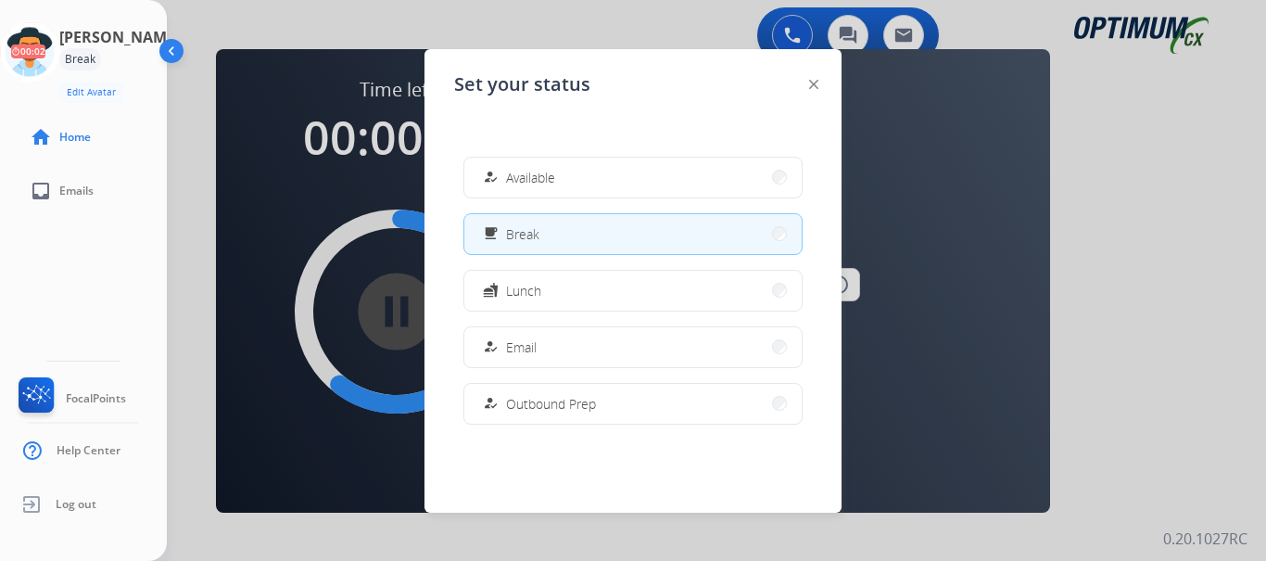
click at [532, 171] on span "Available" at bounding box center [530, 177] width 49 height 19
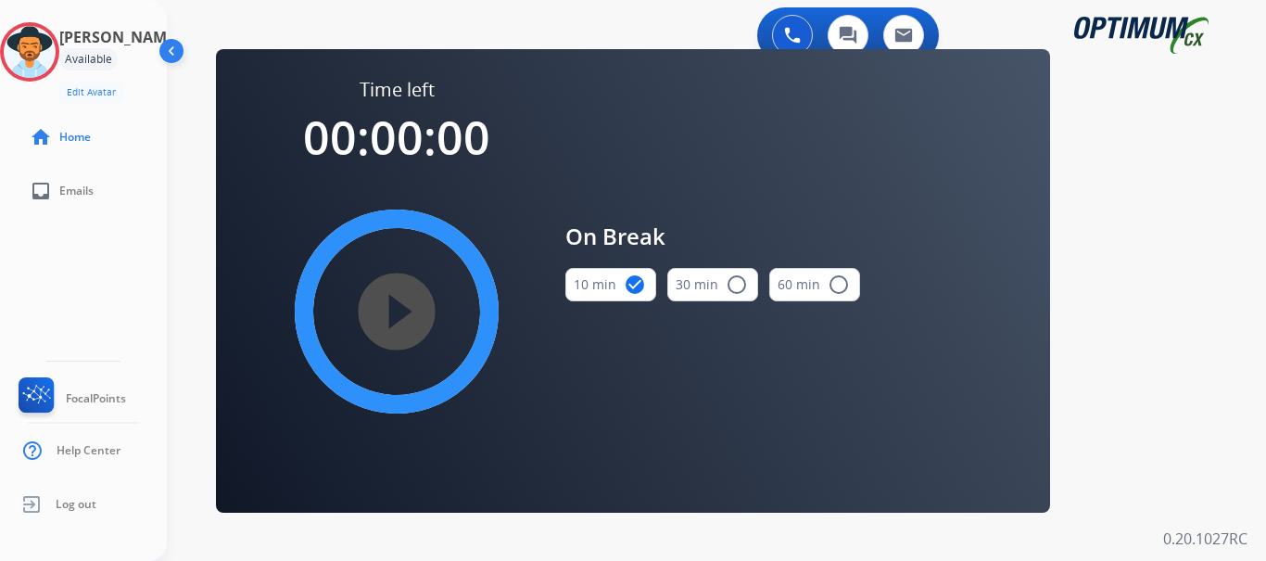
click at [36, 57] on img at bounding box center [30, 52] width 52 height 52
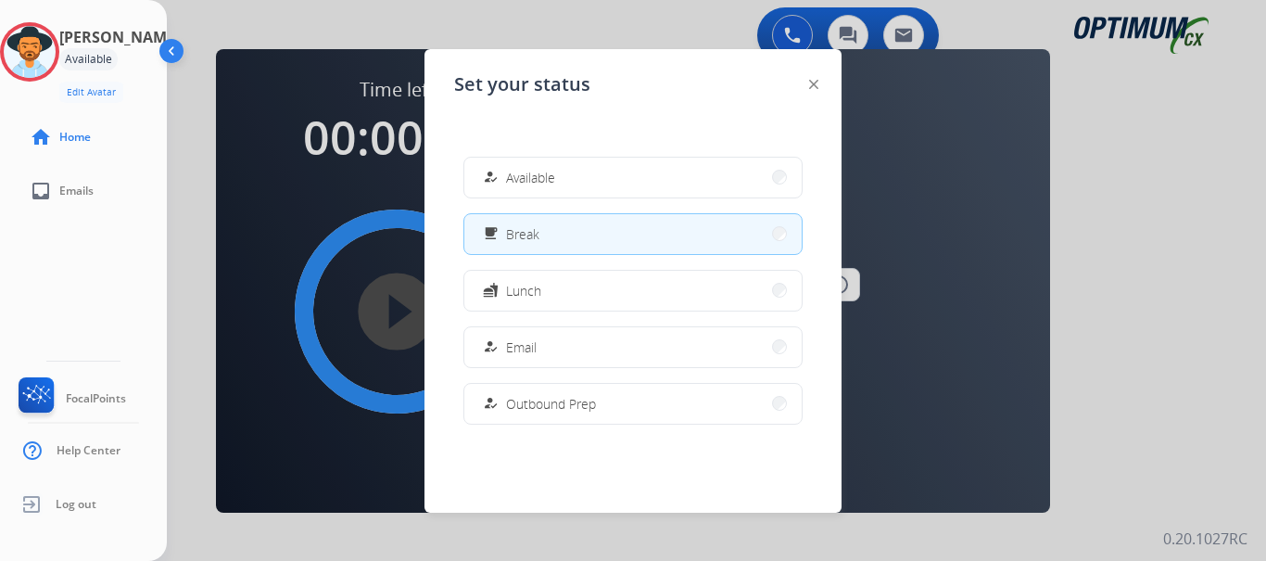
click at [517, 181] on span "Available" at bounding box center [530, 177] width 49 height 19
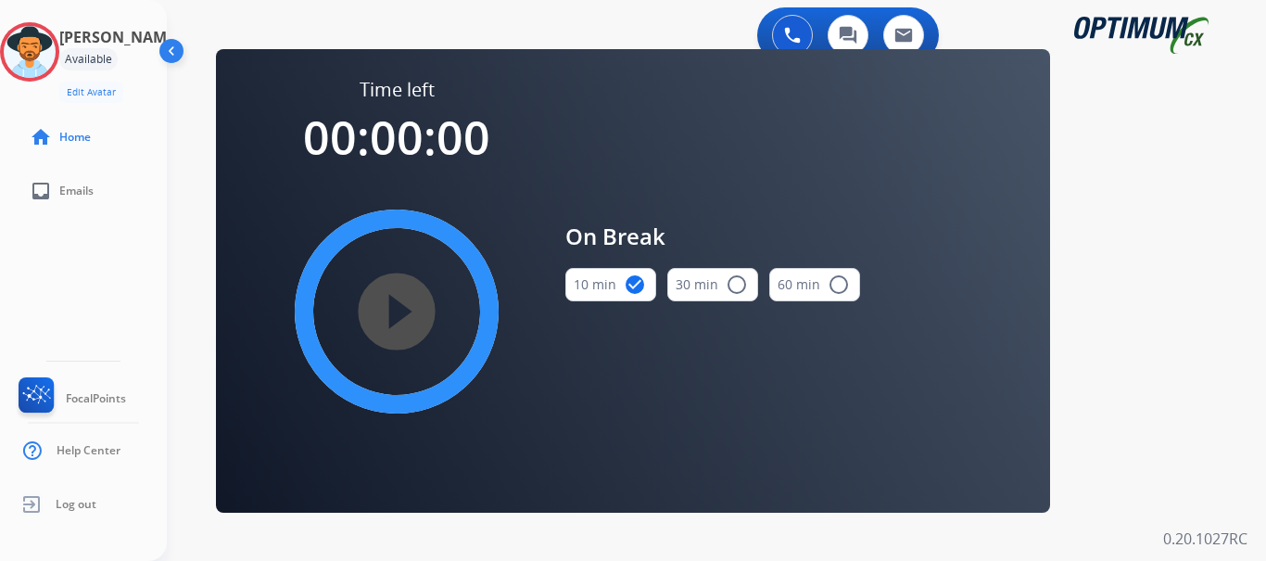
click at [41, 42] on img at bounding box center [30, 52] width 52 height 52
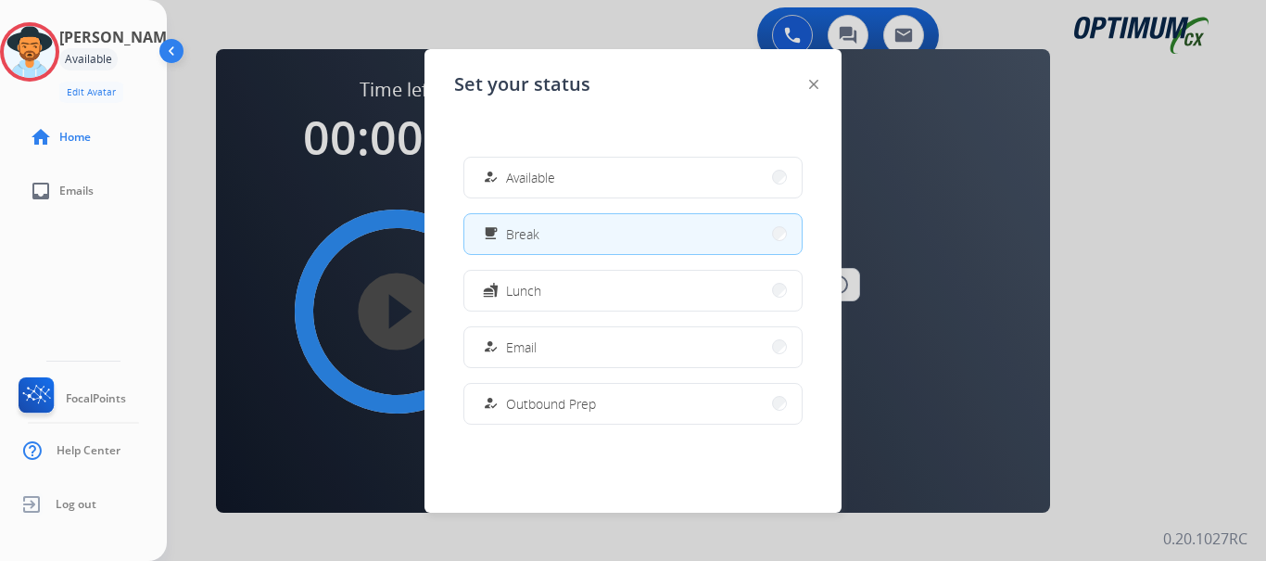
click at [577, 292] on button "fastfood Lunch" at bounding box center [632, 291] width 337 height 40
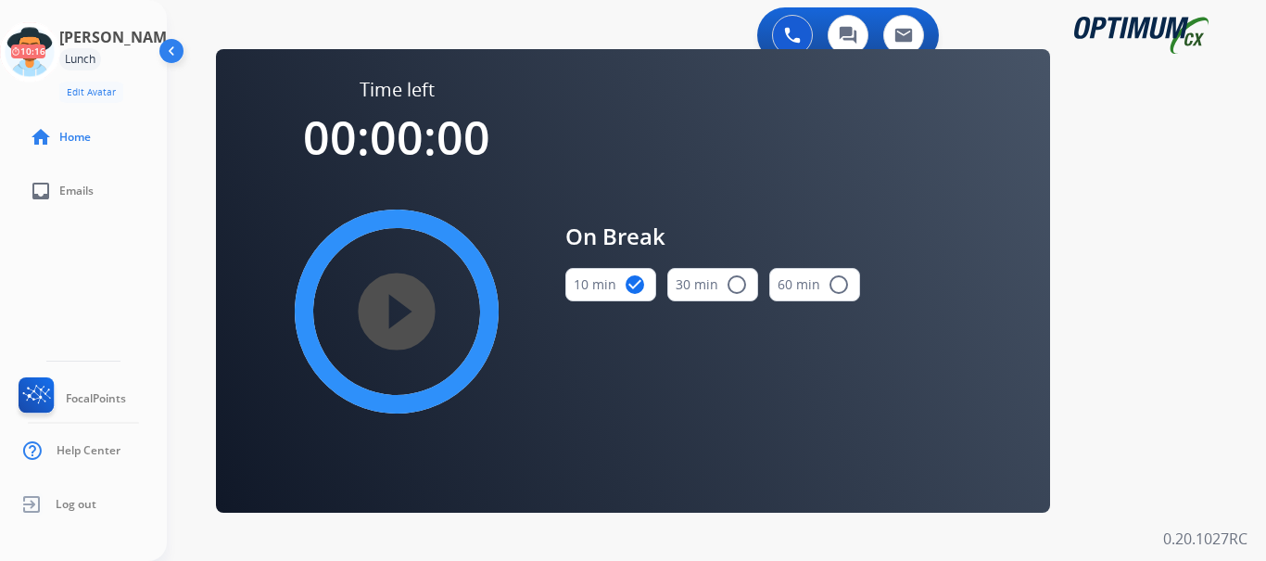
click at [45, 64] on icon at bounding box center [30, 52] width 60 height 60
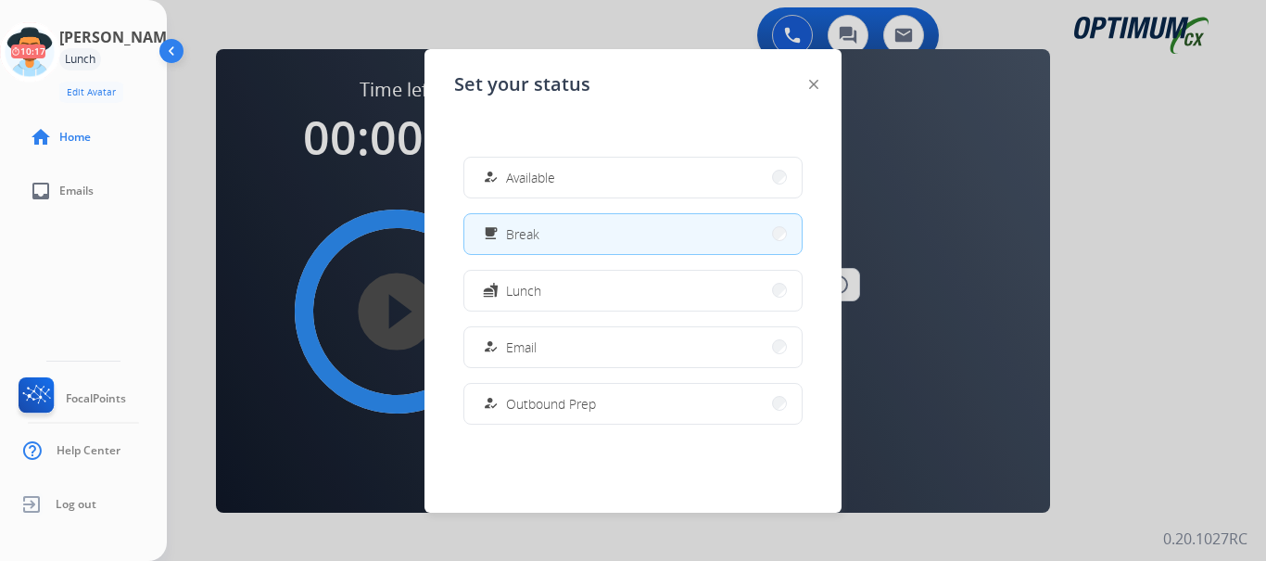
click at [502, 177] on div "how_to_reg" at bounding box center [492, 177] width 27 height 22
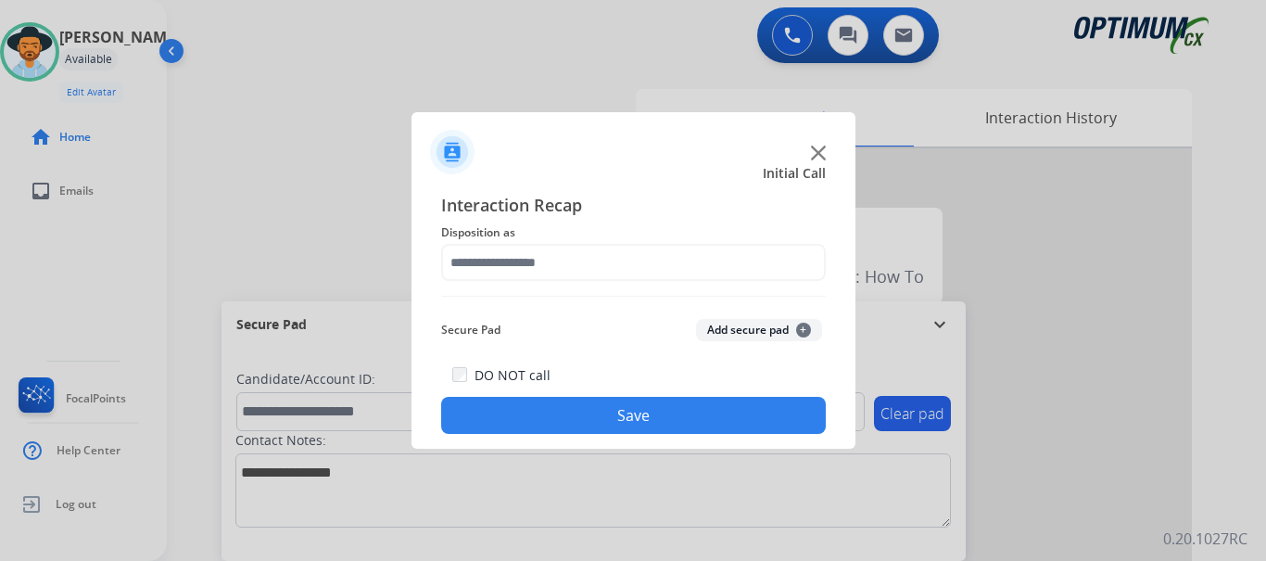
click at [819, 152] on img at bounding box center [818, 153] width 15 height 15
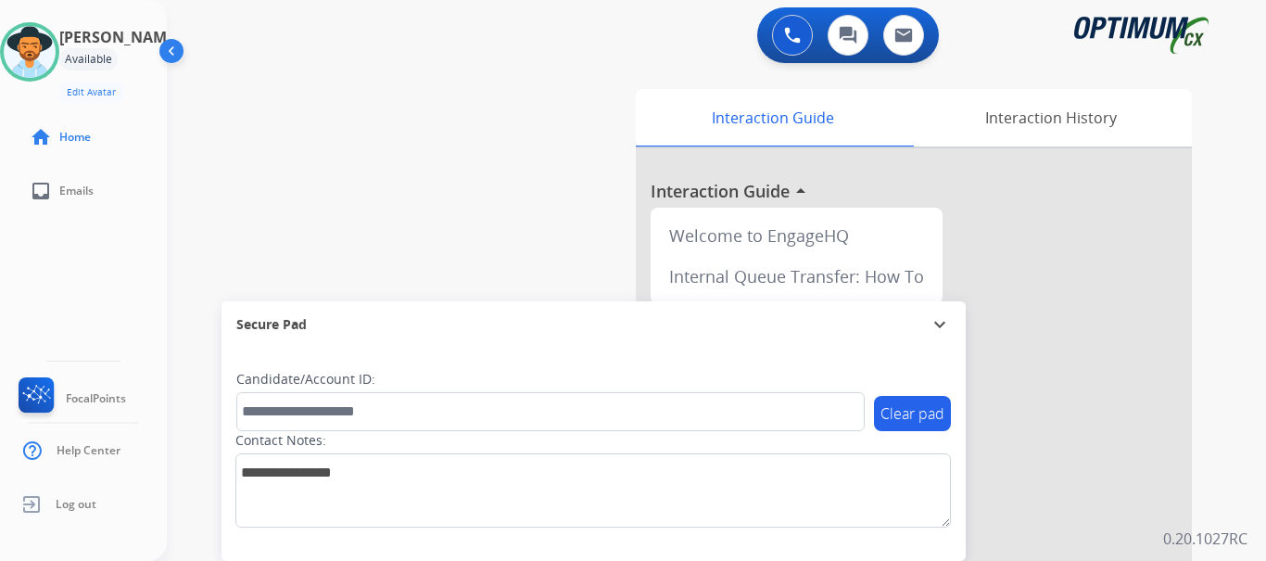
click at [425, 101] on div "swap_horiz Break voice bridge close_fullscreen Connect 3-Way Call merge_type Se…" at bounding box center [694, 453] width 1055 height 773
click at [382, 130] on div "swap_horiz Break voice bridge close_fullscreen Connect 3-Way Call merge_type Se…" at bounding box center [694, 453] width 1055 height 773
